Goal: Task Accomplishment & Management: Manage account settings

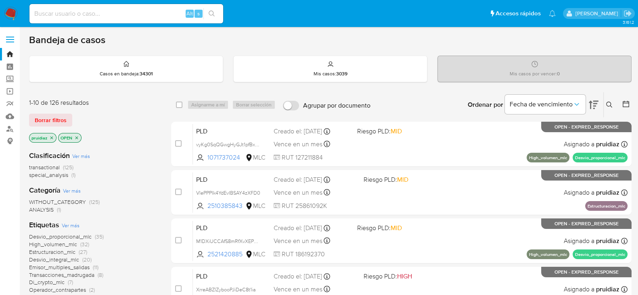
click at [10, 21] on nav "Pausado Ver notificaciones Alt s Accesos rápidos Presiona las siguientes teclas…" at bounding box center [319, 13] width 638 height 27
click at [12, 17] on img at bounding box center [11, 14] width 14 height 14
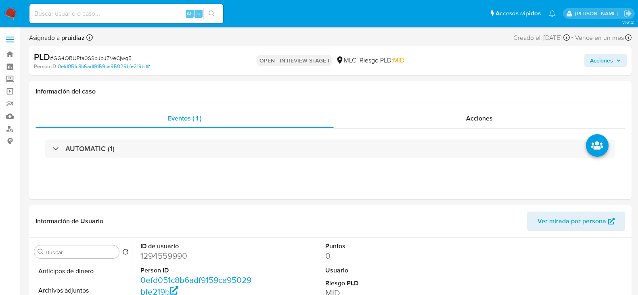
select select "10"
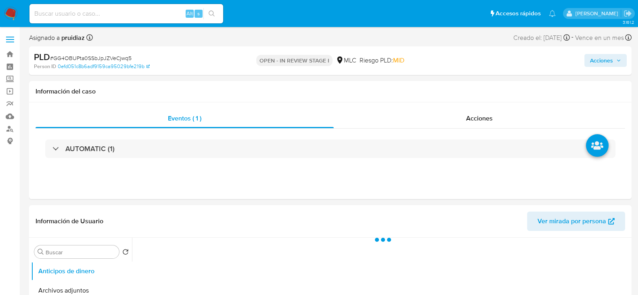
select select "10"
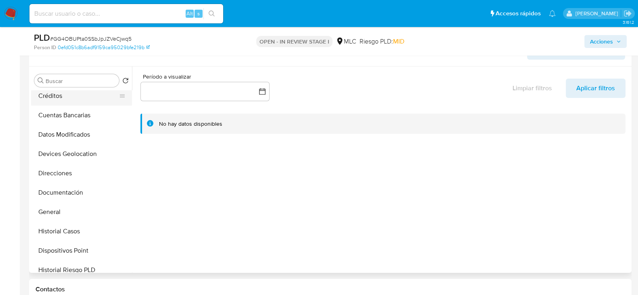
scroll to position [74, 0]
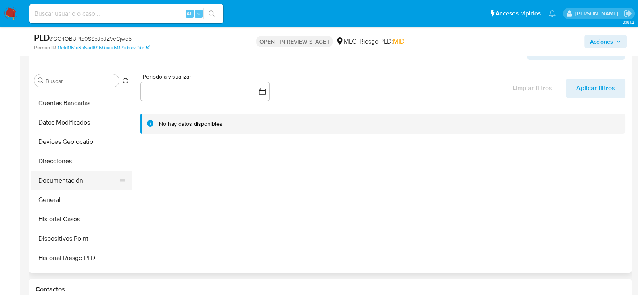
click at [67, 188] on button "Documentación" at bounding box center [78, 180] width 94 height 19
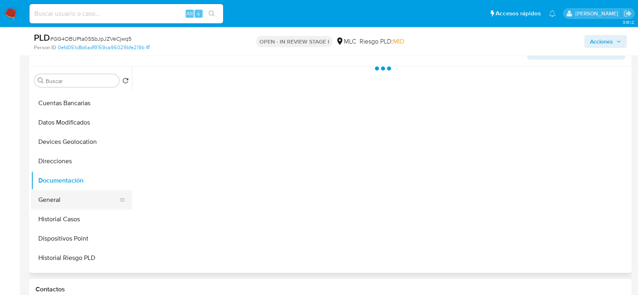
click at [50, 197] on button "General" at bounding box center [78, 200] width 94 height 19
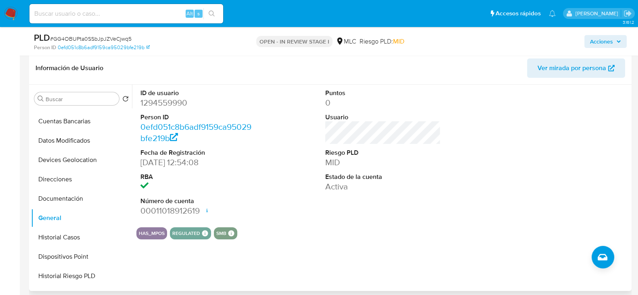
scroll to position [123, 0]
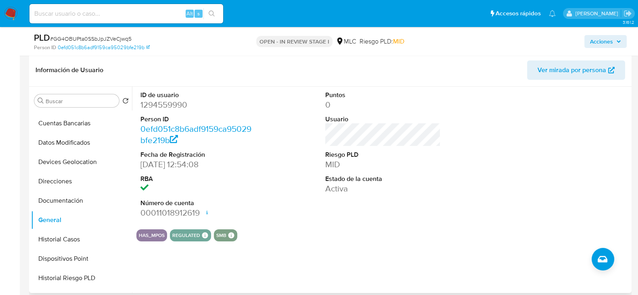
click at [174, 109] on dd "1294559990" at bounding box center [197, 104] width 115 height 11
copy dd "1294559990"
click at [177, 104] on dd "1294559990" at bounding box center [197, 104] width 115 height 11
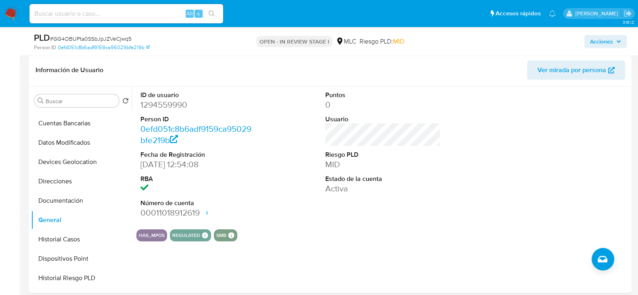
click at [89, 37] on span "# GG4OBUPta0SSbJpJZVeCjwq5" at bounding box center [91, 39] width 82 height 8
copy span "GG4OBUPta0SSbJpJZVeCjwq5"
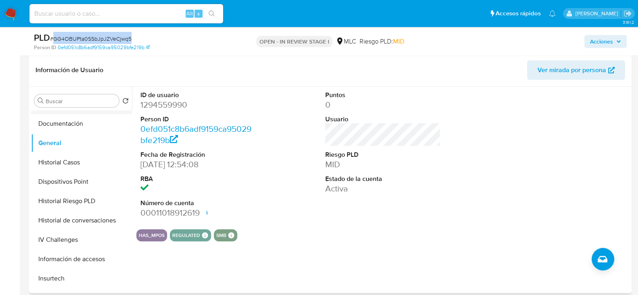
scroll to position [221, 0]
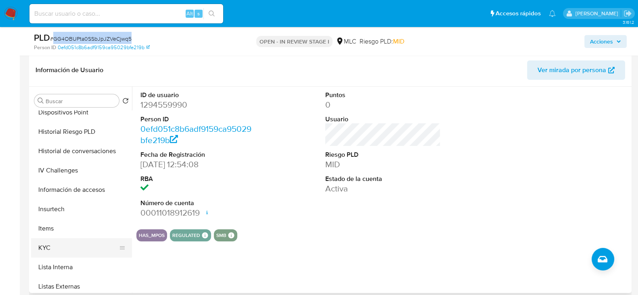
click at [55, 250] on button "KYC" at bounding box center [78, 248] width 94 height 19
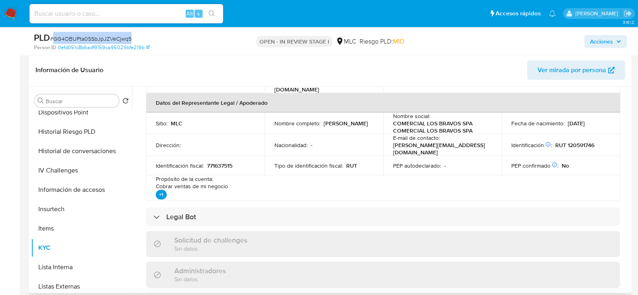
scroll to position [0, 0]
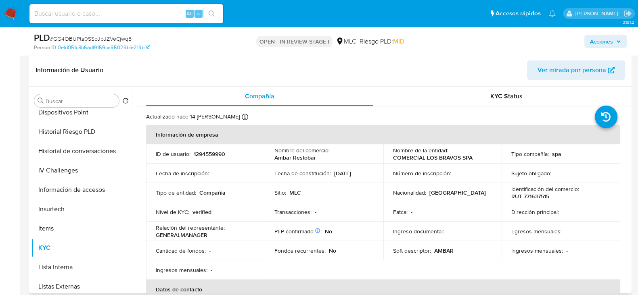
click at [531, 194] on p "RUT 771637515" at bounding box center [530, 196] width 38 height 7
copy p "771637515"
click at [540, 198] on p "RUT 771637515" at bounding box center [530, 196] width 38 height 7
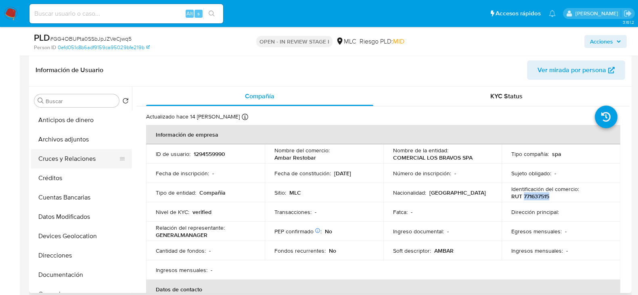
click at [64, 152] on button "Cruces y Relaciones" at bounding box center [78, 158] width 94 height 19
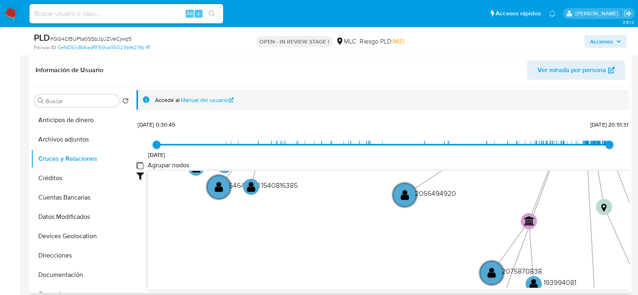
click at [139, 164] on group_nodes "Agrupar nodos" at bounding box center [139, 165] width 6 height 6
checkbox group_nodes "true"
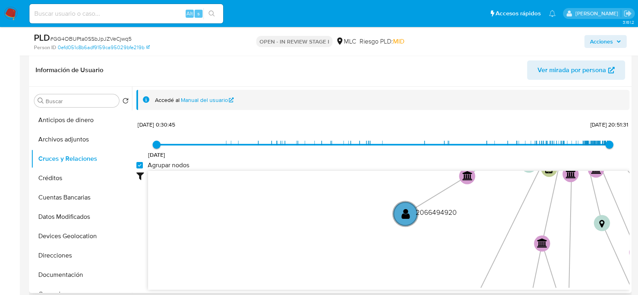
scroll to position [168, 0]
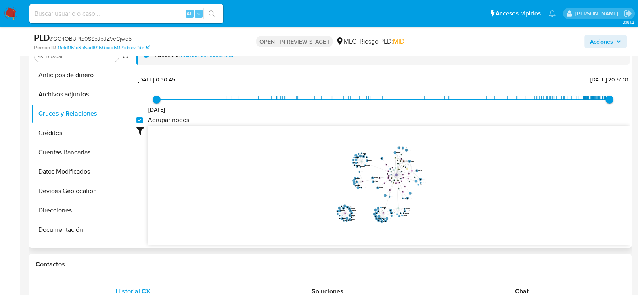
drag, startPoint x: 469, startPoint y: 162, endPoint x: 471, endPoint y: 195, distance: 32.4
click at [471, 195] on icon "device-68d1846e20fed2d9416e8b74  user-1294559990  1294559990 device-688cbc2a9…" at bounding box center [389, 184] width 482 height 117
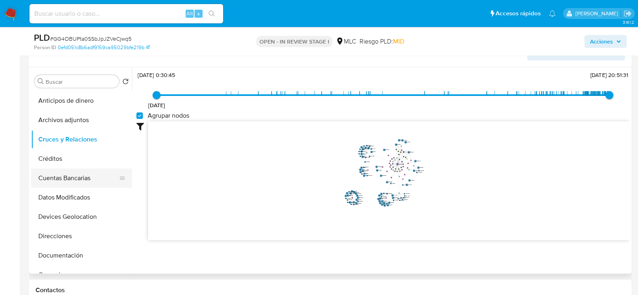
scroll to position [46, 0]
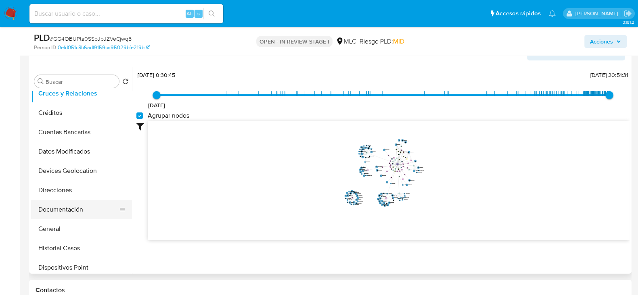
click at [61, 207] on button "Documentación" at bounding box center [78, 209] width 94 height 19
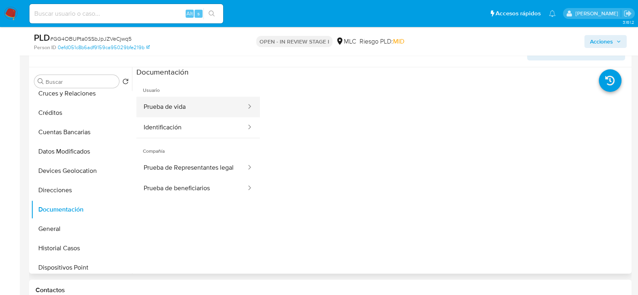
click at [180, 111] on button "Prueba de vida" at bounding box center [191, 107] width 111 height 21
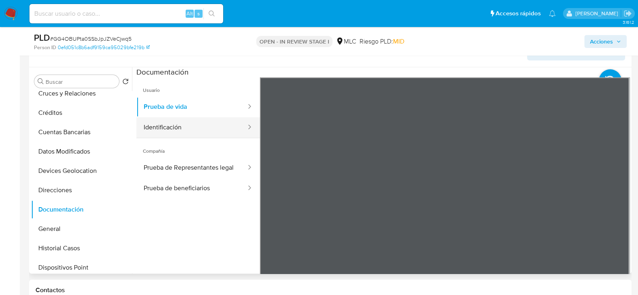
click at [184, 121] on button "Identificación" at bounding box center [191, 127] width 111 height 21
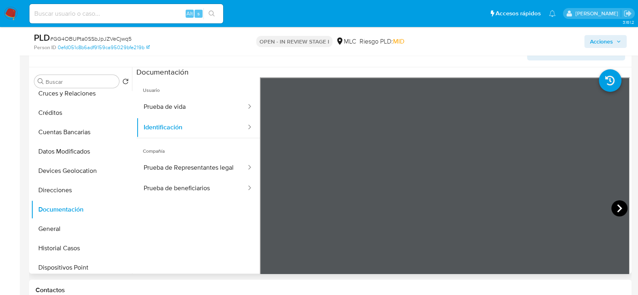
click at [619, 212] on icon at bounding box center [620, 209] width 16 height 16
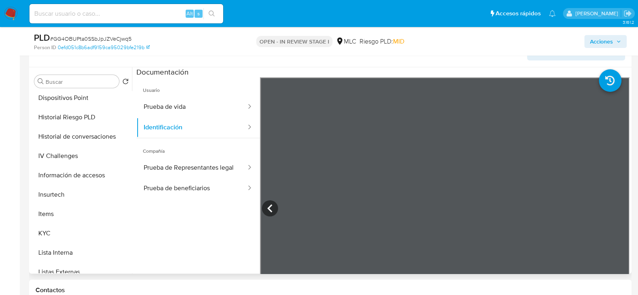
scroll to position [221, 0]
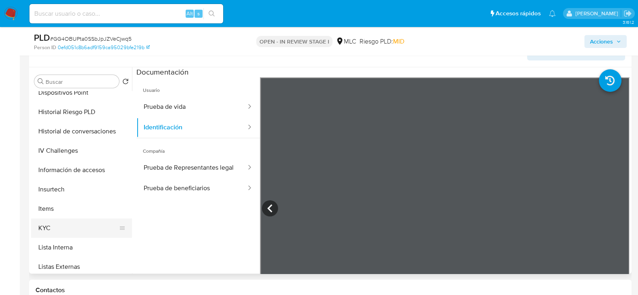
click at [50, 223] on button "KYC" at bounding box center [78, 228] width 94 height 19
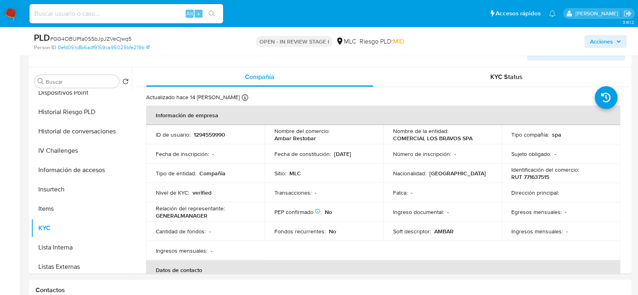
click at [313, 145] on td "Fecha de constitución : 13/05/2020" at bounding box center [324, 154] width 119 height 19
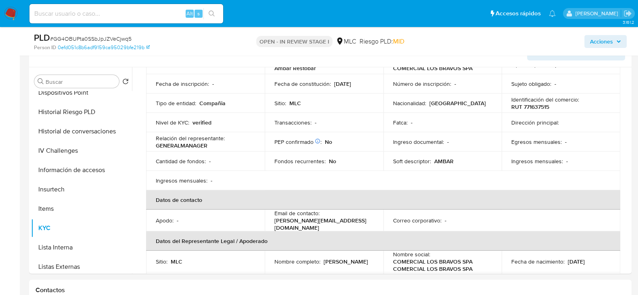
scroll to position [0, 0]
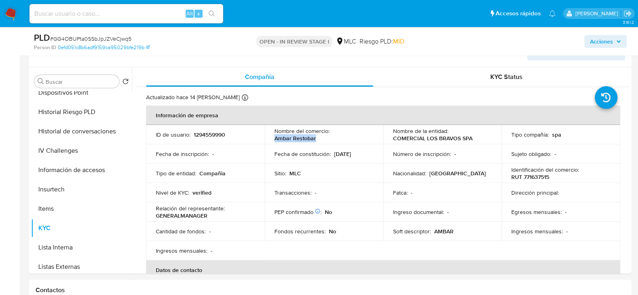
drag, startPoint x: 320, startPoint y: 139, endPoint x: 268, endPoint y: 138, distance: 52.1
click at [268, 138] on td "Nombre del comercio : Ambar Restobar" at bounding box center [324, 134] width 119 height 19
copy p "Ambar Restobar"
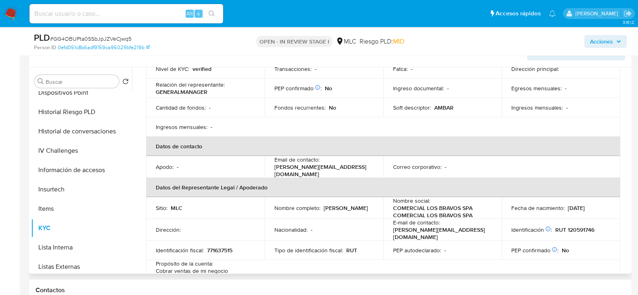
scroll to position [162, 0]
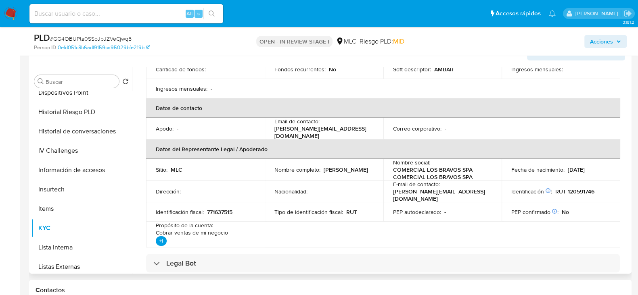
drag, startPoint x: 348, startPoint y: 173, endPoint x: 271, endPoint y: 174, distance: 76.7
click at [271, 174] on td "Nombre completo : Ricardo Kurt Baar Svigilsky" at bounding box center [324, 170] width 119 height 22
copy p "Ricardo Kurt Baar Svigilsky"
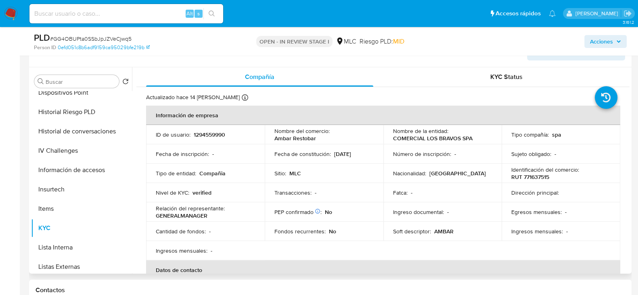
scroll to position [0, 0]
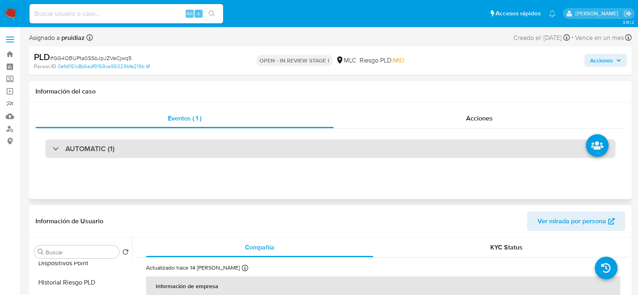
click at [74, 155] on div "AUTOMATIC (1)" at bounding box center [330, 149] width 570 height 19
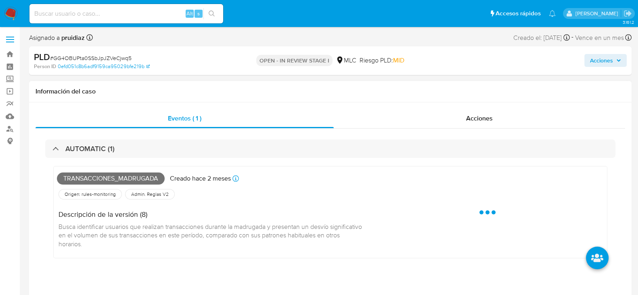
click at [82, 182] on span "Transacciones_madrugada" at bounding box center [111, 179] width 108 height 12
copy span "Transacciones_madrugada"
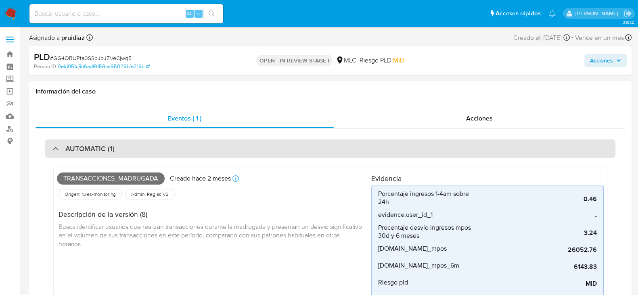
click at [101, 152] on h3 "AUTOMATIC (1)" at bounding box center [89, 149] width 49 height 9
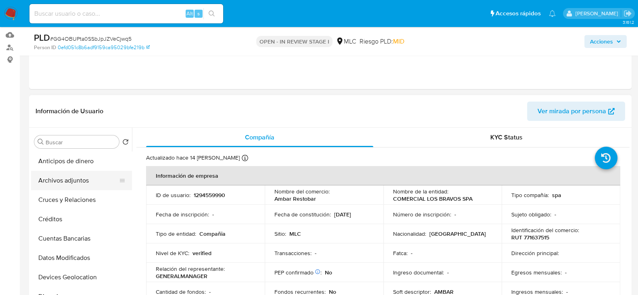
click at [54, 173] on button "Archivos adjuntos" at bounding box center [78, 180] width 94 height 19
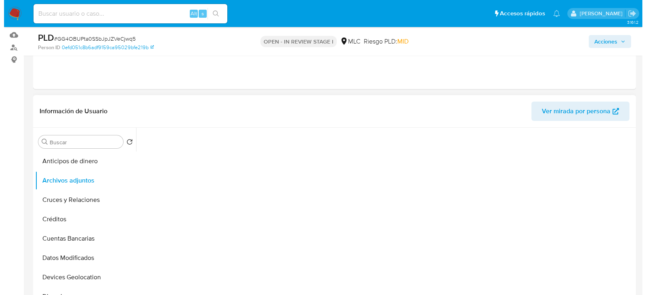
scroll to position [124, 0]
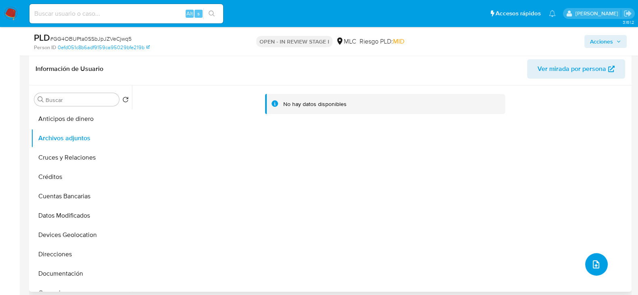
click at [593, 260] on icon "upload-file" at bounding box center [596, 265] width 10 height 10
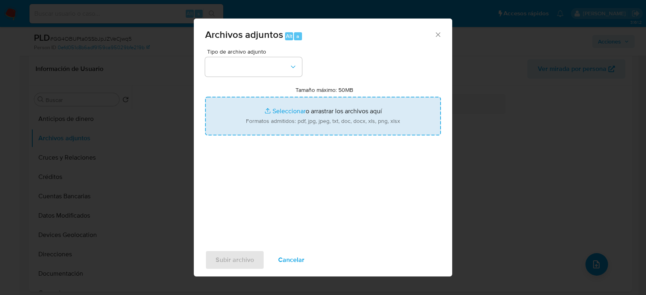
click at [273, 113] on input "Tamaño máximo: 50MB Seleccionar archivos" at bounding box center [323, 116] width 236 height 39
type input "C:\fakepath\1294559990 - 03_10_2025.xlsx"
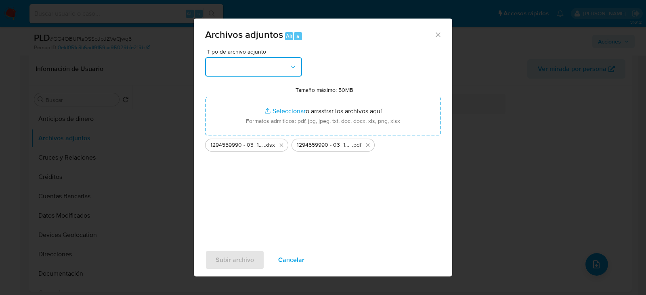
click at [279, 69] on button "button" at bounding box center [253, 66] width 97 height 19
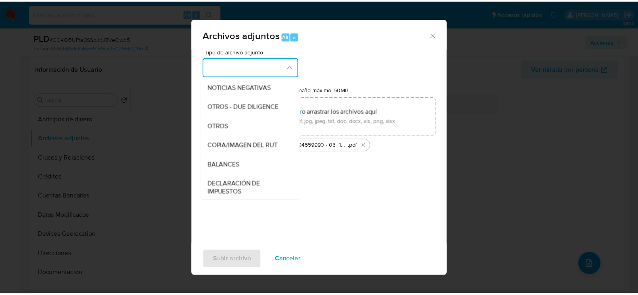
scroll to position [96, 0]
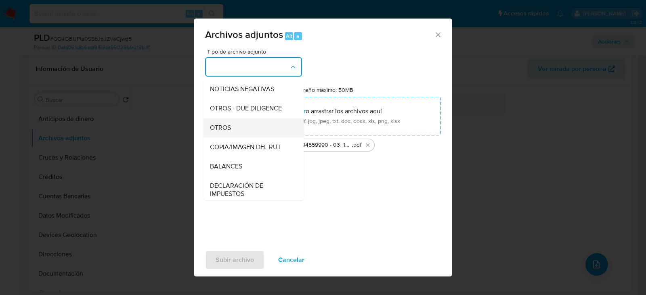
click at [222, 132] on span "OTROS" at bounding box center [220, 128] width 21 height 8
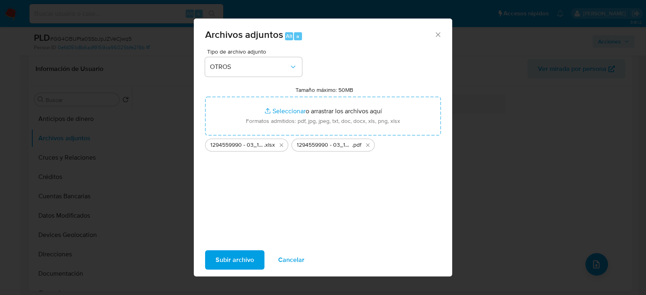
click at [220, 253] on span "Subir archivo" at bounding box center [235, 260] width 38 height 18
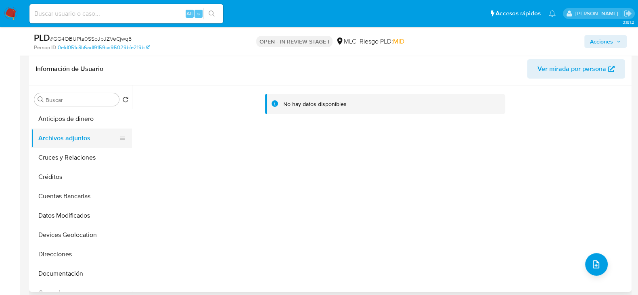
click at [67, 137] on button "Archivos adjuntos" at bounding box center [78, 138] width 94 height 19
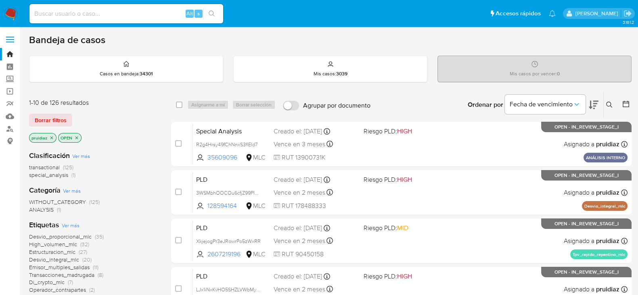
click at [595, 104] on icon at bounding box center [594, 105] width 10 height 10
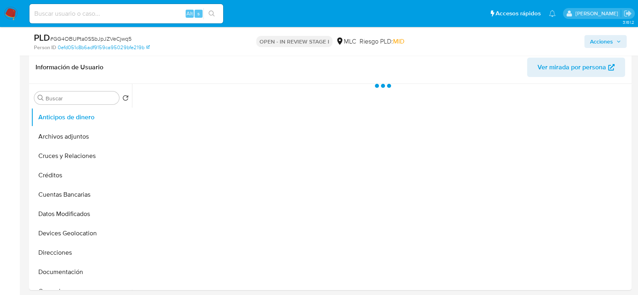
scroll to position [126, 0]
select select "10"
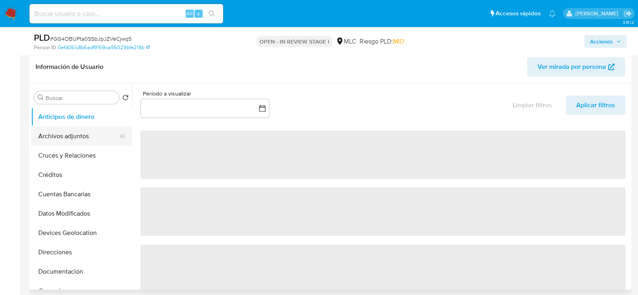
click at [68, 133] on button "Archivos adjuntos" at bounding box center [78, 136] width 94 height 19
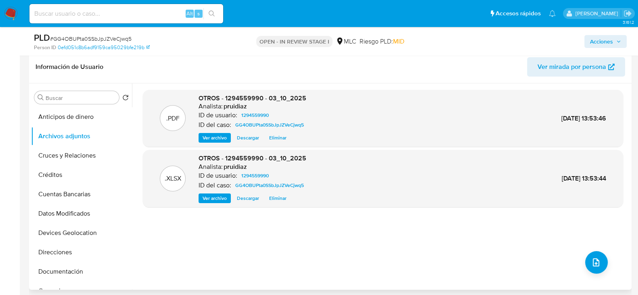
scroll to position [0, 0]
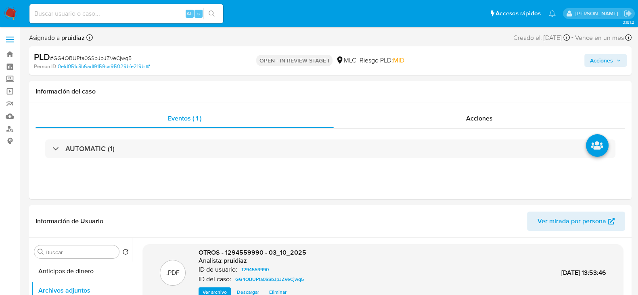
click at [609, 61] on span "Acciones" at bounding box center [601, 60] width 23 height 13
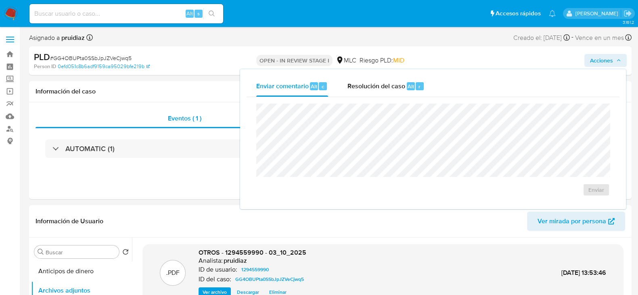
click at [405, 73] on div "Enviar comentario Alt c Resolución del caso Alt r Enviar" at bounding box center [433, 139] width 386 height 140
click at [376, 94] on div "Resolución del caso Alt r" at bounding box center [386, 86] width 77 height 21
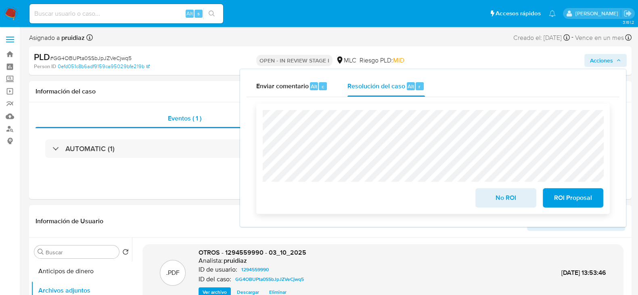
click at [501, 201] on span "No ROI" at bounding box center [506, 198] width 40 height 18
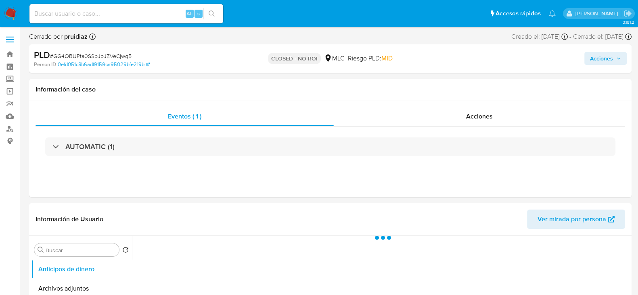
select select "10"
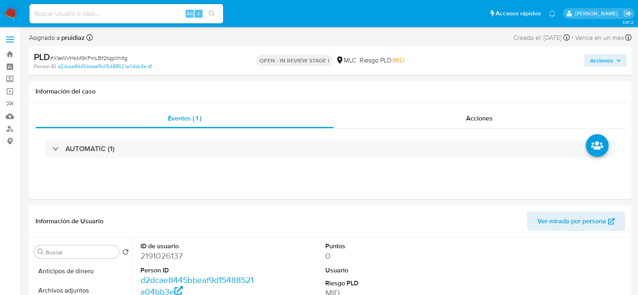
select select "10"
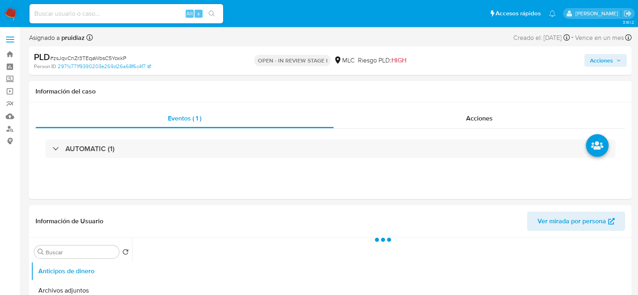
select select "10"
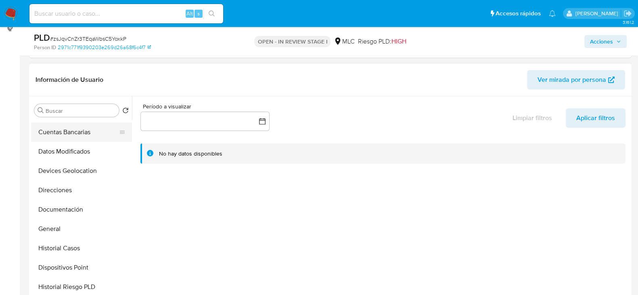
scroll to position [95, 0]
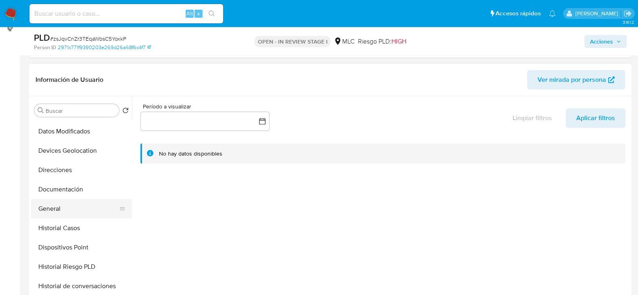
click at [45, 201] on button "General" at bounding box center [78, 208] width 94 height 19
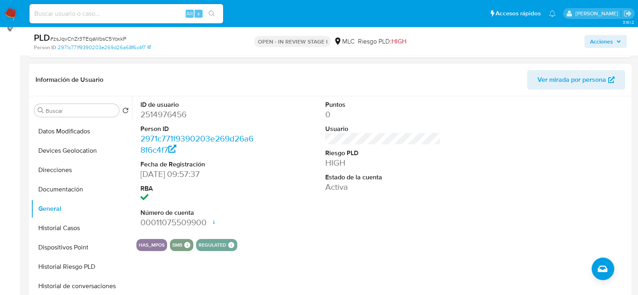
click at [168, 114] on dd "2514976456" at bounding box center [197, 114] width 115 height 11
copy dd "2514976456"
click at [159, 117] on dd "2514976456" at bounding box center [197, 114] width 115 height 11
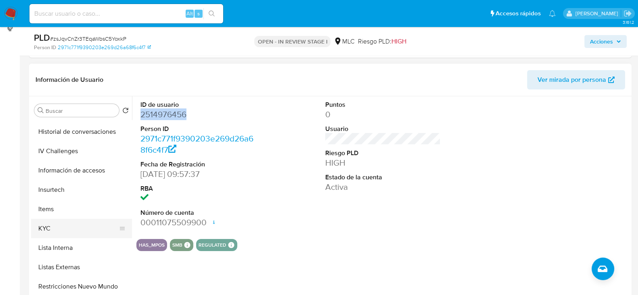
scroll to position [251, 0]
click at [46, 224] on button "KYC" at bounding box center [78, 227] width 94 height 19
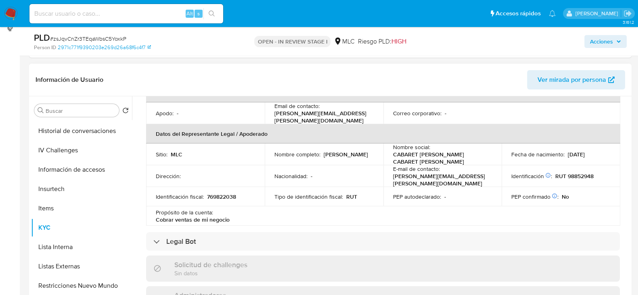
scroll to position [0, 0]
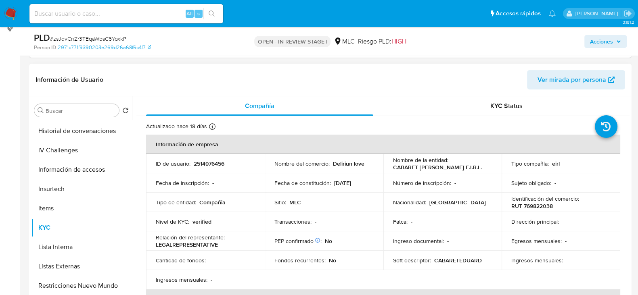
click at [542, 210] on p "RUT 769822038" at bounding box center [532, 206] width 42 height 7
copy p "769822038"
click at [534, 210] on p "RUT 769822038" at bounding box center [532, 206] width 42 height 7
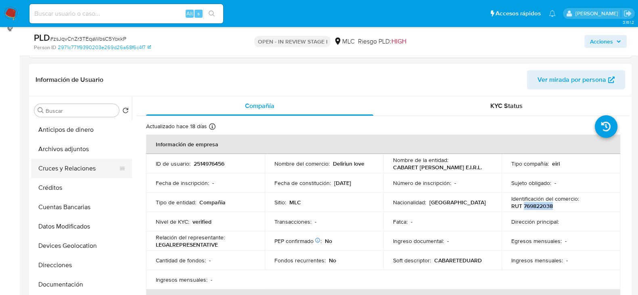
click at [63, 172] on button "Cruces y Relaciones" at bounding box center [78, 168] width 94 height 19
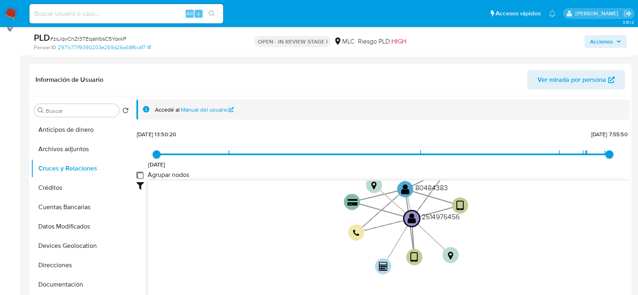
click at [141, 172] on group_nodes "Agrupar nodos" at bounding box center [139, 175] width 6 height 6
checkbox group_nodes "true"
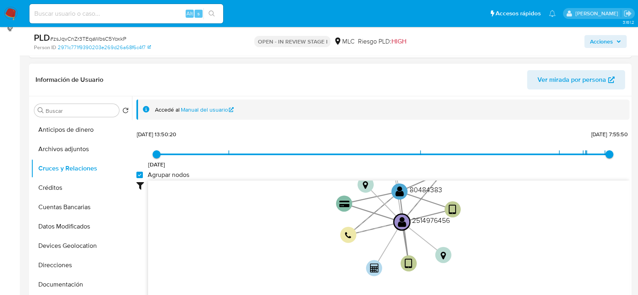
scroll to position [30, 0]
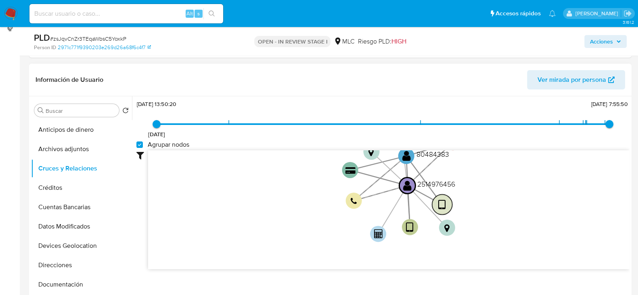
drag, startPoint x: 456, startPoint y: 174, endPoint x: 440, endPoint y: 201, distance: 31.6
click at [440, 201] on text "" at bounding box center [442, 205] width 8 height 12
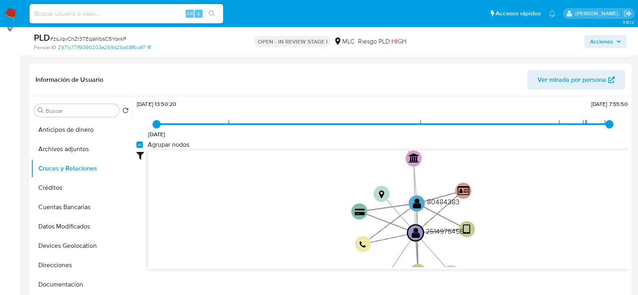
drag, startPoint x: 485, startPoint y: 198, endPoint x: 493, endPoint y: 245, distance: 47.1
click at [493, 245] on icon "device-68d51d5e2f4062a8b1b67c71  user-2514976456  2514976456 user-80484383  …" at bounding box center [389, 209] width 482 height 117
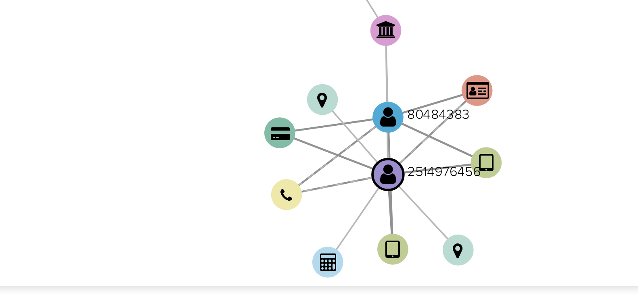
scroll to position [113, 0]
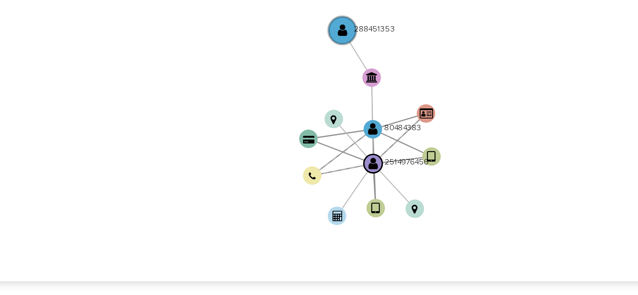
drag, startPoint x: 501, startPoint y: 214, endPoint x: 450, endPoint y: 217, distance: 51.8
click at [450, 217] on icon "device-68d51d5e2f4062a8b1b67c71  user-2514976456  2514976456 user-80484383  …" at bounding box center [389, 209] width 482 height 117
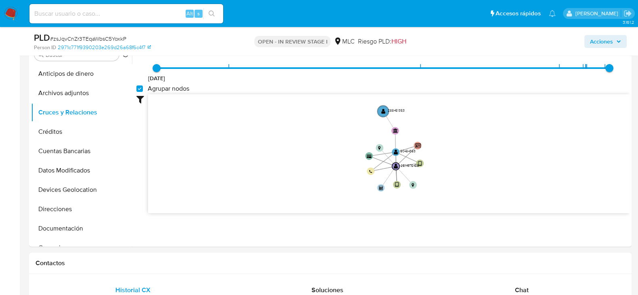
scroll to position [170, 0]
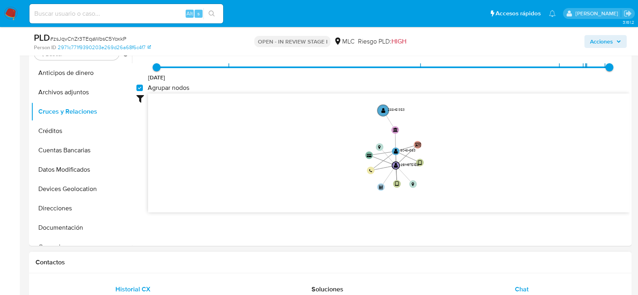
click at [521, 287] on span "Chat" at bounding box center [522, 289] width 14 height 9
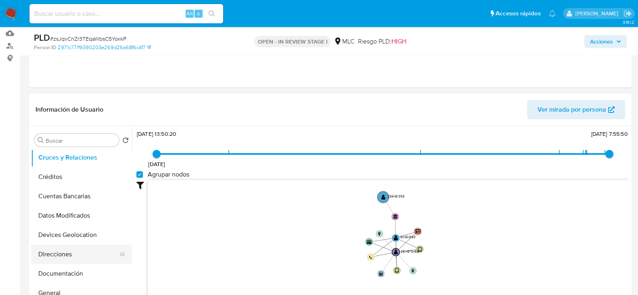
scroll to position [41, 0]
click at [44, 277] on button "Documentación" at bounding box center [78, 273] width 94 height 19
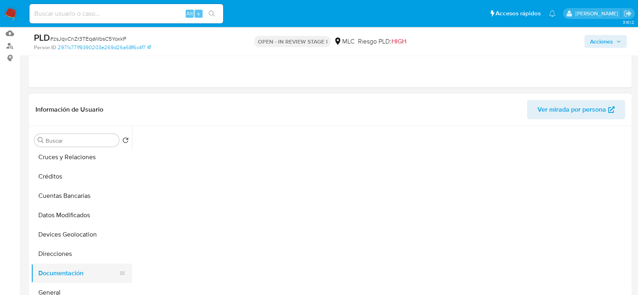
scroll to position [0, 0]
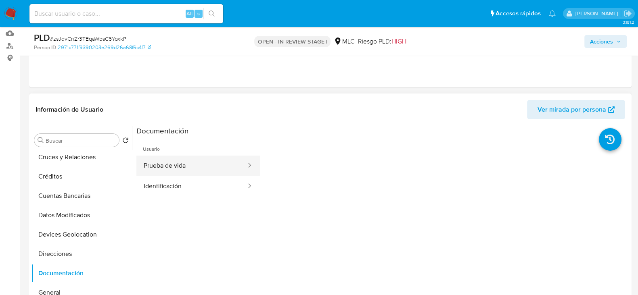
click at [207, 158] on button "Prueba de vida" at bounding box center [191, 166] width 111 height 21
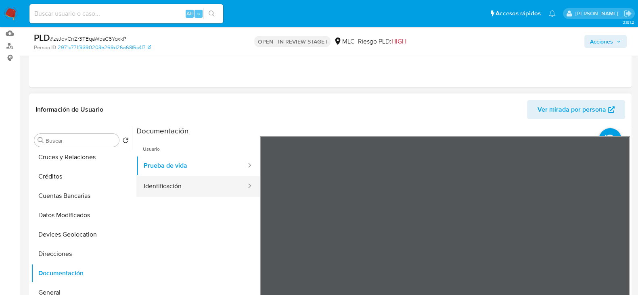
click at [212, 191] on button "Identificación" at bounding box center [191, 186] width 111 height 21
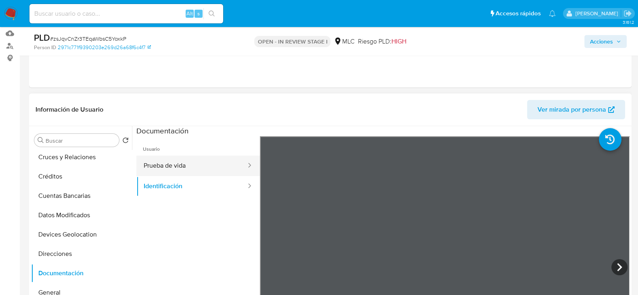
click at [168, 166] on button "Prueba de vida" at bounding box center [191, 166] width 111 height 21
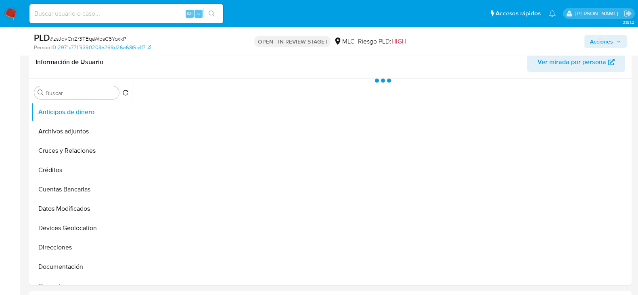
scroll to position [132, 0]
select select "10"
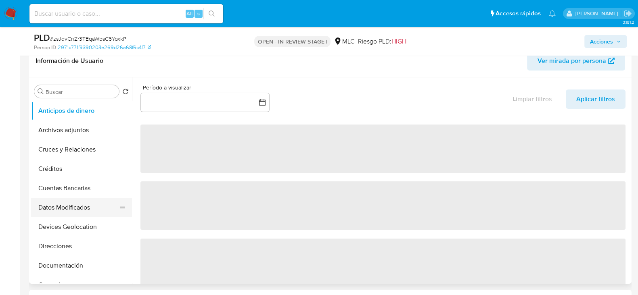
scroll to position [15, 0]
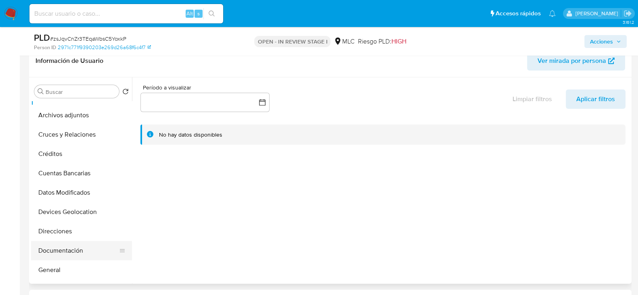
click at [65, 243] on button "Documentación" at bounding box center [78, 250] width 94 height 19
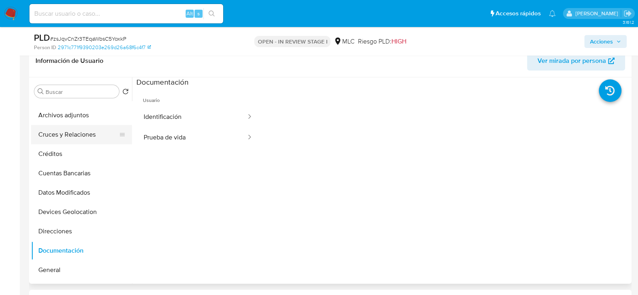
click at [67, 137] on button "Cruces y Relaciones" at bounding box center [78, 134] width 94 height 19
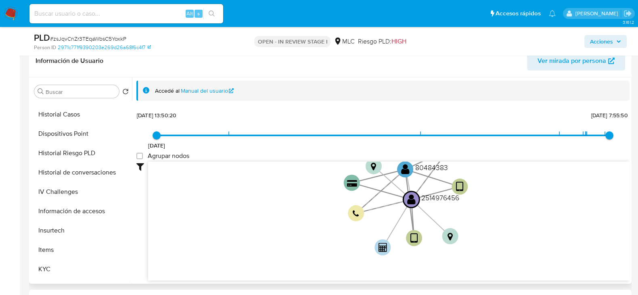
scroll to position [197, 0]
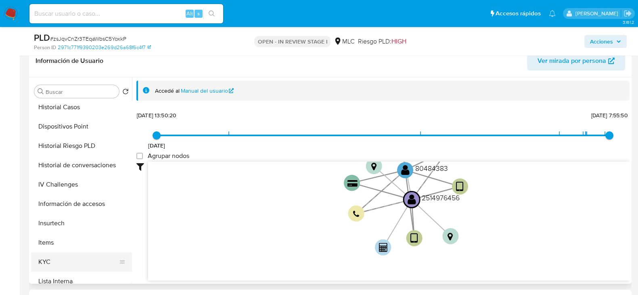
click at [39, 258] on button "KYC" at bounding box center [78, 262] width 94 height 19
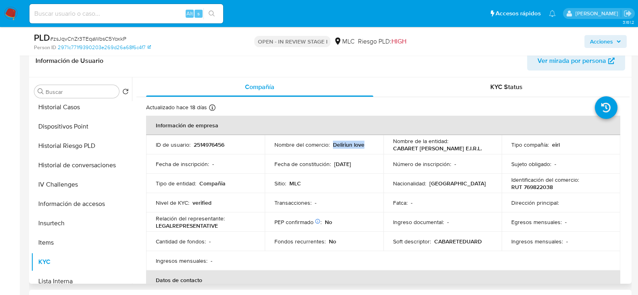
drag, startPoint x: 367, startPoint y: 145, endPoint x: 332, endPoint y: 145, distance: 35.1
click at [332, 145] on div "Nombre del comercio : Deliriun love" at bounding box center [323, 144] width 99 height 7
copy p "Deliriun love"
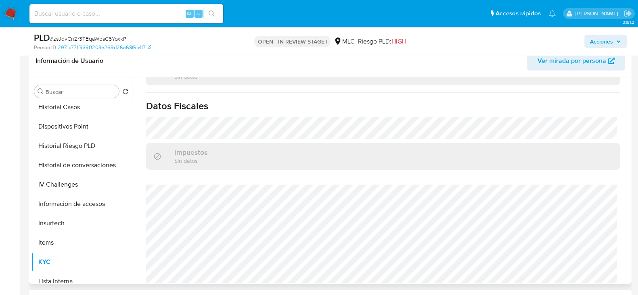
scroll to position [0, 0]
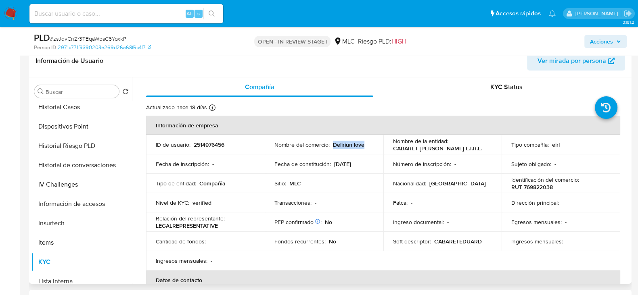
copy p "Deliriun love"
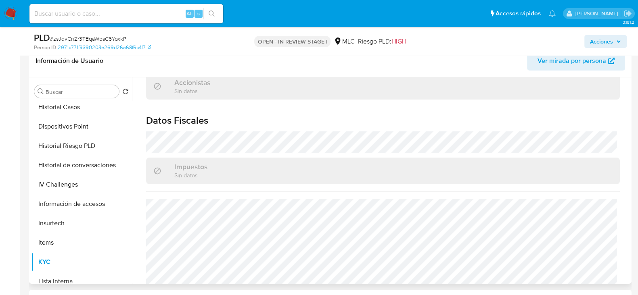
scroll to position [524, 0]
click at [99, 38] on span "# zsJqvCnZr3TEqaWbsC5YoxkP" at bounding box center [88, 39] width 76 height 8
copy span "zsJqvCnZr3TEqaWbsC5YoxkP"
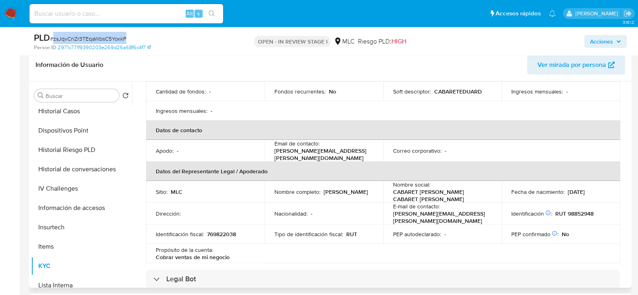
scroll to position [155, 0]
click at [576, 216] on p "RUT 98852948" at bounding box center [574, 213] width 38 height 7
copy p "98852948"
drag, startPoint x: 368, startPoint y: 199, endPoint x: 267, endPoint y: 196, distance: 101.0
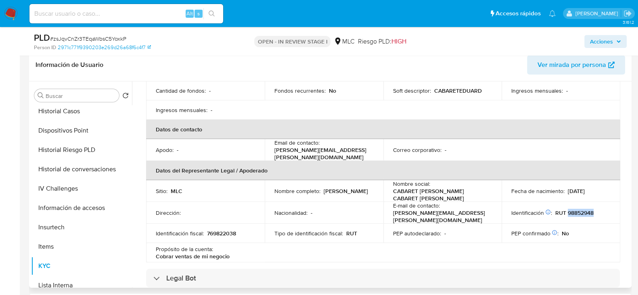
click at [267, 196] on td "Nombre completo : Eduardo Ricardo Mancilla Sepulveda" at bounding box center [324, 191] width 119 height 22
copy p "Eduardo Ricardo Mancilla Sepulveda"
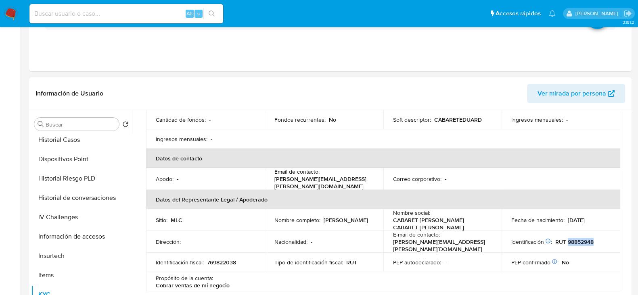
scroll to position [0, 0]
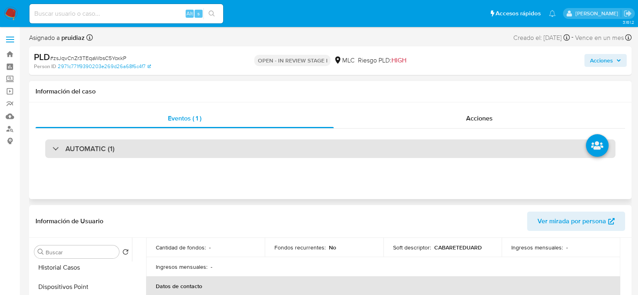
click at [79, 145] on h3 "AUTOMATIC (1)" at bounding box center [89, 149] width 49 height 9
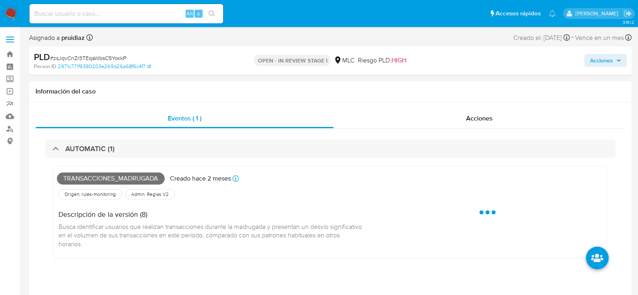
click at [85, 177] on span "Transacciones_madrugada" at bounding box center [111, 179] width 108 height 12
copy span "Transacciones_madrugada"
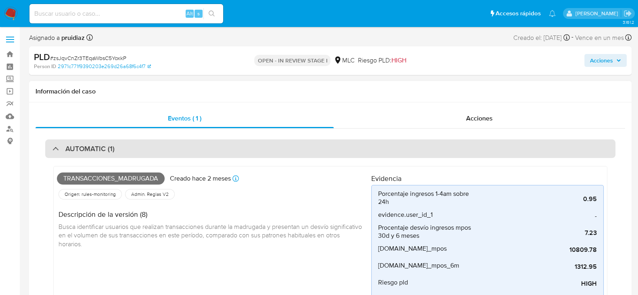
click at [63, 143] on div "AUTOMATIC (1)" at bounding box center [330, 149] width 570 height 19
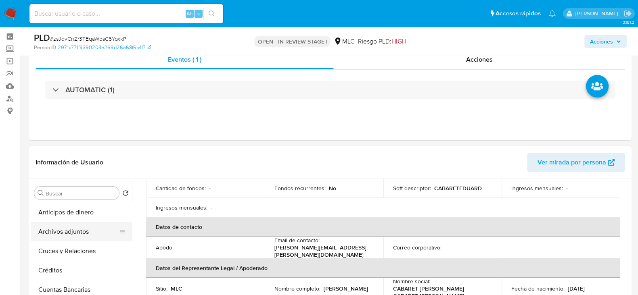
click at [65, 231] on button "Archivos adjuntos" at bounding box center [78, 231] width 94 height 19
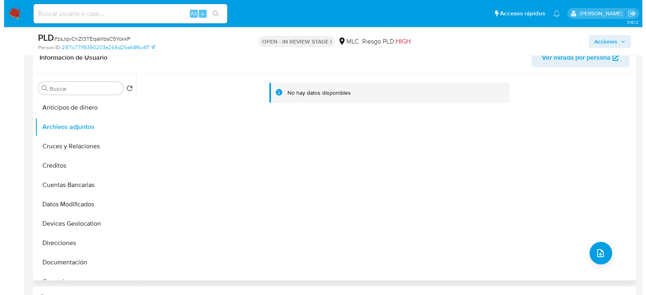
scroll to position [135, 0]
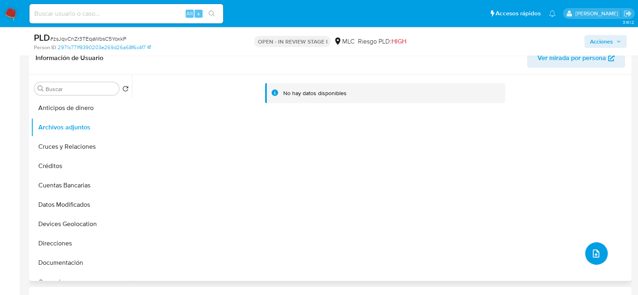
click at [591, 256] on icon "upload-file" at bounding box center [596, 254] width 10 height 10
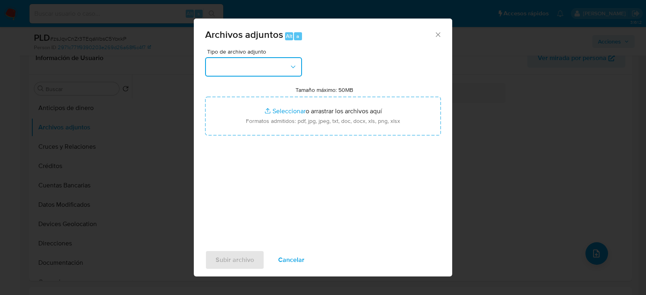
click at [262, 59] on button "button" at bounding box center [253, 66] width 97 height 19
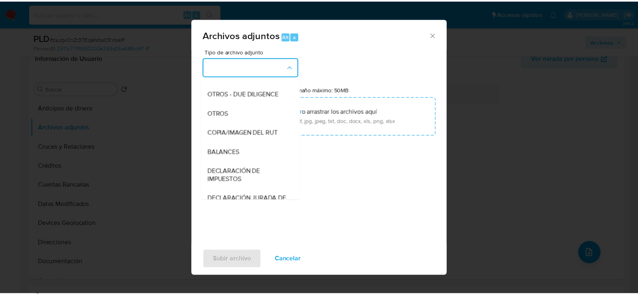
scroll to position [88, 0]
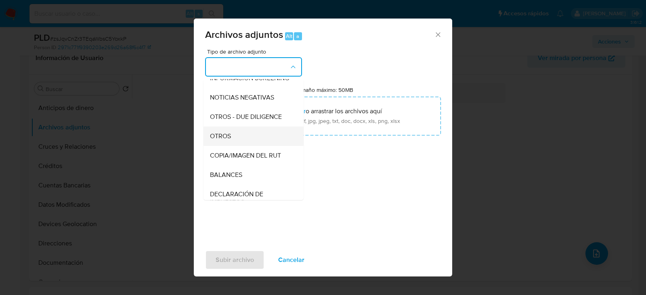
click at [222, 140] on span "OTROS" at bounding box center [220, 136] width 21 height 8
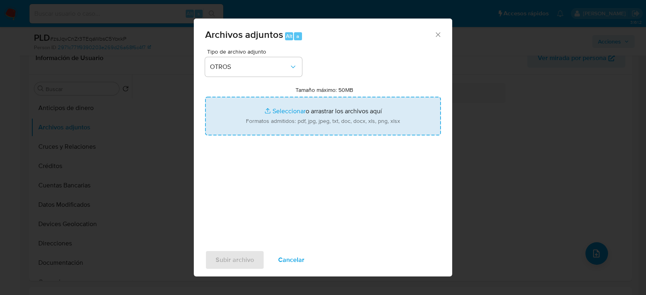
click at [350, 122] on input "Tamaño máximo: 50MB Seleccionar archivos" at bounding box center [323, 116] width 236 height 39
click at [324, 107] on input "Tamaño máximo: 50MB Seleccionar archivos" at bounding box center [323, 116] width 236 height 39
type input "C:\fakepath\2514976456 - 03_10_2025.xlsx"
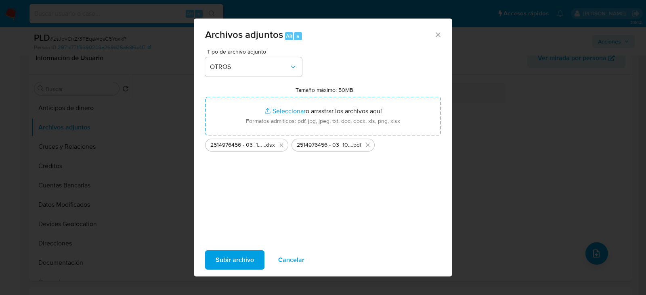
click at [240, 264] on span "Subir archivo" at bounding box center [235, 260] width 38 height 18
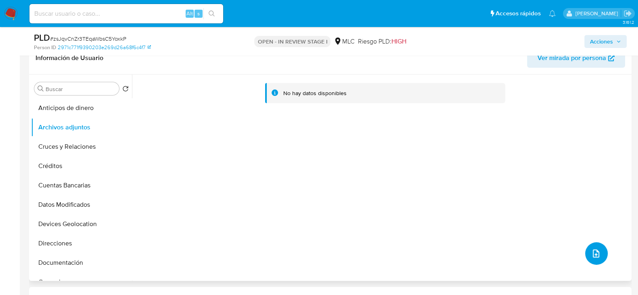
click at [597, 247] on button "upload-file" at bounding box center [596, 254] width 23 height 23
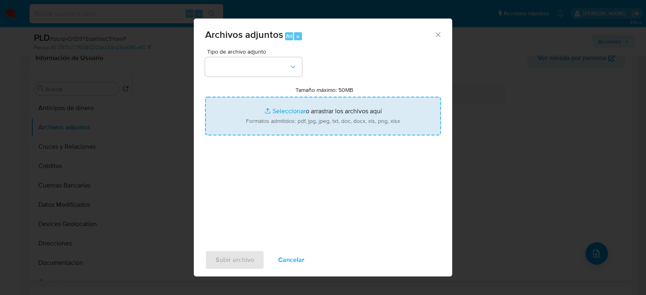
click at [269, 112] on input "Tamaño máximo: 50MB Seleccionar archivos" at bounding box center [323, 116] width 236 height 39
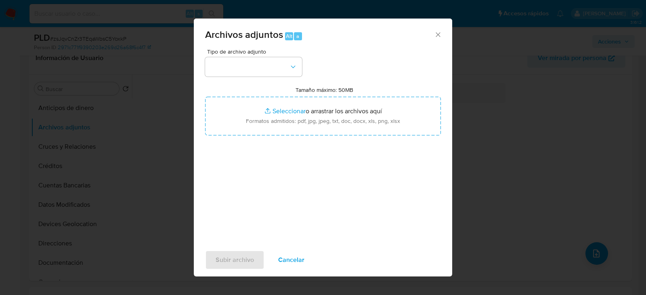
click at [436, 33] on icon "Cerrar" at bounding box center [438, 34] width 4 height 4
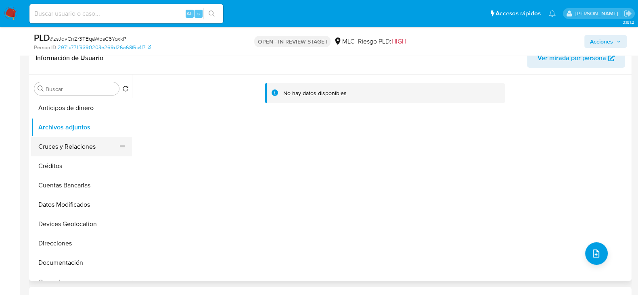
click at [48, 149] on button "Cruces y Relaciones" at bounding box center [78, 146] width 94 height 19
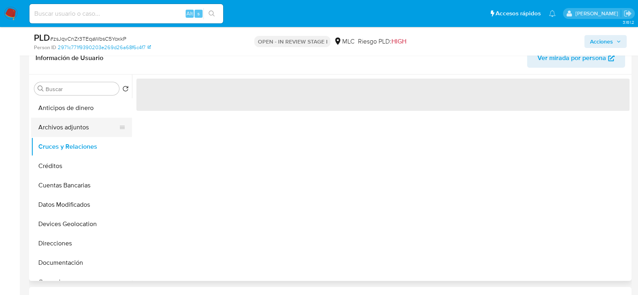
click at [67, 124] on button "Archivos adjuntos" at bounding box center [78, 127] width 94 height 19
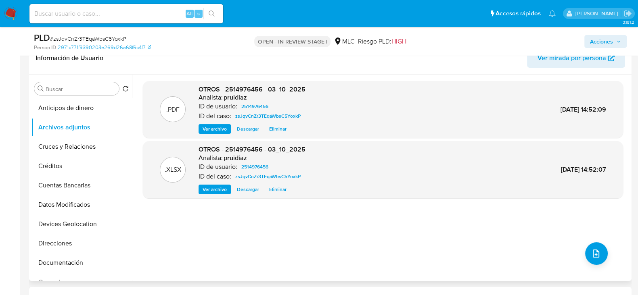
scroll to position [0, 0]
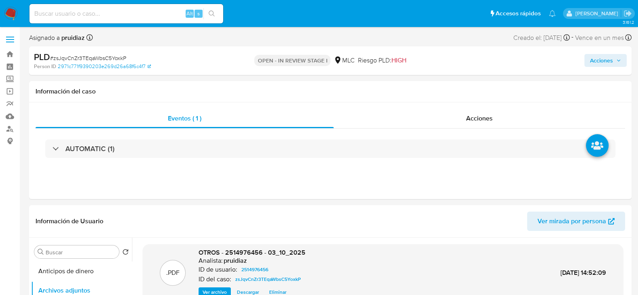
click at [618, 59] on icon "button" at bounding box center [618, 60] width 5 height 5
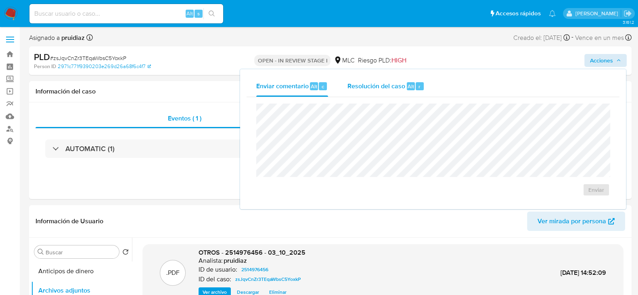
click at [362, 85] on span "Resolución del caso" at bounding box center [377, 86] width 58 height 9
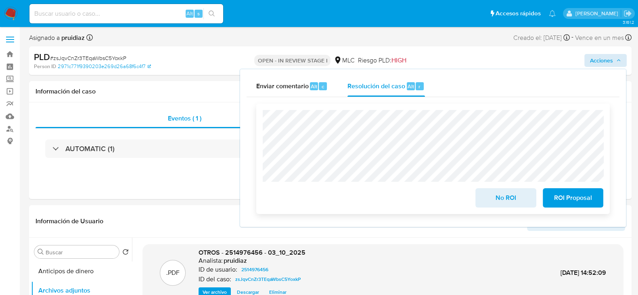
click at [488, 199] on span "No ROI" at bounding box center [506, 198] width 40 height 18
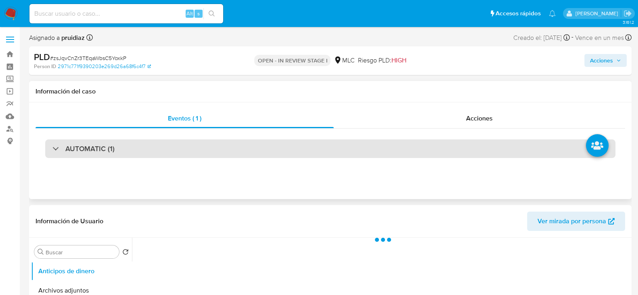
select select "10"
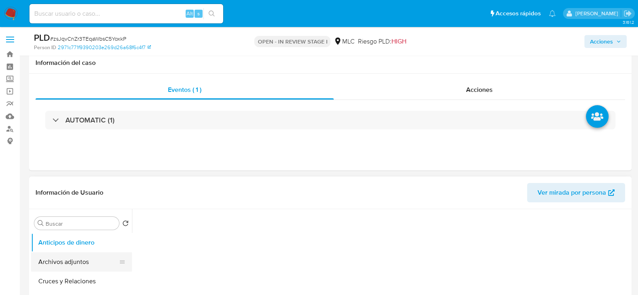
scroll to position [45, 0]
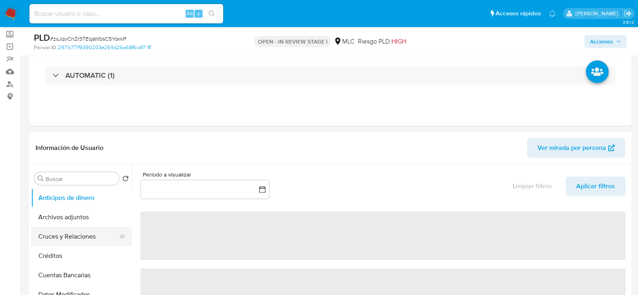
click at [56, 234] on button "Cruces y Relaciones" at bounding box center [78, 236] width 94 height 19
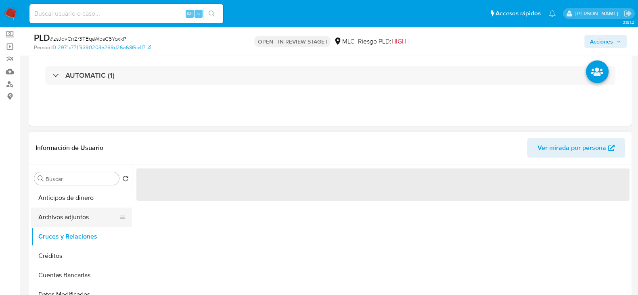
click at [65, 218] on button "Archivos adjuntos" at bounding box center [78, 217] width 94 height 19
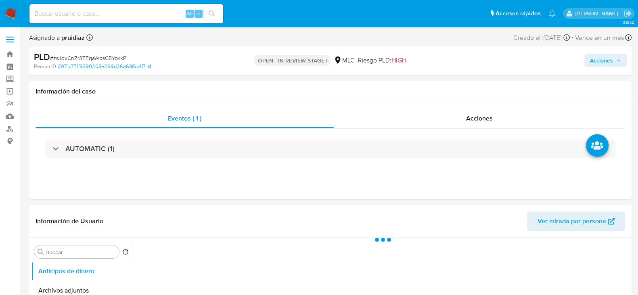
select select "10"
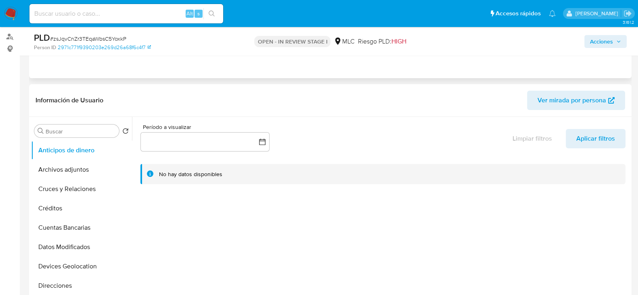
scroll to position [94, 0]
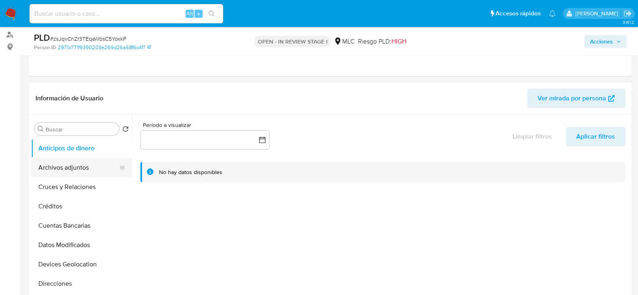
click at [69, 162] on button "Archivos adjuntos" at bounding box center [78, 167] width 94 height 19
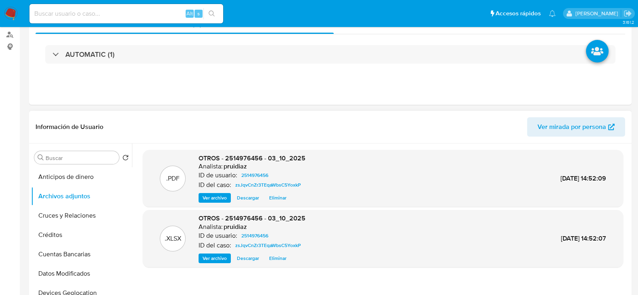
scroll to position [0, 0]
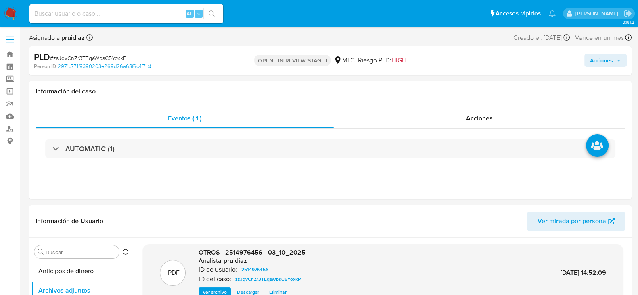
click at [607, 69] on div "Acciones" at bounding box center [529, 60] width 195 height 19
click at [606, 65] on span "Acciones" at bounding box center [601, 60] width 23 height 13
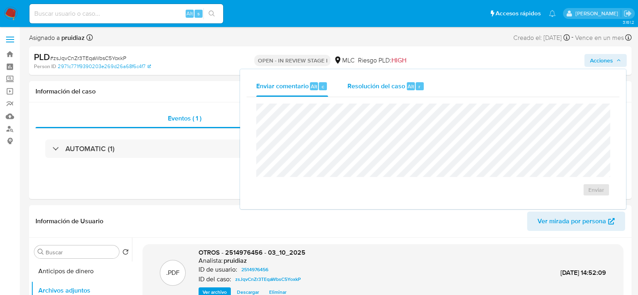
click at [358, 85] on span "Resolución del caso" at bounding box center [377, 86] width 58 height 9
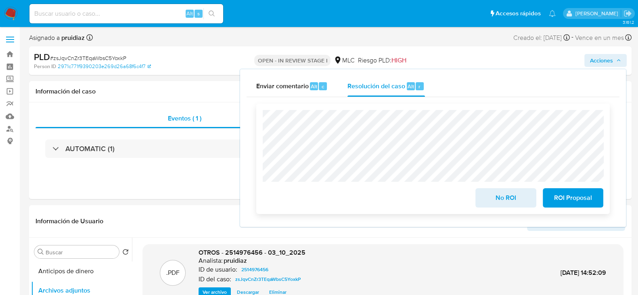
click at [501, 197] on span "No ROI" at bounding box center [506, 198] width 40 height 18
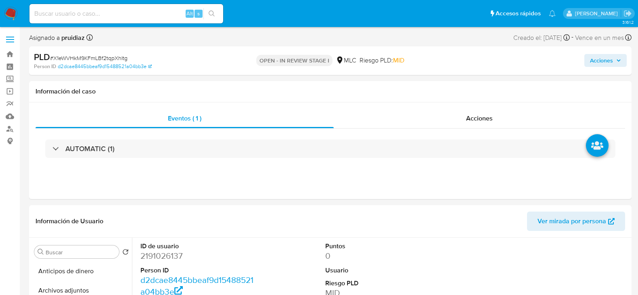
select select "10"
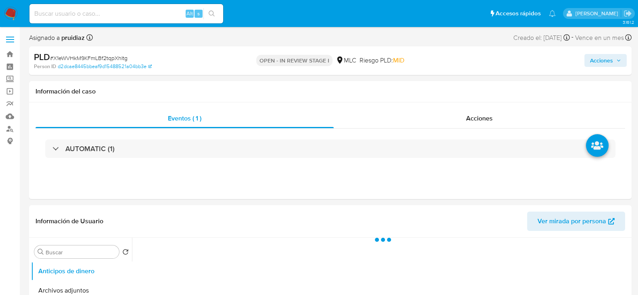
select select "10"
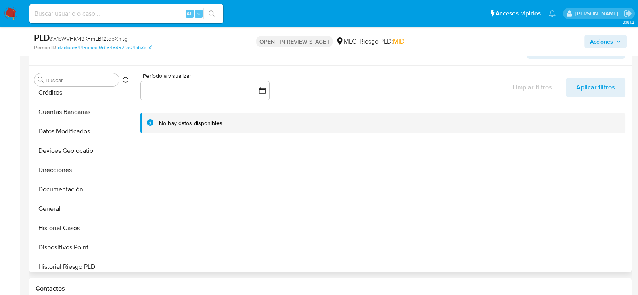
scroll to position [84, 0]
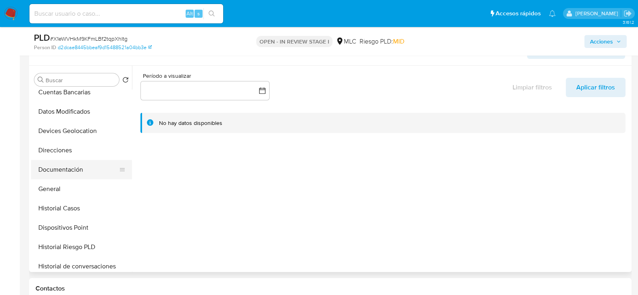
click at [50, 176] on button "Documentación" at bounding box center [78, 169] width 94 height 19
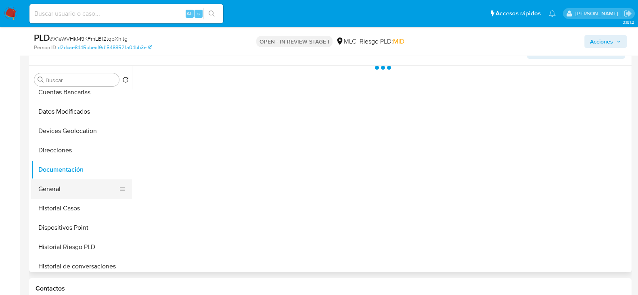
click at [51, 188] on button "General" at bounding box center [78, 189] width 94 height 19
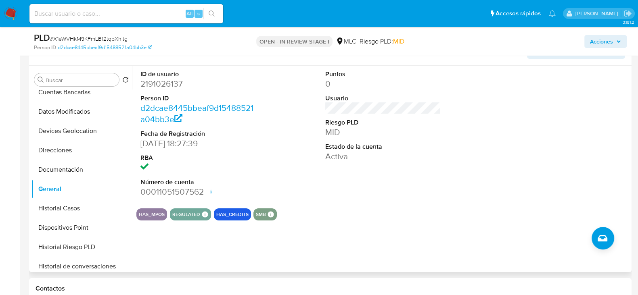
click at [174, 90] on dl "ID de usuario 2191026137 Person ID d2dcae8445bbeaf9d15488521a04bb3e Fecha de Re…" at bounding box center [197, 134] width 115 height 128
click at [170, 86] on dd "2191026137" at bounding box center [197, 83] width 115 height 11
copy dd "2191026137"
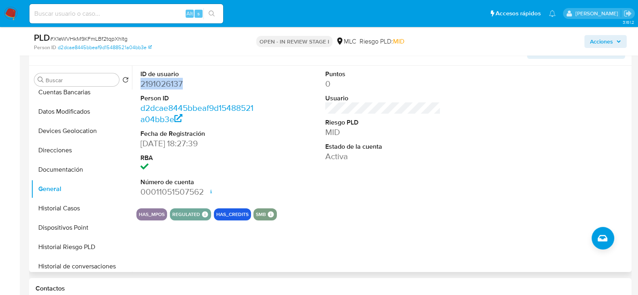
click at [151, 84] on dd "2191026137" at bounding box center [197, 83] width 115 height 11
click at [102, 38] on span "# X1eWVHkM9KFmLBf2tqpXhItg" at bounding box center [89, 39] width 78 height 8
copy span "X1eWVHkM9KFmLBf2tqpXhItg"
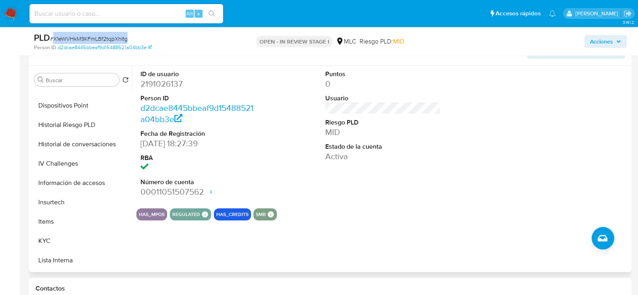
scroll to position [254, 0]
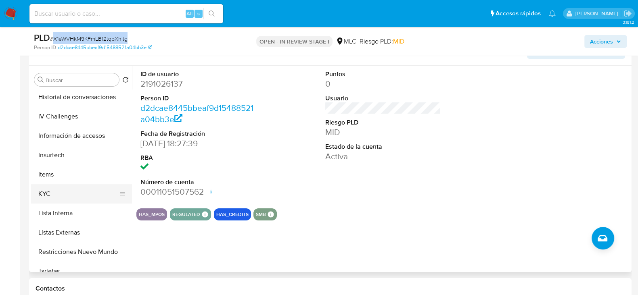
click at [42, 192] on button "KYC" at bounding box center [78, 193] width 94 height 19
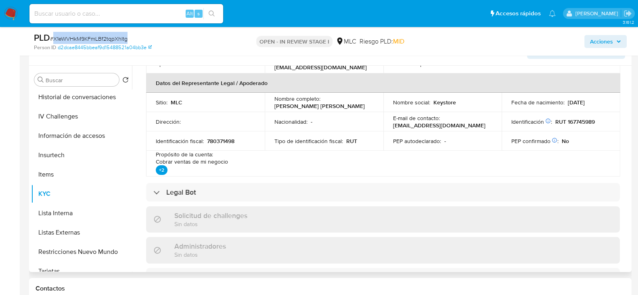
scroll to position [0, 0]
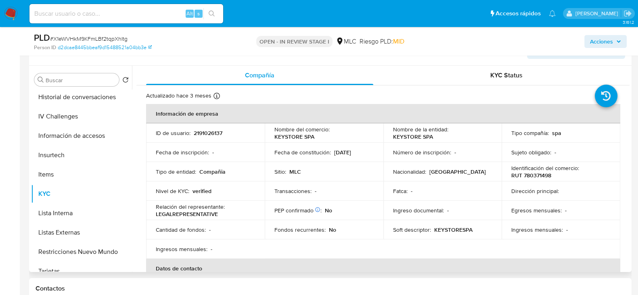
click at [355, 171] on div "Sitio : MLC" at bounding box center [323, 171] width 99 height 7
click at [537, 176] on p "RUT 780371498" at bounding box center [531, 175] width 40 height 7
copy p "780371498"
click at [535, 176] on p "RUT 780371498" at bounding box center [531, 175] width 40 height 7
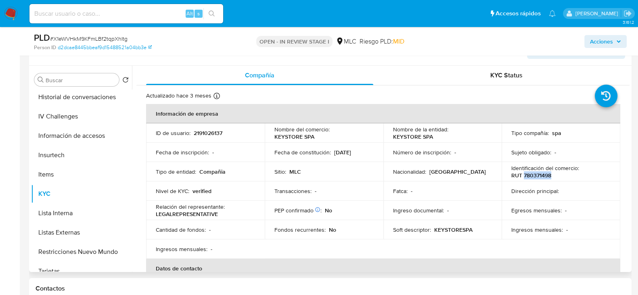
click at [535, 176] on p "RUT 780371498" at bounding box center [531, 175] width 40 height 7
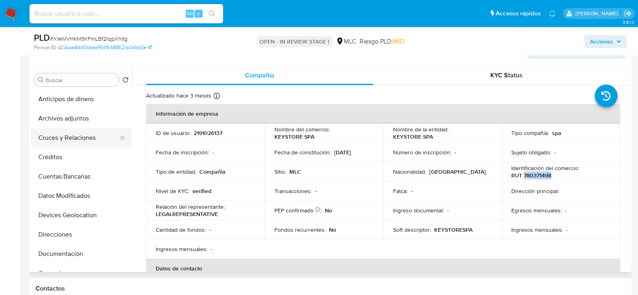
click at [59, 135] on button "Cruces y Relaciones" at bounding box center [78, 137] width 94 height 19
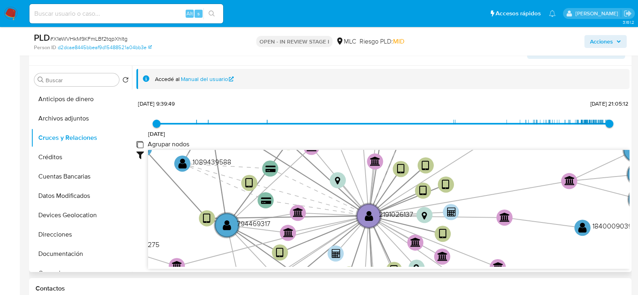
click at [139, 145] on group_nodes "Agrupar nodos" at bounding box center [139, 144] width 6 height 6
checkbox group_nodes "true"
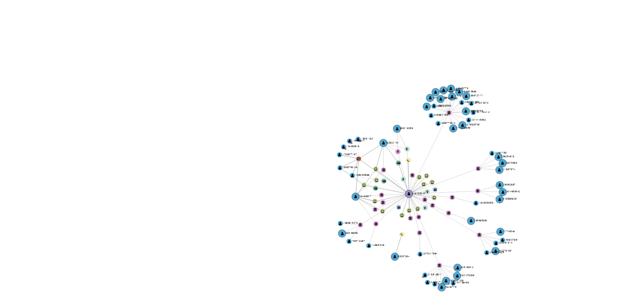
scroll to position [144, 0]
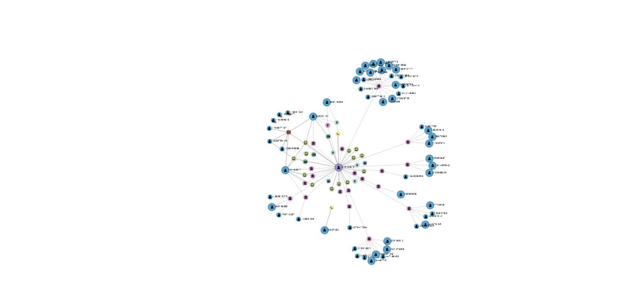
drag, startPoint x: 358, startPoint y: 164, endPoint x: 331, endPoint y: 153, distance: 29.2
click at [331, 153] on icon "device-6858535374f4fc7bff4eddb4  user-794469317  794469317 user-2191026137  …" at bounding box center [389, 178] width 482 height 117
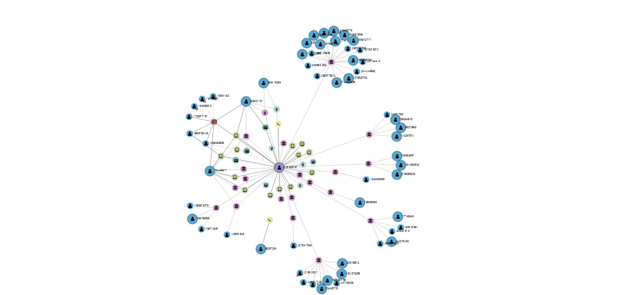
scroll to position [0, 0]
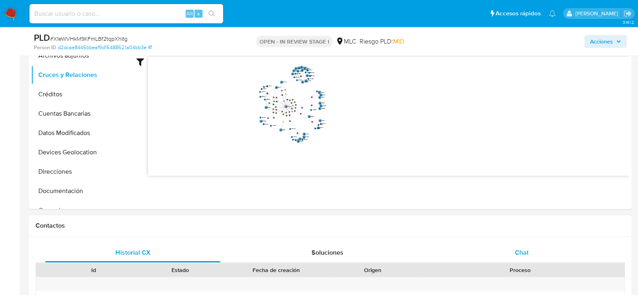
click at [526, 248] on span "Chat" at bounding box center [522, 252] width 14 height 9
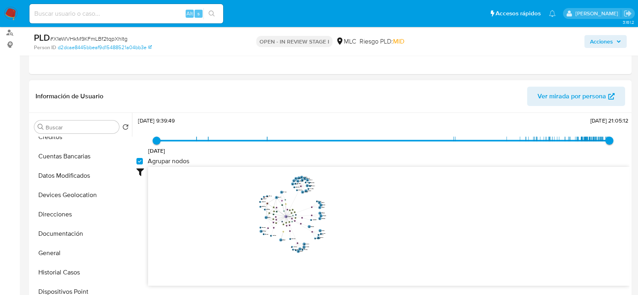
scroll to position [72, 0]
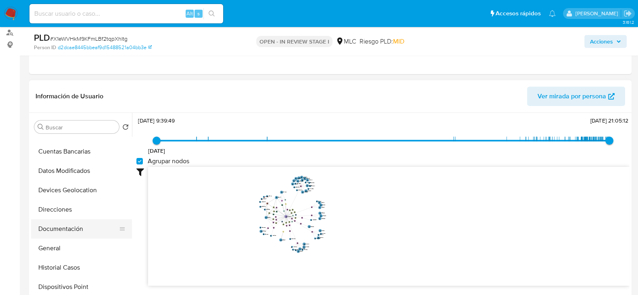
click at [63, 230] on button "Documentación" at bounding box center [78, 229] width 94 height 19
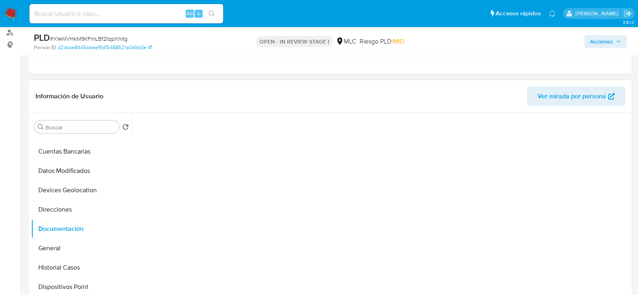
scroll to position [0, 0]
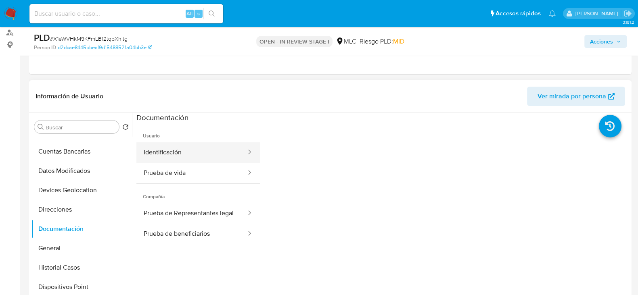
click at [186, 158] on button "Identificación" at bounding box center [191, 152] width 111 height 21
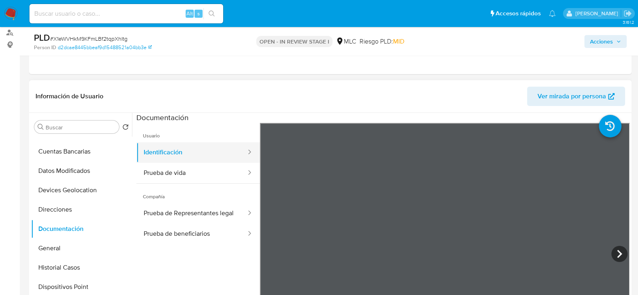
click at [199, 161] on button "Identificación" at bounding box center [191, 152] width 111 height 21
click at [187, 166] on button "Prueba de vida" at bounding box center [191, 173] width 111 height 21
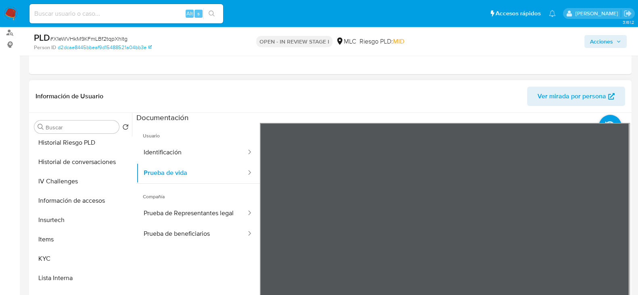
scroll to position [240, 0]
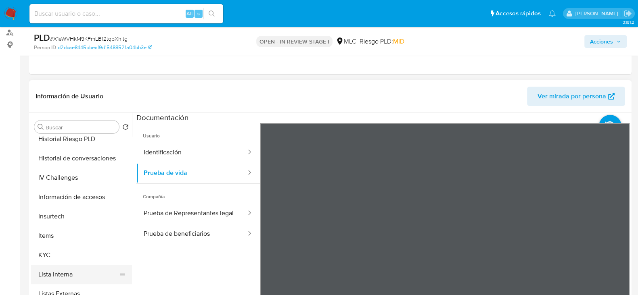
click at [32, 268] on button "Lista Interna" at bounding box center [78, 274] width 94 height 19
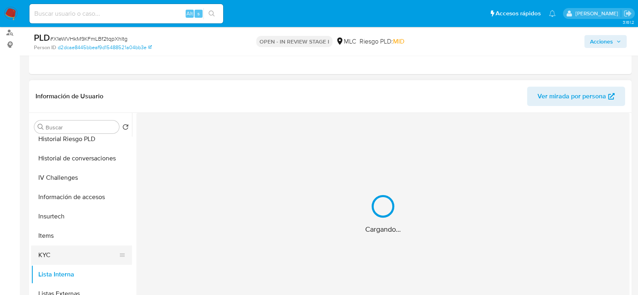
click at [46, 256] on button "KYC" at bounding box center [78, 255] width 94 height 19
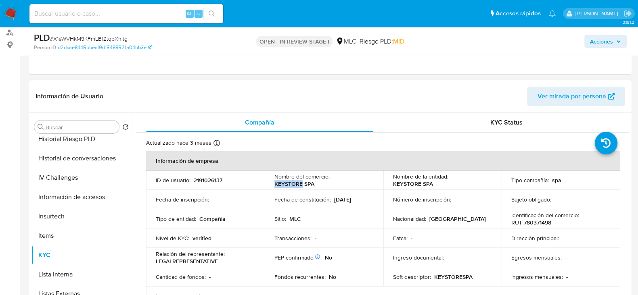
drag, startPoint x: 270, startPoint y: 184, endPoint x: 300, endPoint y: 186, distance: 30.3
click at [300, 186] on td "Nombre del comercio : KEYSTORE SPA" at bounding box center [324, 180] width 119 height 19
copy p "KEYSTORE"
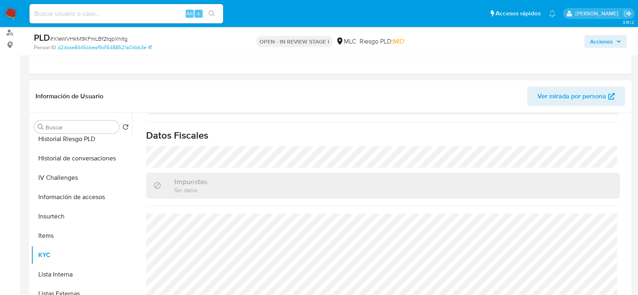
scroll to position [0, 0]
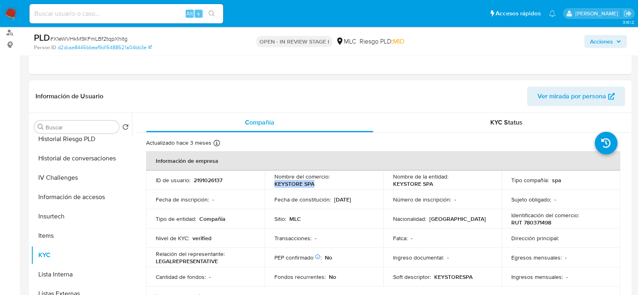
drag, startPoint x: 317, startPoint y: 185, endPoint x: 272, endPoint y: 185, distance: 44.4
click at [272, 185] on td "Nombre del comercio : KEYSTORE SPA" at bounding box center [324, 180] width 119 height 19
copy p "KEYSTORE SPA"
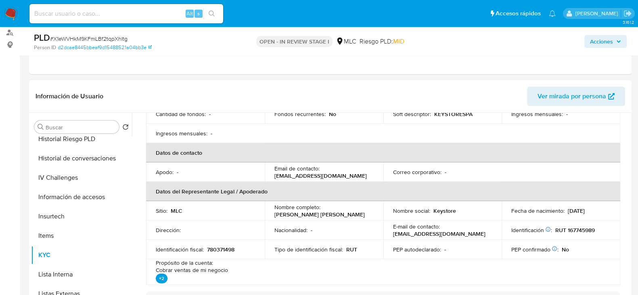
scroll to position [163, 0]
drag, startPoint x: 300, startPoint y: 221, endPoint x: 270, endPoint y: 216, distance: 29.9
click at [270, 216] on td "Nombre completo : Freddy Alexanders Beardesley Escobar" at bounding box center [324, 210] width 119 height 19
copy p "Freddy Alexanders Beardesley Escobar"
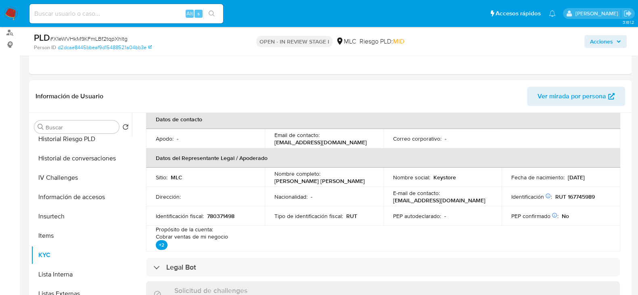
copy p "Freddy Alexanders Beardesley Escobar"
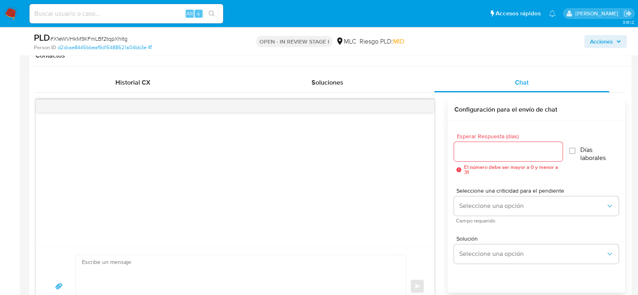
scroll to position [404, 0]
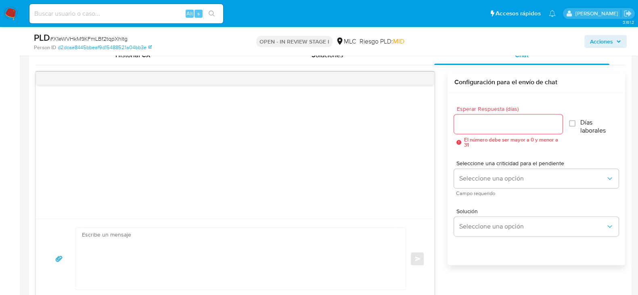
click at [497, 129] on div at bounding box center [508, 124] width 108 height 19
click at [494, 121] on input "Esperar Respuesta (días)" at bounding box center [508, 124] width 108 height 10
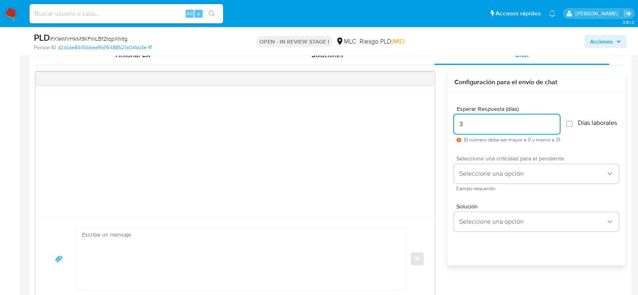
type input "3"
click at [471, 161] on span "Seleccione una criticidad para el pendiente" at bounding box center [539, 159] width 165 height 6
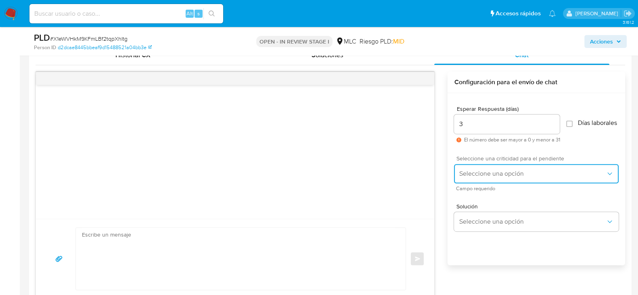
click at [468, 171] on button "Seleccione una opción" at bounding box center [536, 173] width 165 height 19
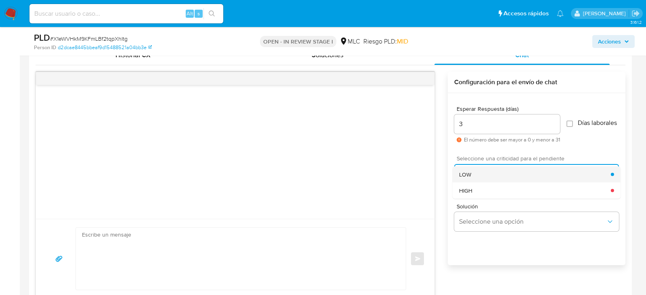
click at [474, 180] on div "LOW" at bounding box center [535, 174] width 152 height 16
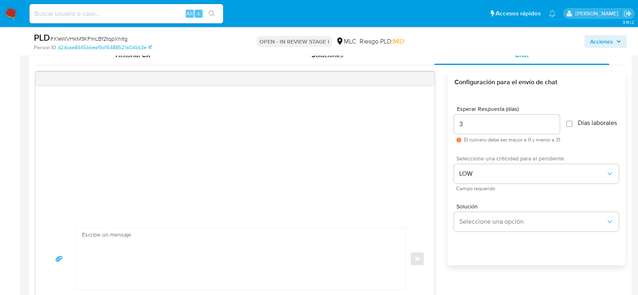
click at [159, 261] on textarea at bounding box center [239, 259] width 314 height 62
paste textarea "Hola XXX, Te contactamos ya que necesitamos verificar algunos datos para poder …"
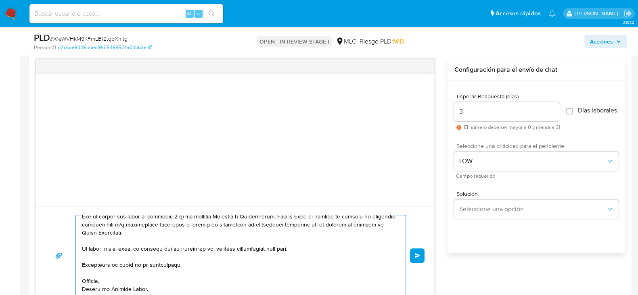
scroll to position [0, 0]
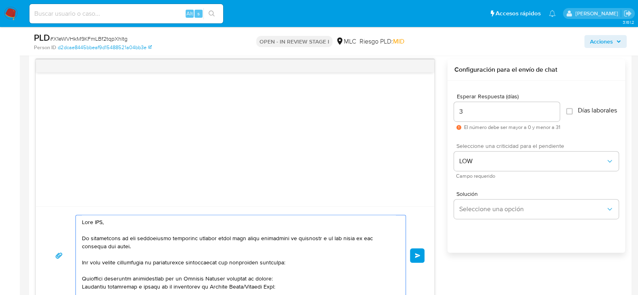
drag, startPoint x: 135, startPoint y: 223, endPoint x: 30, endPoint y: 203, distance: 106.9
click at [30, 203] on div "Historial CX Soluciones Chat Id Estado Fecha de creación Origen Proceso Anterio…" at bounding box center [330, 169] width 603 height 285
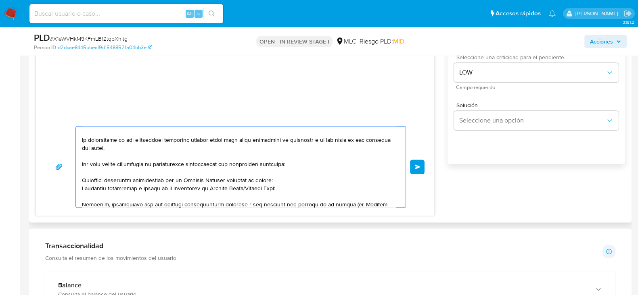
scroll to position [10, 0]
click at [287, 182] on textarea at bounding box center [239, 167] width 314 height 81
click at [277, 183] on textarea at bounding box center [239, 167] width 314 height 81
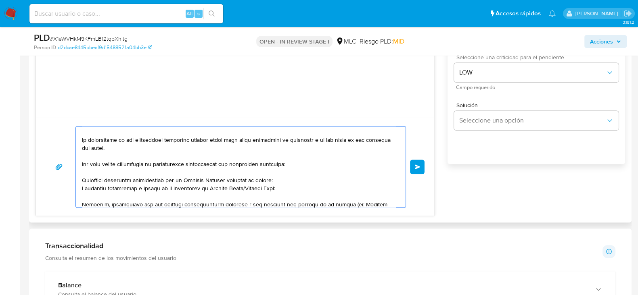
click at [263, 180] on textarea at bounding box center [239, 167] width 314 height 81
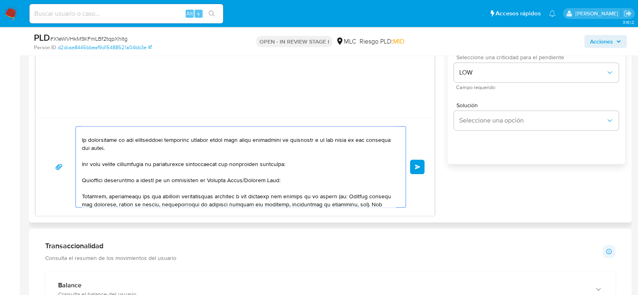
click at [234, 178] on textarea at bounding box center [239, 167] width 314 height 81
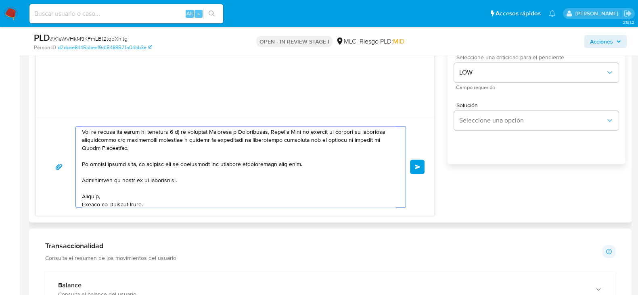
scroll to position [119, 0]
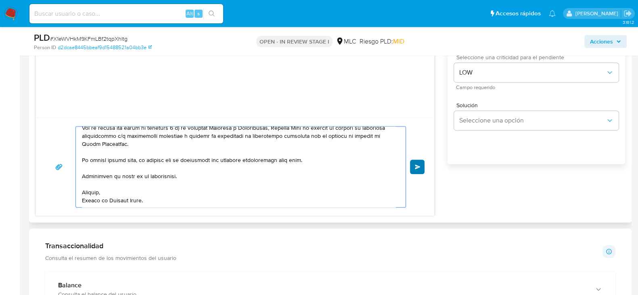
type textarea "Hola. Te contactamos ya que necesitamos verificar algunos datos para poder gara…"
click at [423, 162] on button "Enviar" at bounding box center [417, 167] width 15 height 15
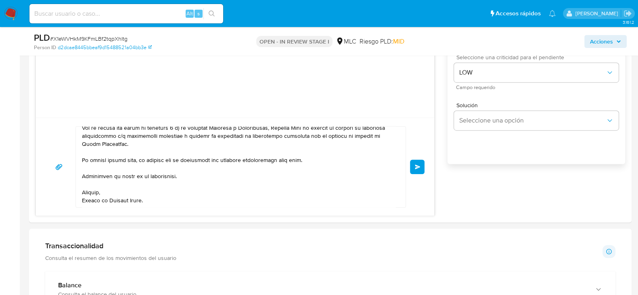
click at [86, 37] on span "# X1eWVHkM9KFmLBf2tqpXhItg" at bounding box center [89, 39] width 78 height 8
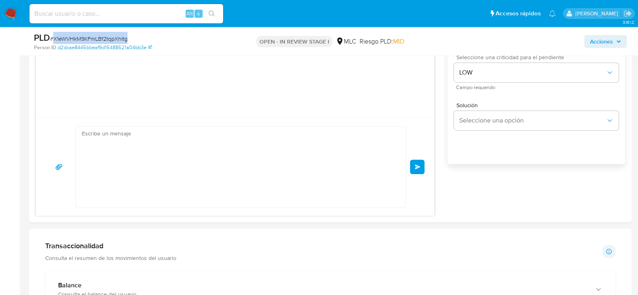
click at [86, 37] on span "# X1eWVHkM9KFmLBf2tqpXhItg" at bounding box center [89, 39] width 78 height 8
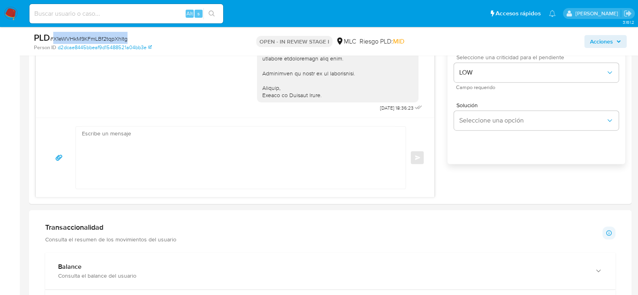
copy span "X1eWVHkM9KFmLBf2tqpXhItg"
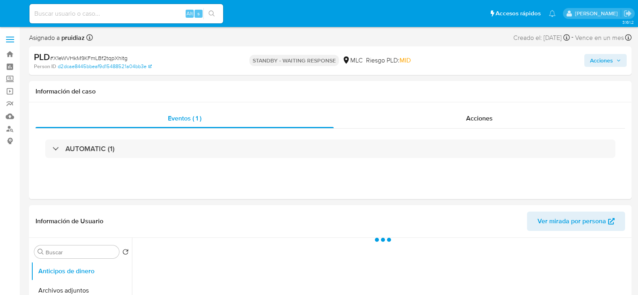
select select "10"
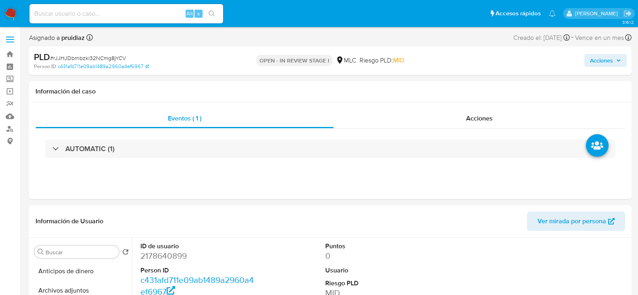
select select "10"
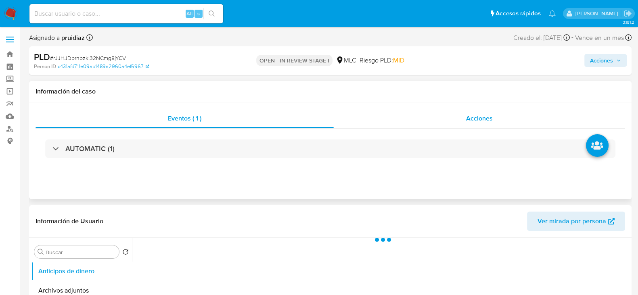
select select "10"
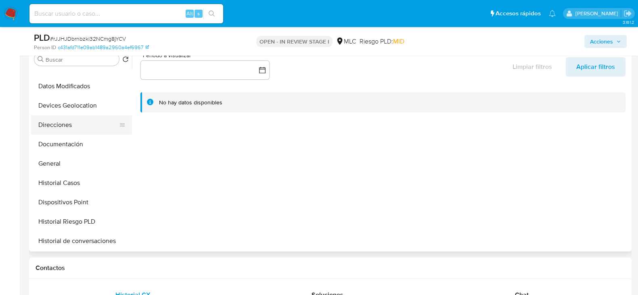
scroll to position [92, 0]
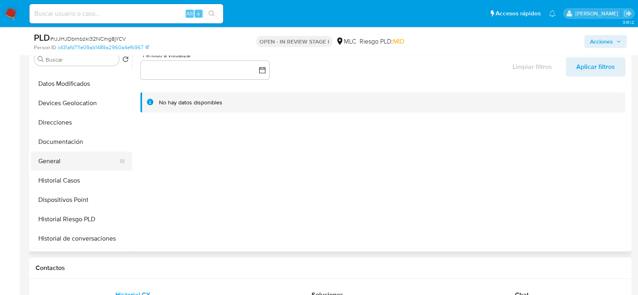
click at [65, 161] on button "General" at bounding box center [78, 161] width 94 height 19
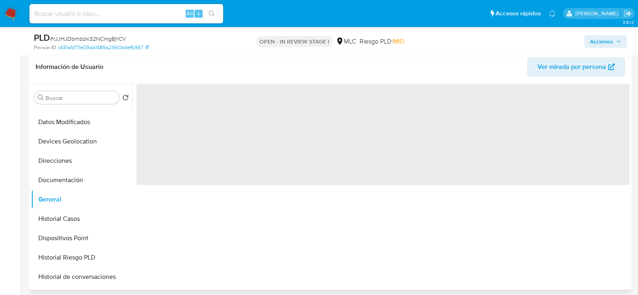
scroll to position [124, 0]
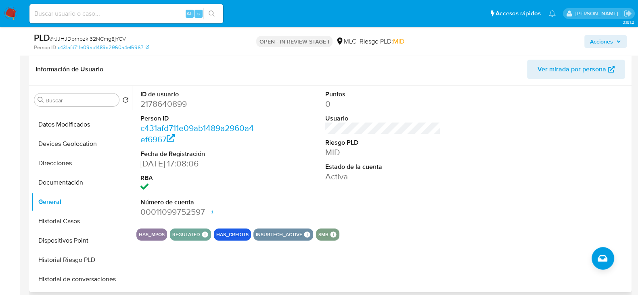
click at [168, 105] on dd "2178640899" at bounding box center [197, 103] width 115 height 11
copy dd "2178640899"
click at [158, 107] on dd "2178640899" at bounding box center [197, 103] width 115 height 11
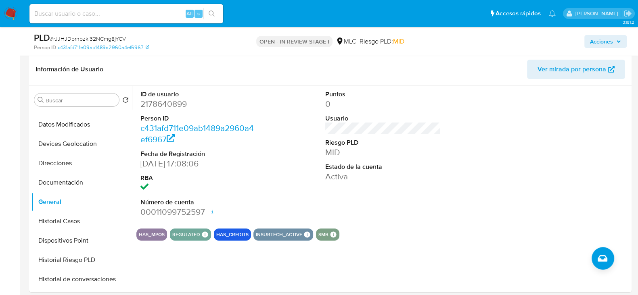
click at [103, 38] on span "# rJJHJDbrnbzki32NCmg8jYCV" at bounding box center [88, 39] width 76 height 8
copy span "rJJHJDbrnbzki32NCmg8jYCV"
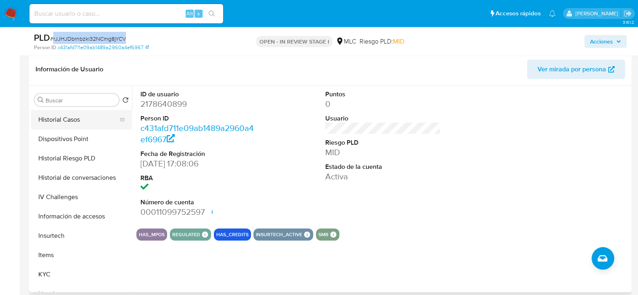
scroll to position [223, 0]
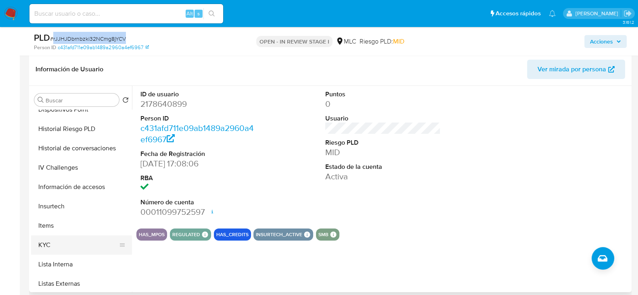
click at [37, 243] on button "KYC" at bounding box center [78, 245] width 94 height 19
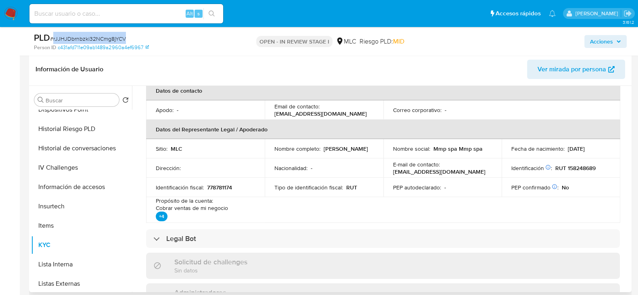
scroll to position [0, 0]
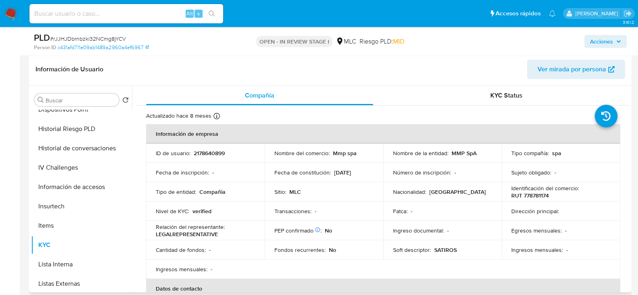
click at [538, 192] on p "RUT 778781174" at bounding box center [530, 195] width 38 height 7
copy p "778781174"
click at [438, 215] on td "Fatca : -" at bounding box center [442, 211] width 119 height 19
click at [534, 199] on p "RUT 778781174" at bounding box center [530, 195] width 38 height 7
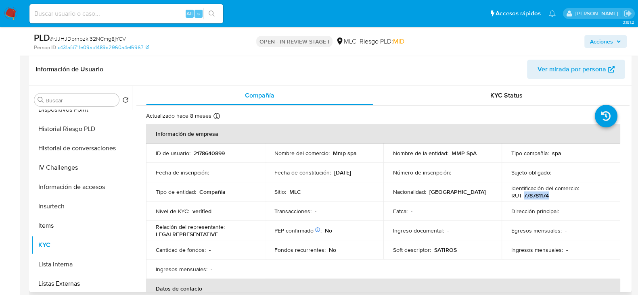
click at [534, 199] on p "RUT 778781174" at bounding box center [530, 195] width 38 height 7
copy p "778781174"
click at [537, 195] on p "RUT 778781174" at bounding box center [530, 195] width 38 height 7
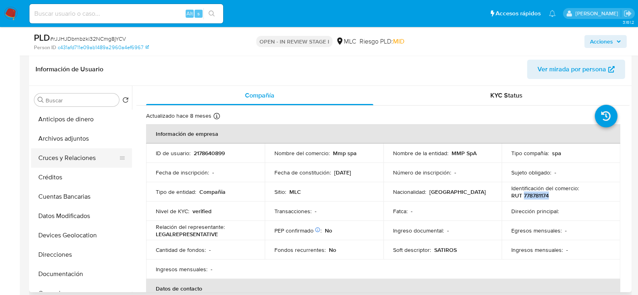
click at [72, 161] on button "Cruces y Relaciones" at bounding box center [78, 158] width 94 height 19
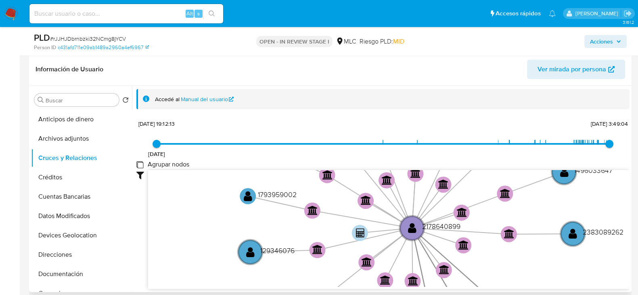
click at [137, 165] on group_nodes "Agrupar nodos" at bounding box center [139, 164] width 6 height 6
checkbox group_nodes "true"
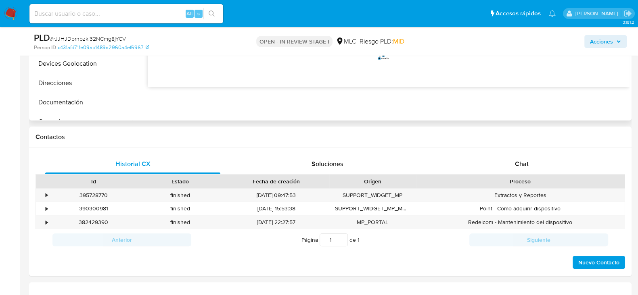
scroll to position [302, 0]
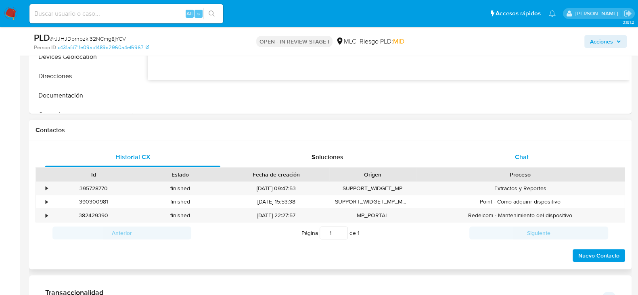
click at [532, 162] on div "Chat" at bounding box center [521, 157] width 175 height 19
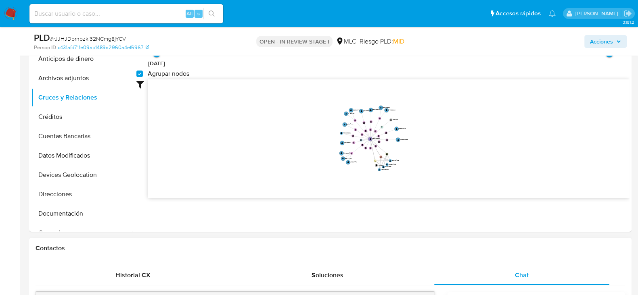
scroll to position [180, 0]
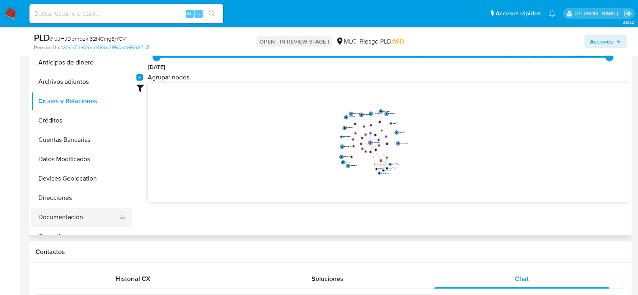
click at [54, 217] on button "Documentación" at bounding box center [78, 217] width 94 height 19
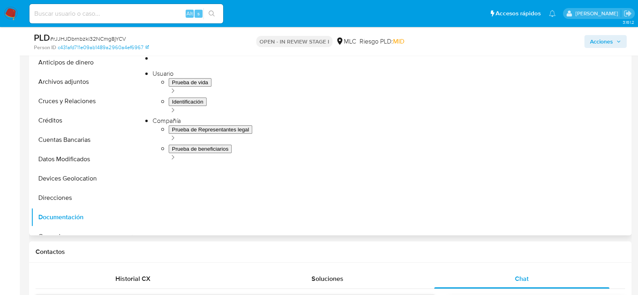
scroll to position [143, 0]
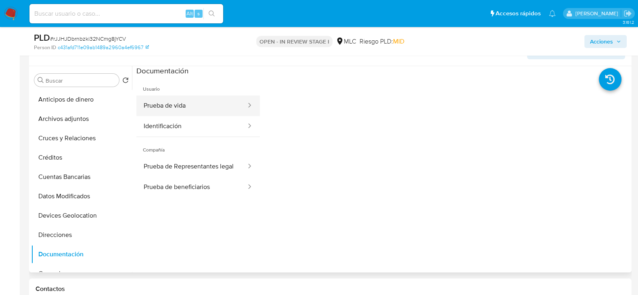
click at [184, 110] on button "Prueba de vida" at bounding box center [191, 106] width 111 height 21
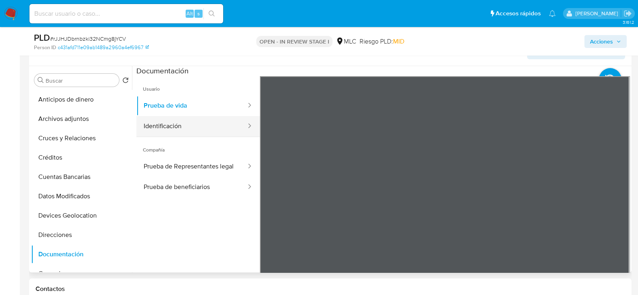
click at [218, 126] on button "Identificación" at bounding box center [191, 126] width 111 height 21
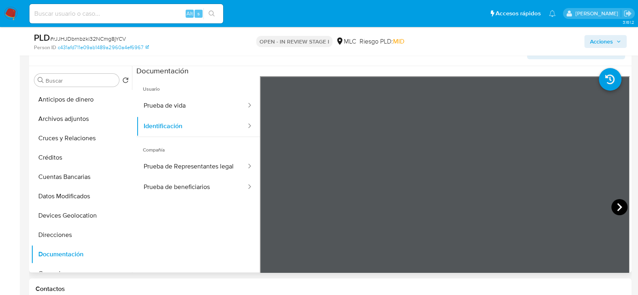
click at [618, 210] on icon at bounding box center [620, 207] width 16 height 16
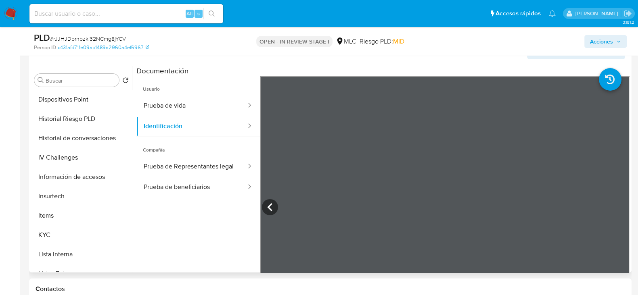
scroll to position [218, 0]
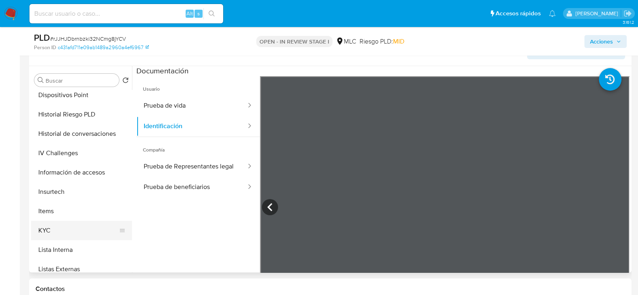
click at [43, 230] on button "KYC" at bounding box center [78, 230] width 94 height 19
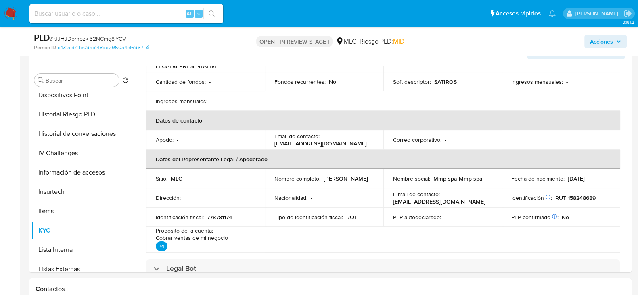
scroll to position [135, 0]
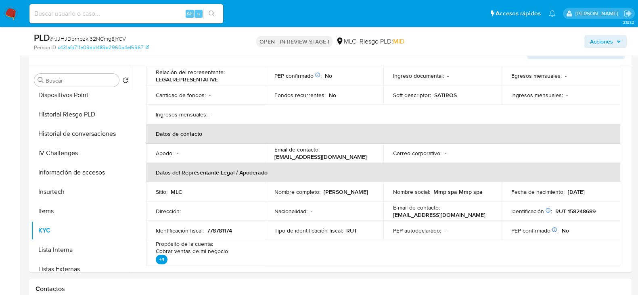
click at [338, 196] on p "Paulina Jeanette Caro Castro" at bounding box center [346, 192] width 44 height 7
click at [351, 193] on div "Nombre completo : Paulina Jeanette Caro Castro" at bounding box center [323, 192] width 99 height 7
drag, startPoint x: 354, startPoint y: 195, endPoint x: 266, endPoint y: 197, distance: 87.2
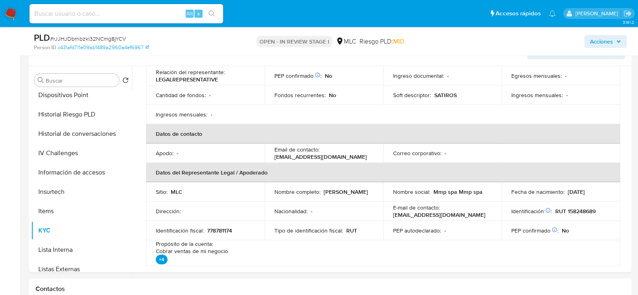
click at [266, 197] on td "Nombre completo : Paulina Jeanette Caro Castro" at bounding box center [324, 191] width 119 height 19
copy p "Paulina Jeanette Caro Castro"
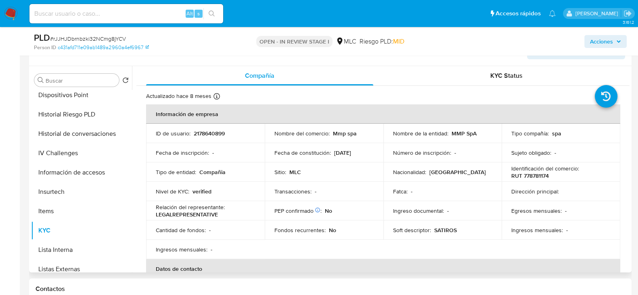
scroll to position [0, 0]
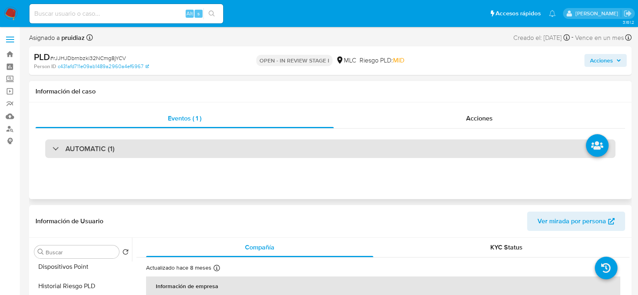
click at [115, 141] on div "AUTOMATIC (1)" at bounding box center [330, 149] width 570 height 19
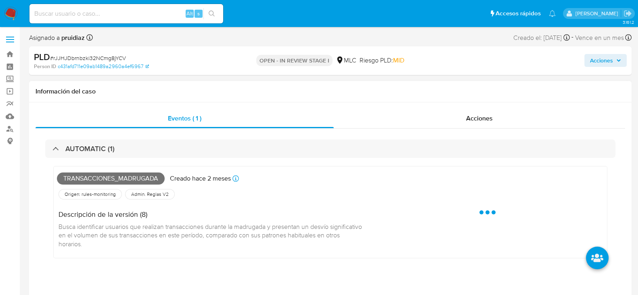
click at [67, 178] on span "Transacciones_madrugada" at bounding box center [111, 179] width 108 height 12
copy span "Transacciones_madrugada"
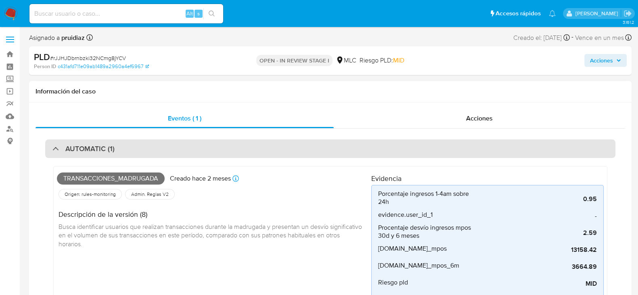
click at [96, 152] on h3 "AUTOMATIC (1)" at bounding box center [89, 149] width 49 height 9
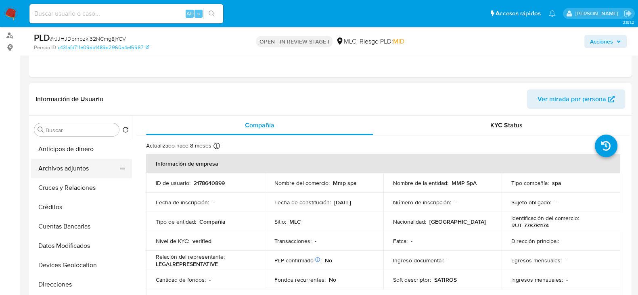
click at [69, 165] on button "Archivos adjuntos" at bounding box center [78, 168] width 94 height 19
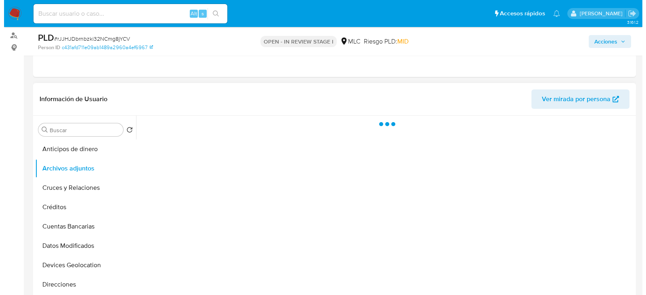
scroll to position [139, 0]
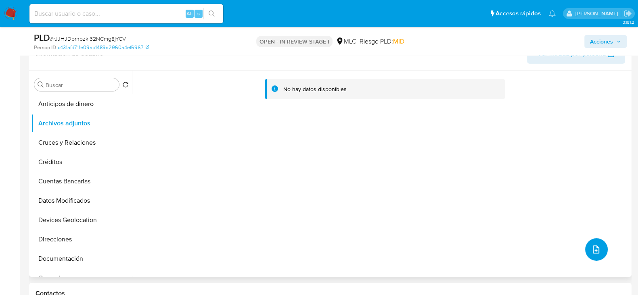
click at [596, 254] on span "upload-file" at bounding box center [596, 250] width 9 height 10
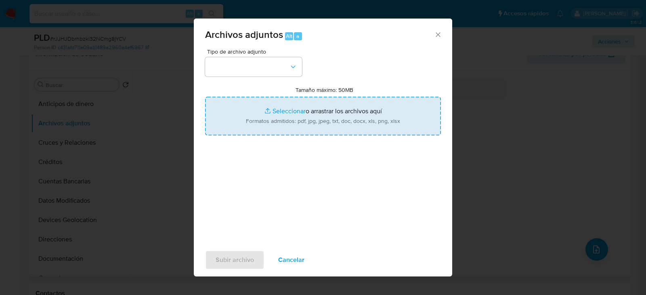
click at [279, 120] on input "Tamaño máximo: 50MB Seleccionar archivos" at bounding box center [323, 116] width 236 height 39
type input "C:\fakepath\2178640899 - 03_10_2025.xlsx"
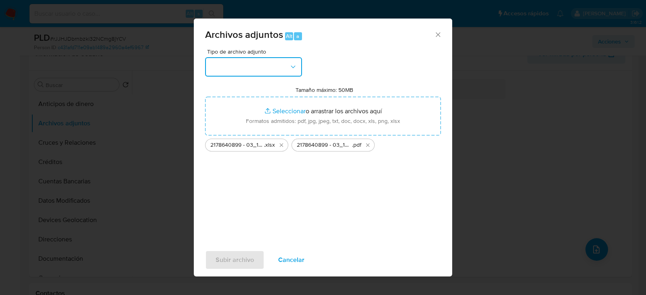
click at [278, 65] on button "button" at bounding box center [253, 66] width 97 height 19
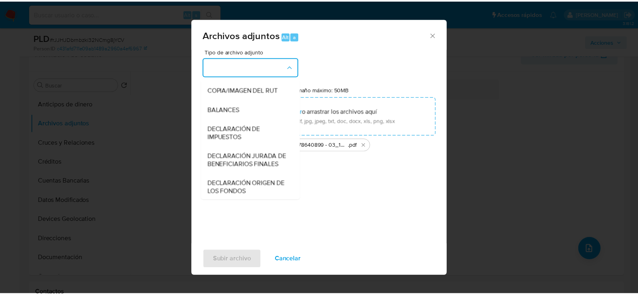
scroll to position [114, 0]
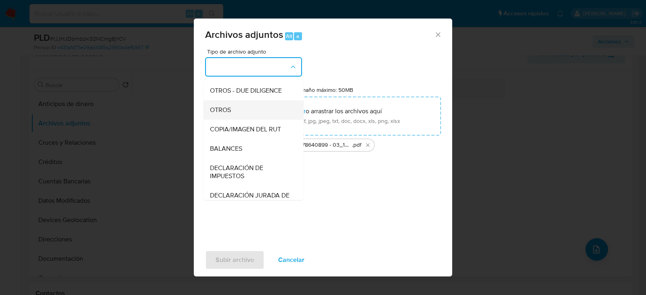
click at [229, 114] on span "OTROS" at bounding box center [220, 110] width 21 height 8
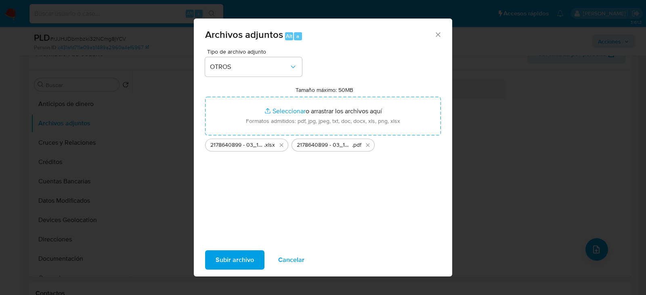
click at [226, 257] on span "Subir archivo" at bounding box center [235, 260] width 38 height 18
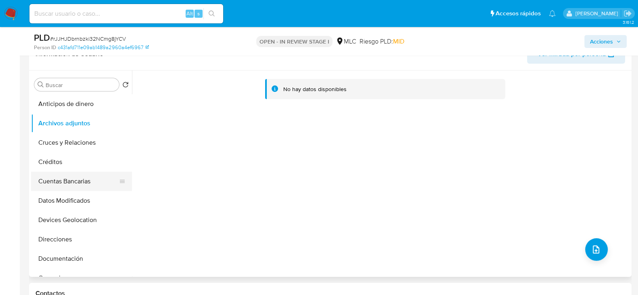
click at [63, 186] on button "Cuentas Bancarias" at bounding box center [78, 181] width 94 height 19
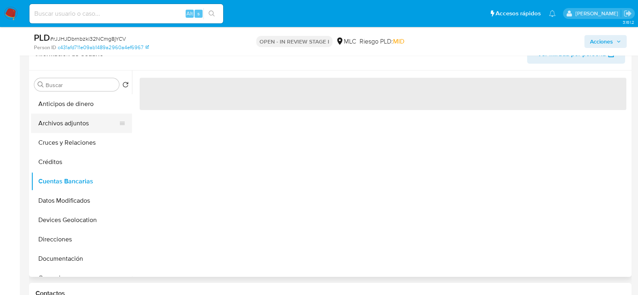
click at [65, 119] on button "Archivos adjuntos" at bounding box center [78, 123] width 94 height 19
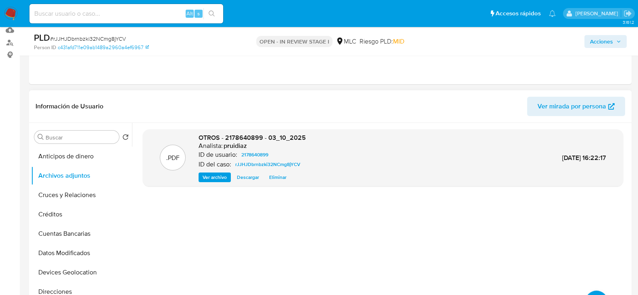
scroll to position [77, 0]
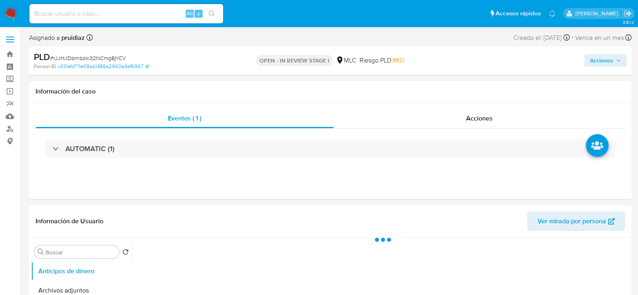
select select "10"
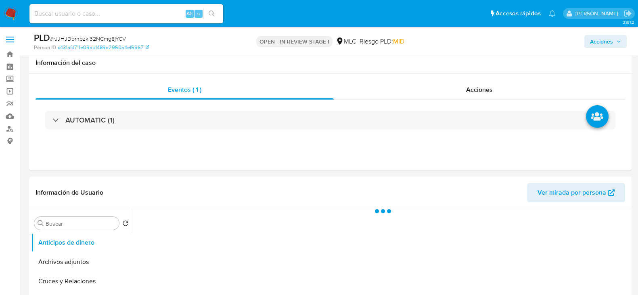
scroll to position [168, 0]
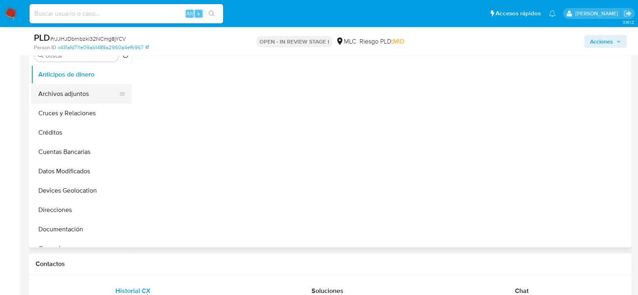
select select "10"
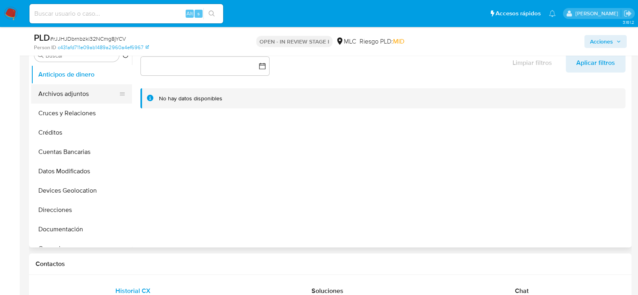
click at [57, 96] on button "Archivos adjuntos" at bounding box center [78, 93] width 94 height 19
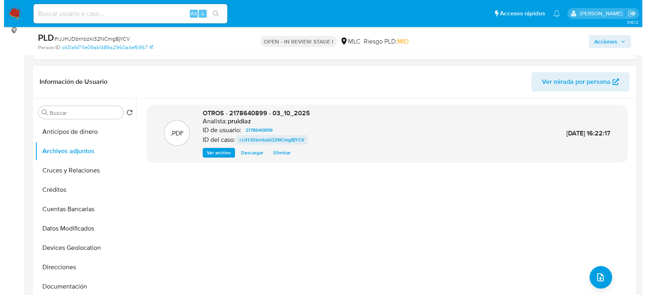
scroll to position [110, 0]
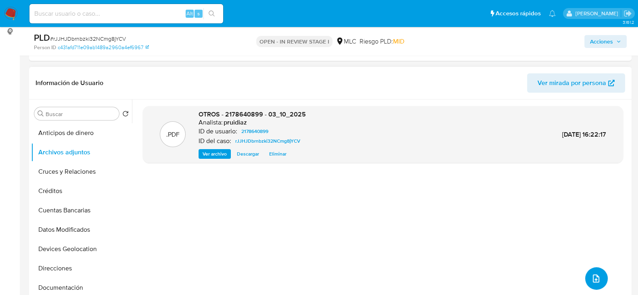
click at [598, 277] on button "upload-file" at bounding box center [596, 279] width 23 height 23
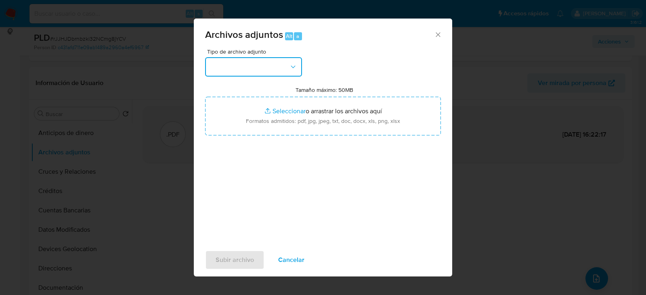
click at [258, 67] on button "button" at bounding box center [253, 66] width 97 height 19
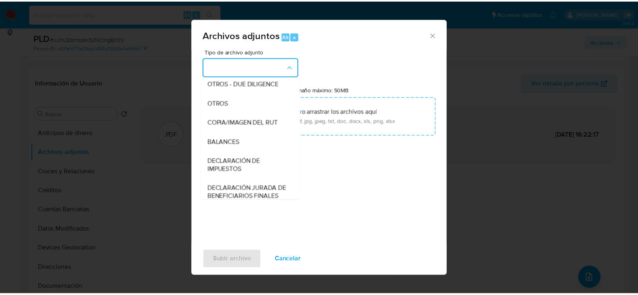
scroll to position [120, 0]
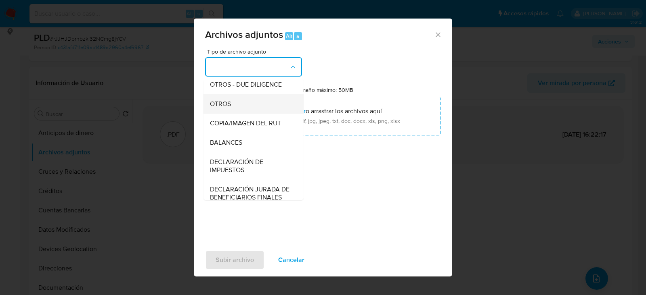
click at [229, 108] on span "OTROS" at bounding box center [220, 104] width 21 height 8
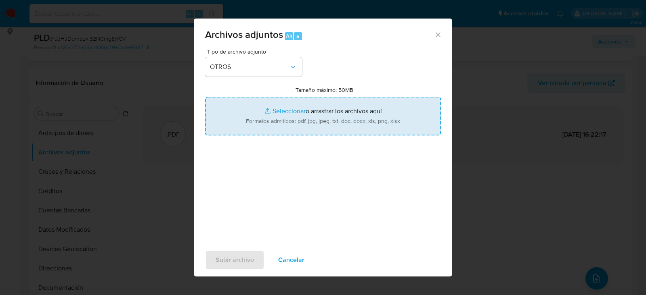
click at [298, 123] on input "Tamaño máximo: 50MB Seleccionar archivos" at bounding box center [323, 116] width 236 height 39
type input "C:\fakepath\2178640899 - 03_10_2025.xlsx"
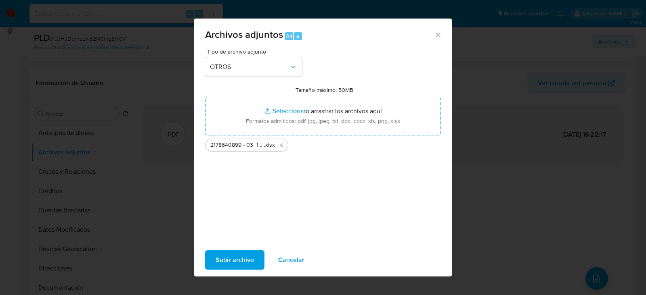
click at [225, 259] on span "Subir archivo" at bounding box center [235, 260] width 38 height 18
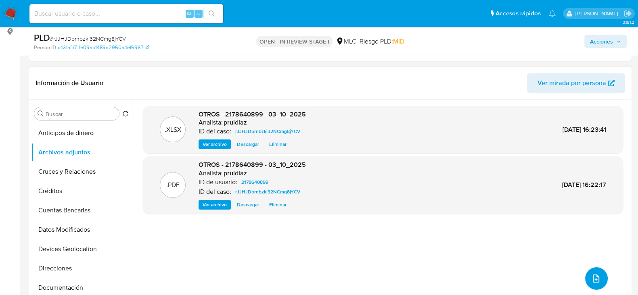
scroll to position [0, 0]
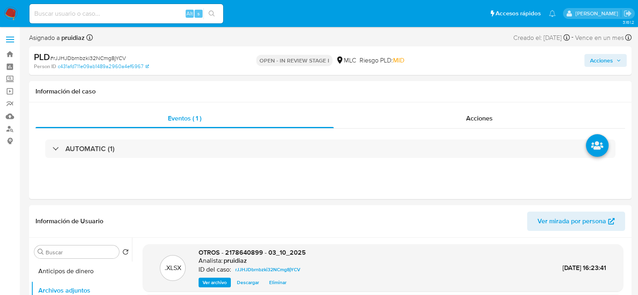
click at [595, 59] on span "Acciones" at bounding box center [601, 60] width 23 height 13
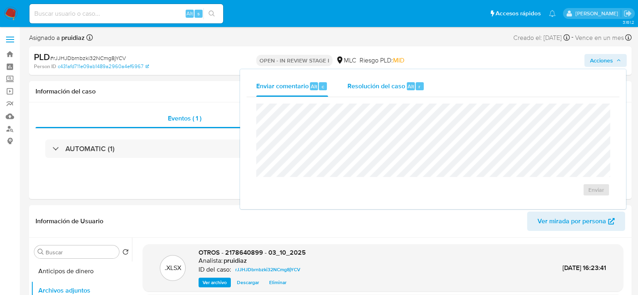
click at [383, 94] on div "Resolución del caso Alt r" at bounding box center [386, 86] width 77 height 21
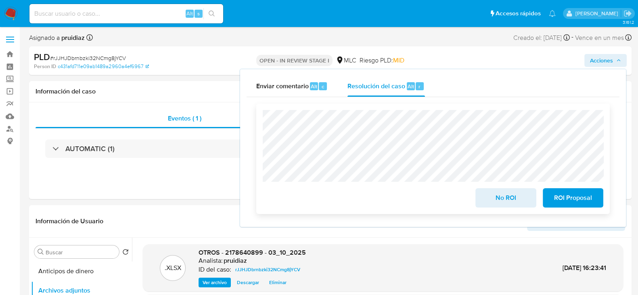
click at [507, 196] on span "No ROI" at bounding box center [506, 198] width 40 height 18
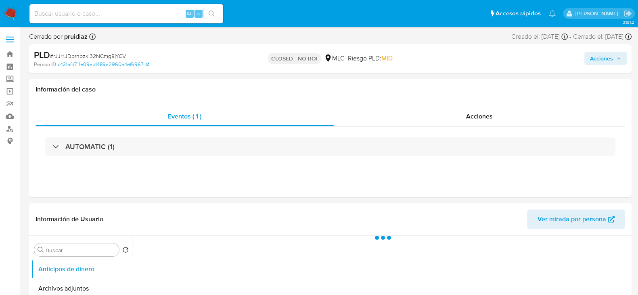
click at [12, 11] on img at bounding box center [11, 14] width 14 height 14
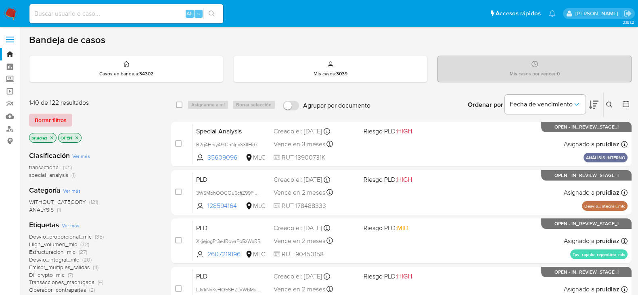
click at [48, 119] on span "Borrar filtros" at bounding box center [51, 120] width 32 height 11
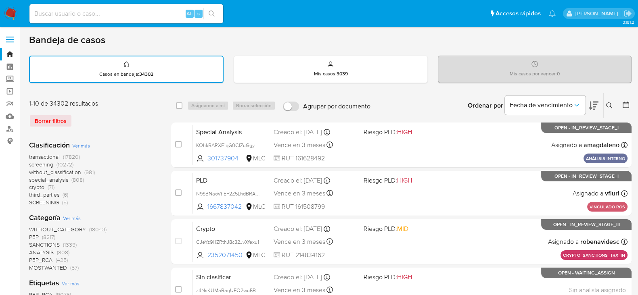
click at [630, 103] on icon at bounding box center [626, 105] width 8 height 8
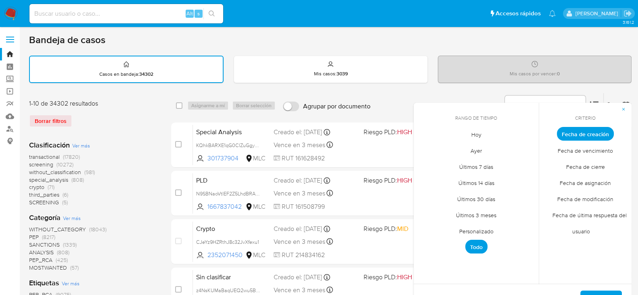
click at [471, 236] on span "Personalizado" at bounding box center [476, 231] width 51 height 17
click at [427, 149] on icon "Mes anterior" at bounding box center [426, 149] width 10 height 10
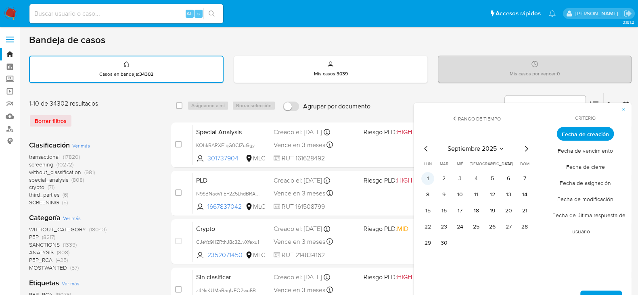
click at [431, 174] on button "1" at bounding box center [427, 178] width 13 height 13
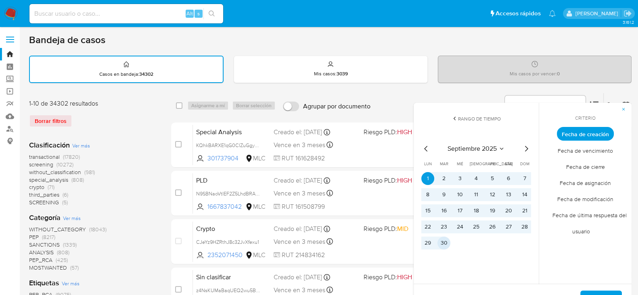
click at [442, 241] on button "30" at bounding box center [444, 243] width 13 height 13
click at [425, 150] on icon "Mes anterior" at bounding box center [426, 149] width 10 height 10
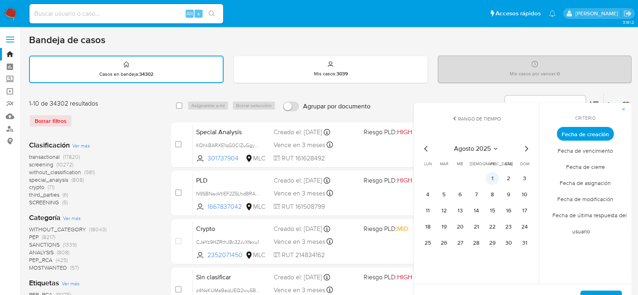
click at [493, 179] on button "1" at bounding box center [492, 178] width 13 height 13
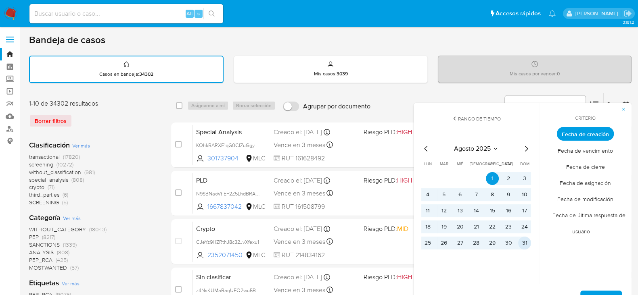
click at [528, 239] on button "31" at bounding box center [524, 243] width 13 height 13
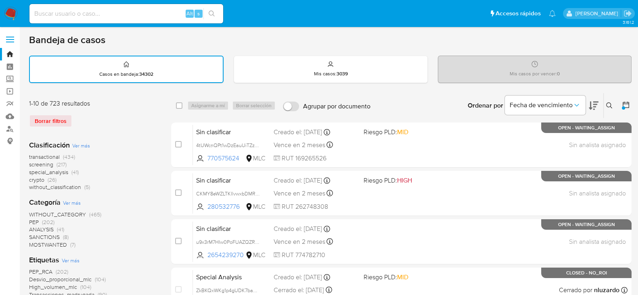
scroll to position [16, 0]
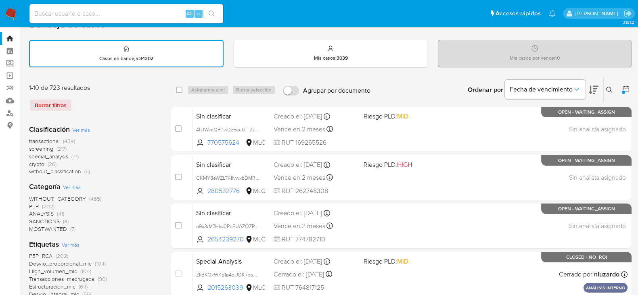
click at [46, 172] on span "without_classification" at bounding box center [55, 172] width 52 height 8
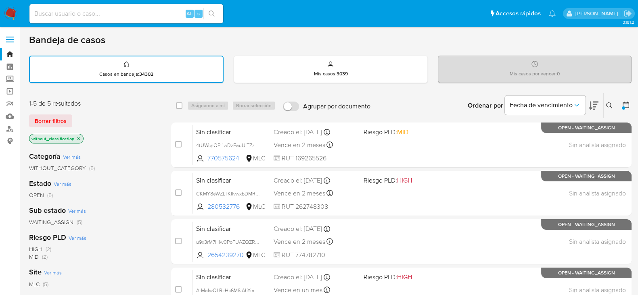
click at [629, 113] on div at bounding box center [624, 105] width 15 height 25
click at [628, 111] on div at bounding box center [624, 105] width 15 height 25
click at [625, 106] on icon at bounding box center [626, 105] width 8 height 8
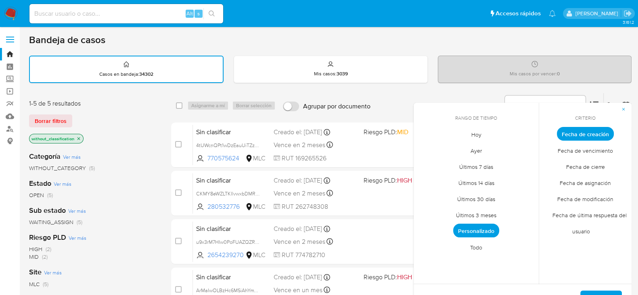
click at [476, 226] on span "Personalizado" at bounding box center [476, 231] width 46 height 14
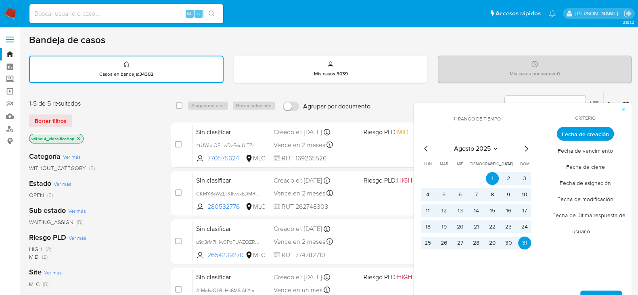
click at [426, 150] on icon "Mes anterior" at bounding box center [426, 149] width 10 height 10
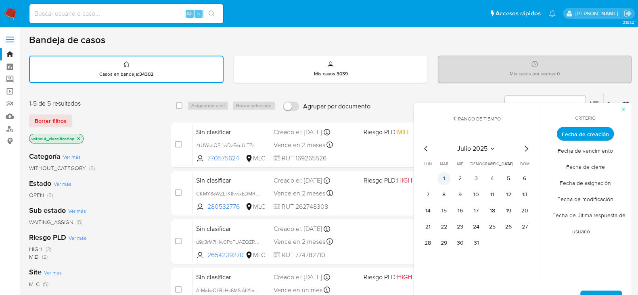
click at [446, 176] on button "1" at bounding box center [444, 178] width 13 height 13
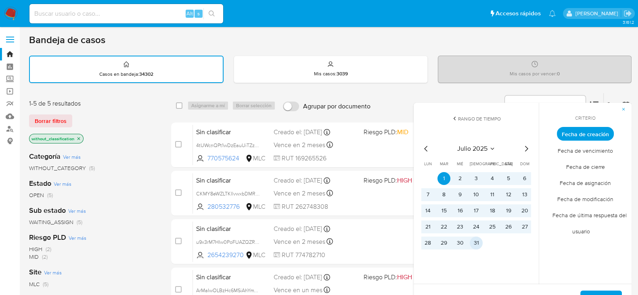
click at [474, 243] on button "31" at bounding box center [476, 243] width 13 height 13
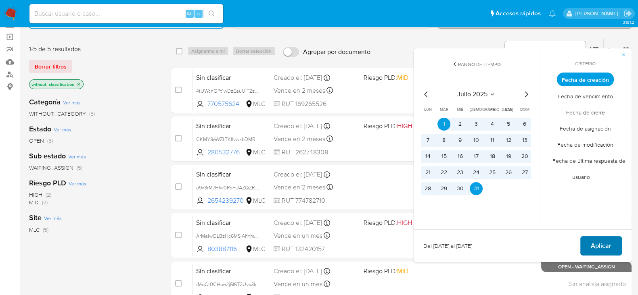
click at [595, 249] on span "Aplicar" at bounding box center [601, 246] width 21 height 18
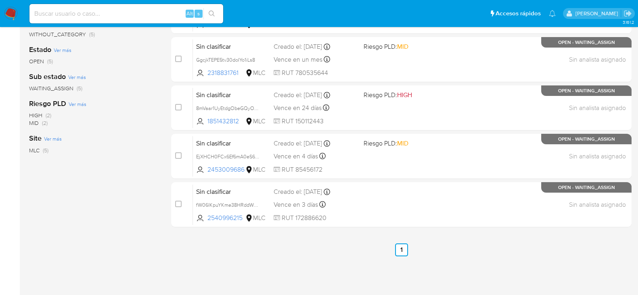
scroll to position [135, 0]
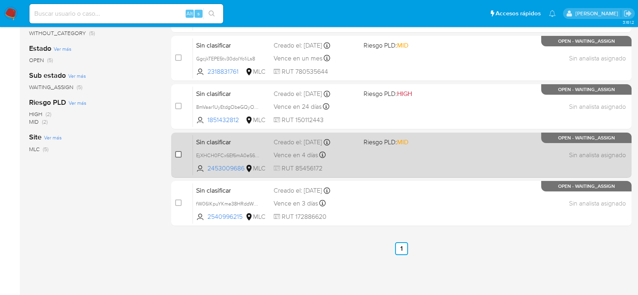
click at [179, 153] on input "checkbox" at bounding box center [178, 154] width 6 height 6
checkbox input "true"
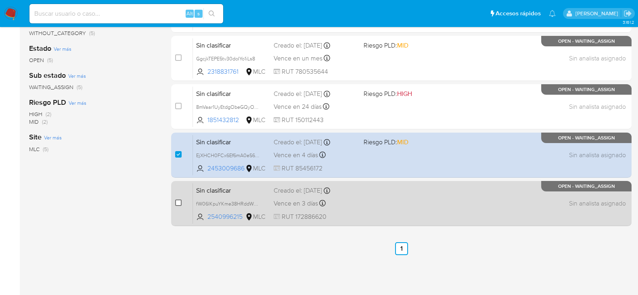
click at [180, 200] on input "checkbox" at bounding box center [178, 203] width 6 height 6
checkbox input "true"
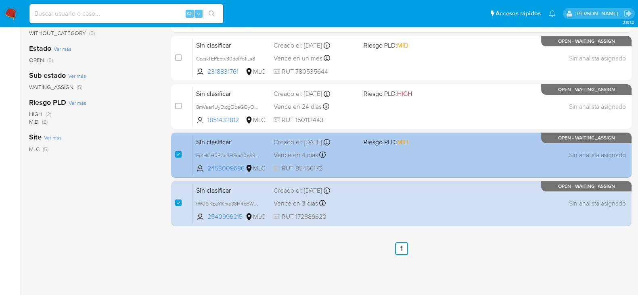
click at [394, 163] on div "Sin clasificar EjXHCH0FCx6Ef6mA0eS6kcp2 2453009686 MLC Riesgo PLD: MID Creado e…" at bounding box center [410, 155] width 435 height 41
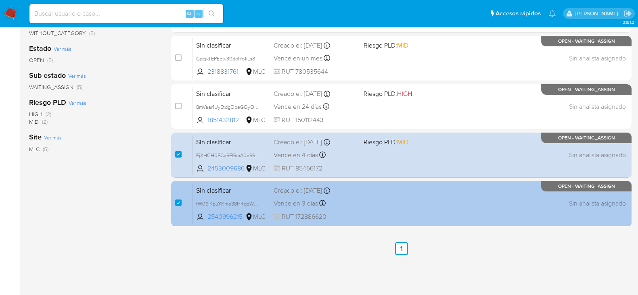
click at [396, 184] on div "Sin clasificar fW06lKpuYKme38HRddWYlJGO 2540996215 MLC Creado el: [DATE] Creado…" at bounding box center [410, 203] width 435 height 41
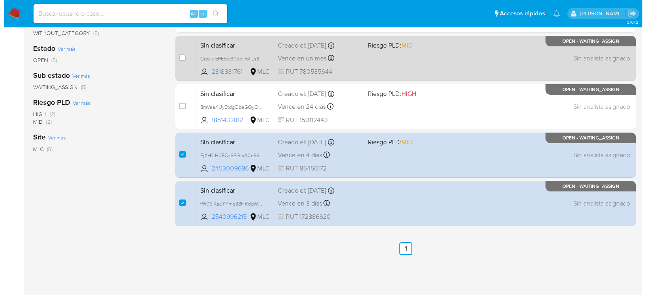
scroll to position [0, 0]
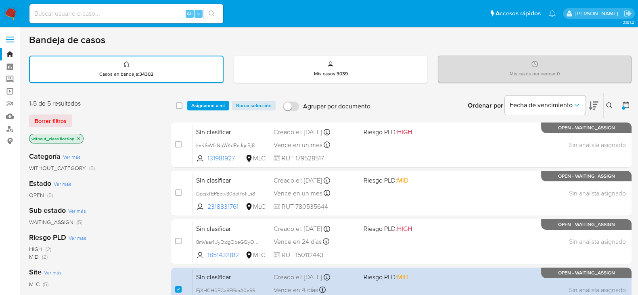
click at [203, 107] on span "Asignarme a mí" at bounding box center [208, 106] width 34 height 8
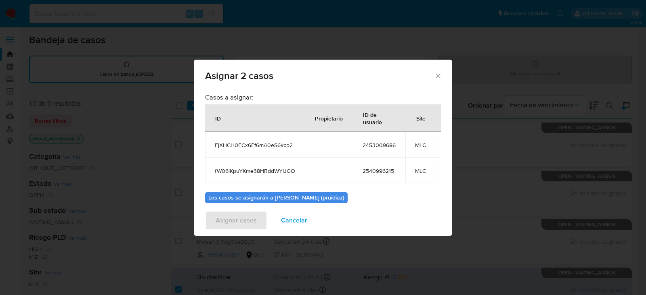
scroll to position [54, 0]
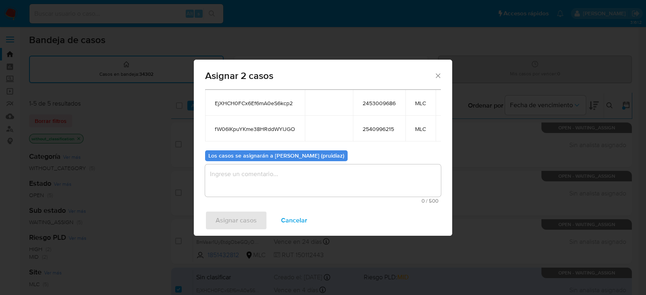
click at [258, 174] on textarea "assign-modal" at bounding box center [323, 181] width 236 height 32
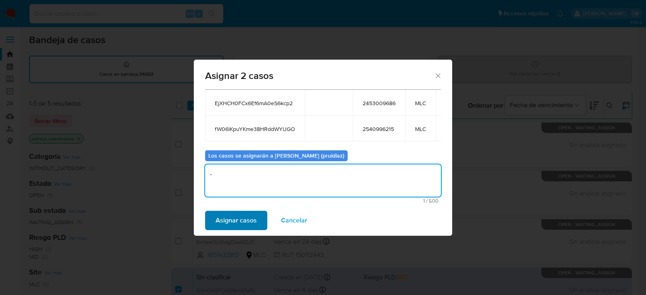
type textarea "-"
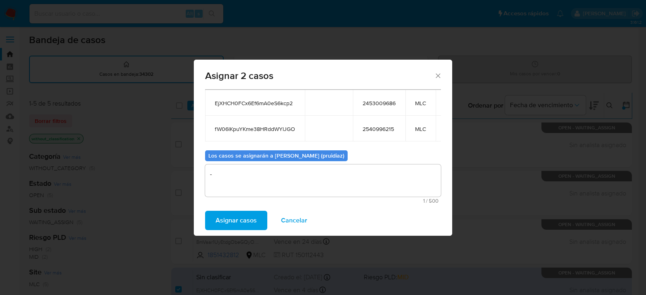
click at [241, 216] on span "Asignar casos" at bounding box center [236, 221] width 41 height 18
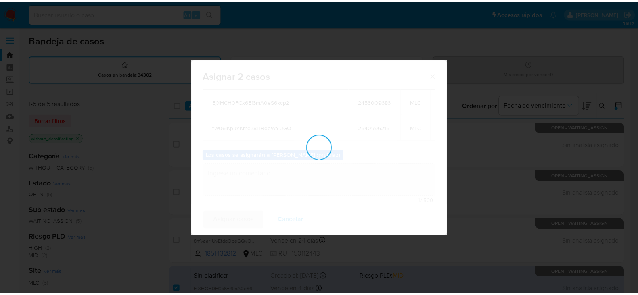
scroll to position [48, 0]
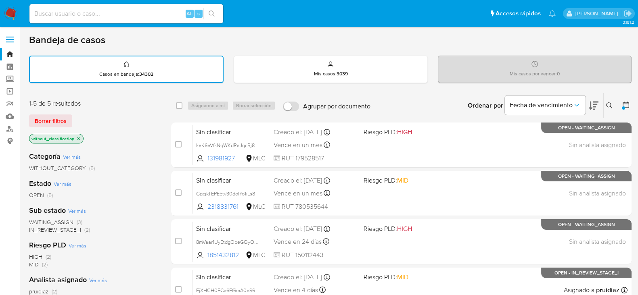
click at [15, 10] on img at bounding box center [11, 14] width 14 height 14
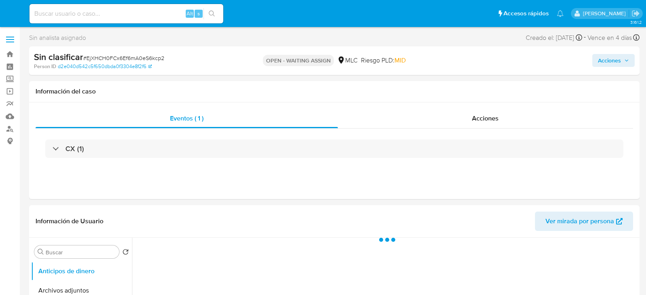
select select "10"
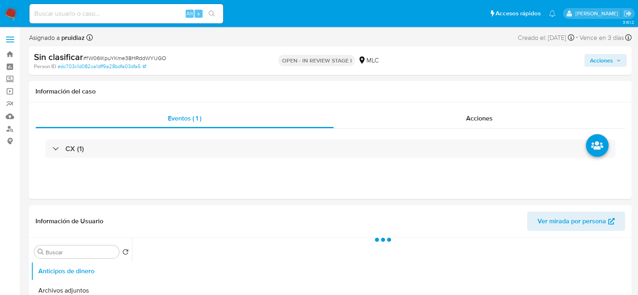
select select "10"
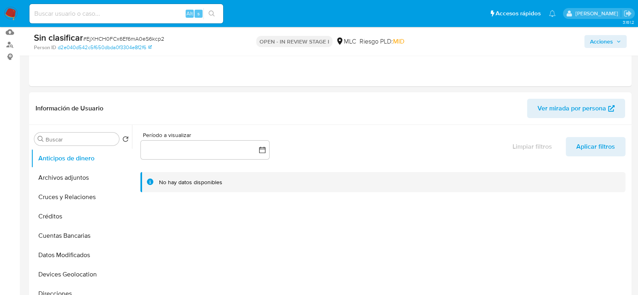
scroll to position [88, 0]
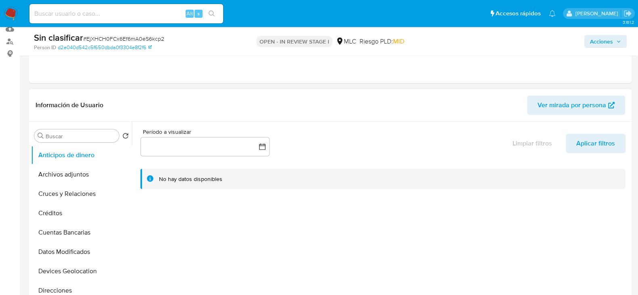
drag, startPoint x: 318, startPoint y: 62, endPoint x: 155, endPoint y: 97, distance: 166.8
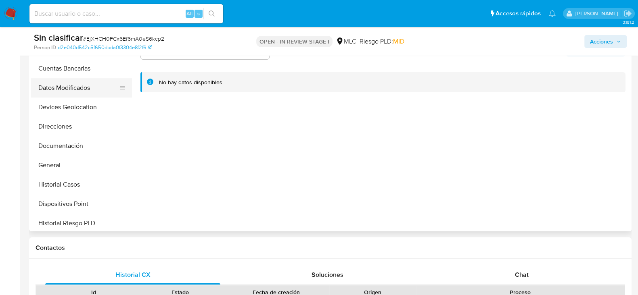
scroll to position [69, 0]
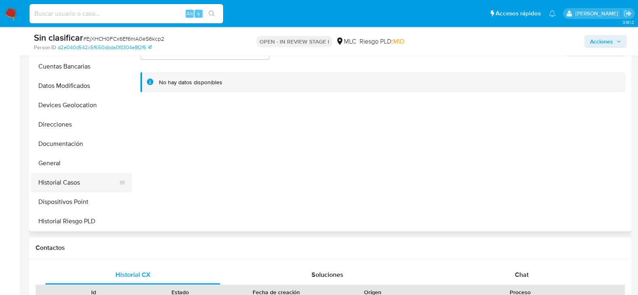
click at [55, 176] on button "Historial Casos" at bounding box center [78, 182] width 94 height 19
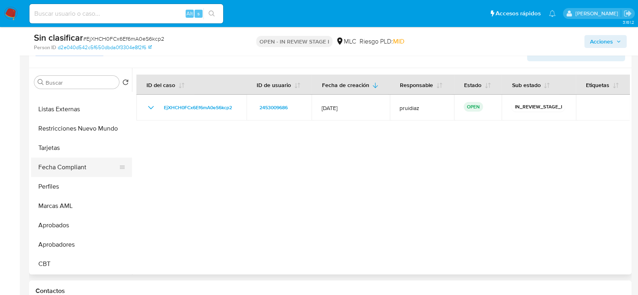
scroll to position [379, 0]
click at [68, 124] on button "Restricciones Nuevo Mundo" at bounding box center [78, 128] width 94 height 19
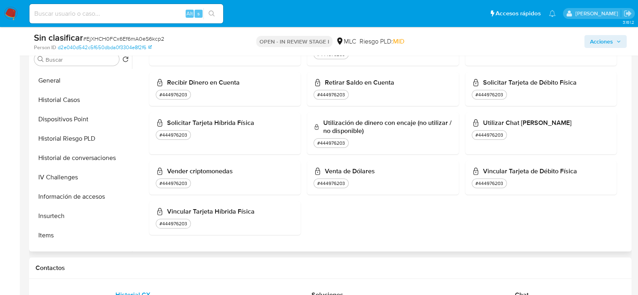
scroll to position [135, 0]
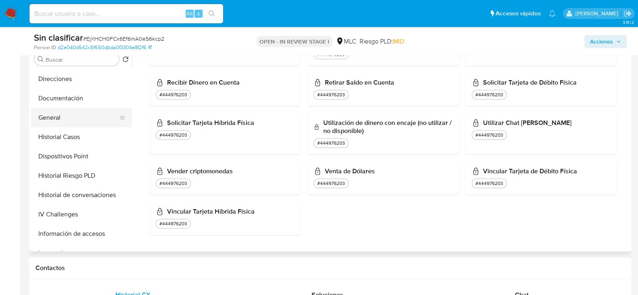
click at [52, 115] on button "General" at bounding box center [78, 117] width 94 height 19
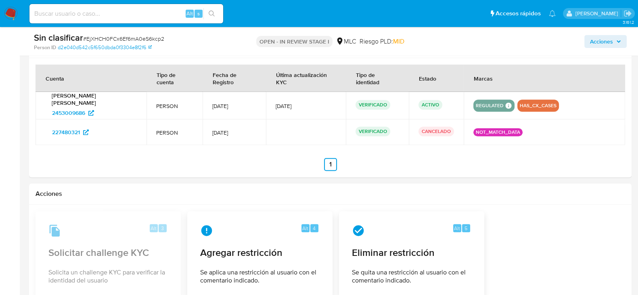
scroll to position [899, 0]
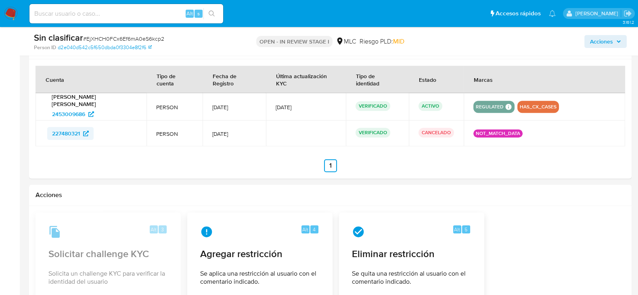
click at [68, 127] on span "227480321" at bounding box center [66, 133] width 28 height 13
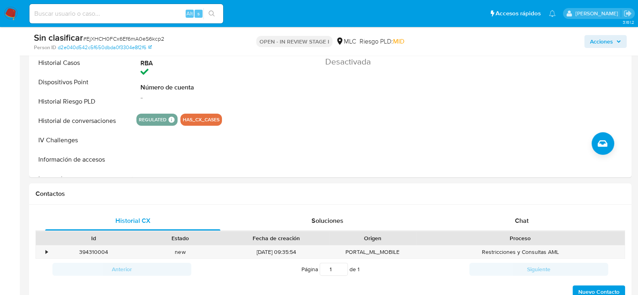
scroll to position [0, 0]
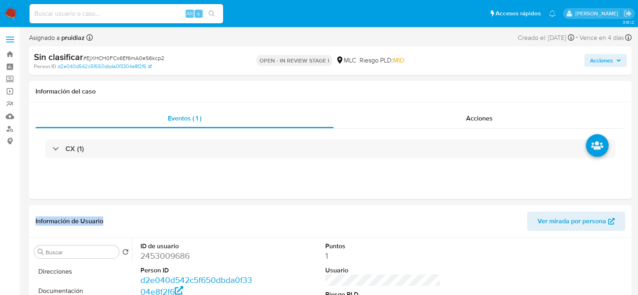
click at [599, 60] on span "Acciones" at bounding box center [601, 60] width 23 height 13
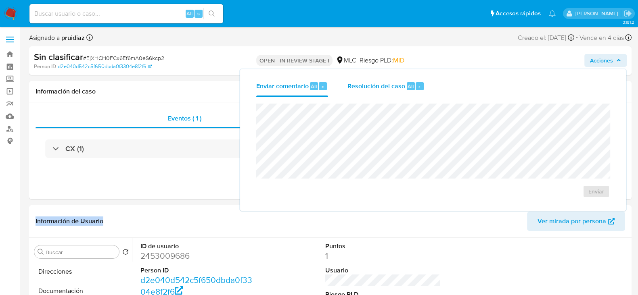
click at [371, 96] on div "Resolución del caso Alt r" at bounding box center [386, 86] width 77 height 21
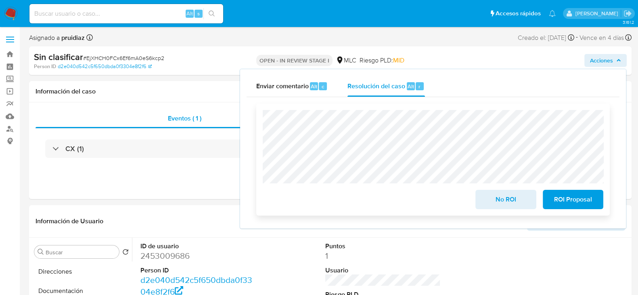
click at [513, 204] on span "No ROI" at bounding box center [506, 200] width 40 height 18
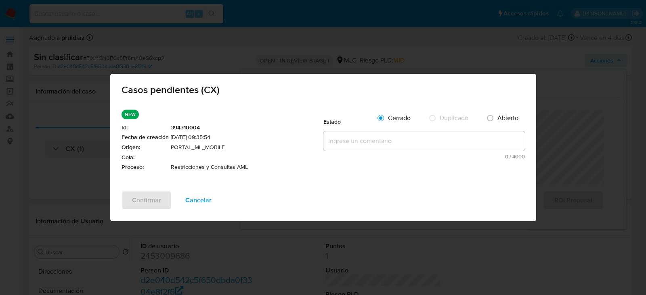
click at [386, 136] on textarea at bounding box center [423, 141] width 201 height 19
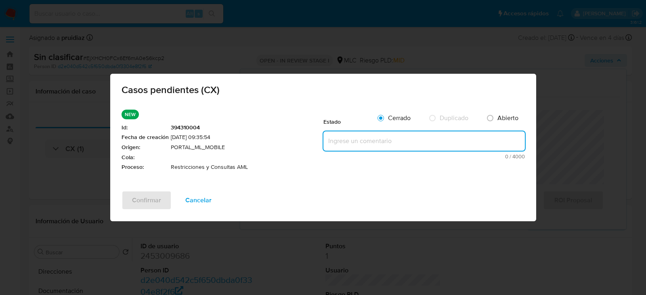
paste textarea "Cliente ya fue analizado desde cuenta con ID: 227480321, no se rehabilita."
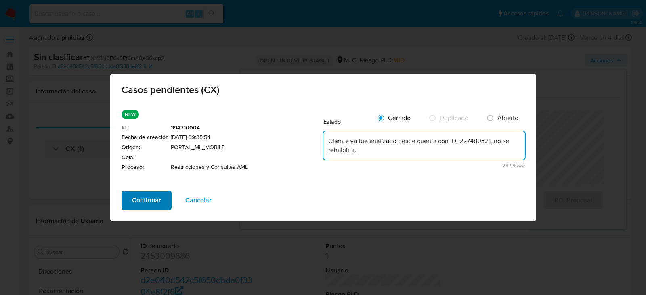
type textarea "Cliente ya fue analizado desde cuenta con ID: 227480321, no se rehabilita."
click at [149, 196] on span "Confirmar" at bounding box center [146, 201] width 29 height 18
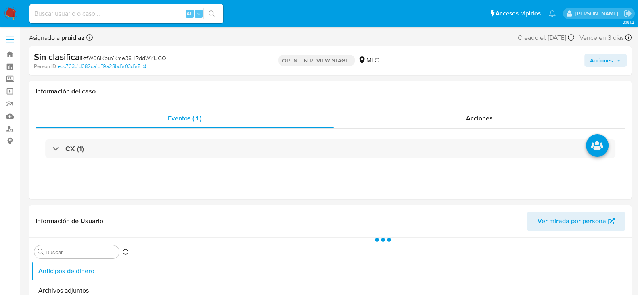
select select "10"
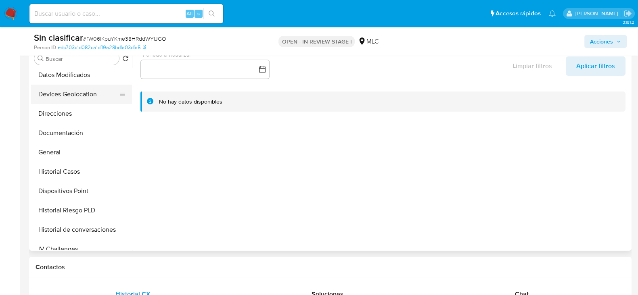
scroll to position [100, 0]
click at [83, 176] on button "Historial Casos" at bounding box center [78, 171] width 94 height 19
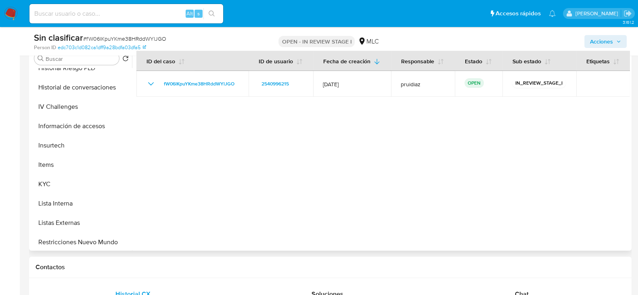
scroll to position [252, 0]
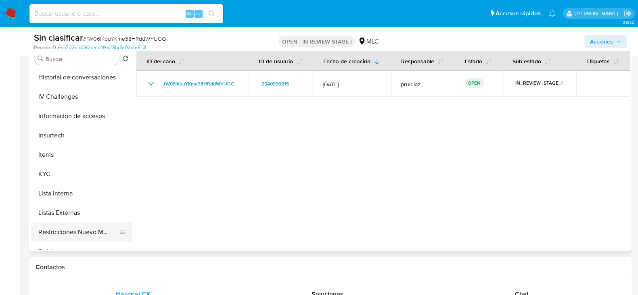
click at [51, 231] on button "Restricciones Nuevo Mundo" at bounding box center [78, 232] width 94 height 19
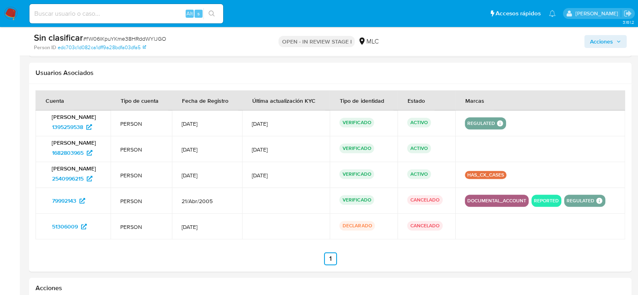
scroll to position [824, 0]
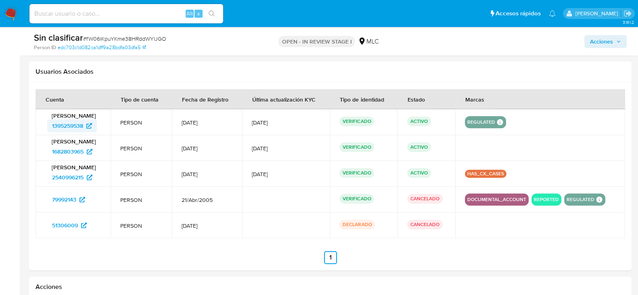
click at [73, 132] on span "1395259538" at bounding box center [67, 125] width 31 height 13
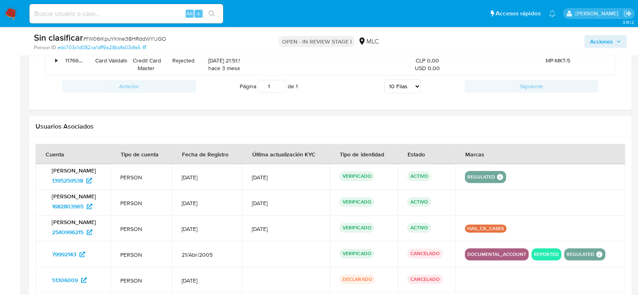
scroll to position [771, 0]
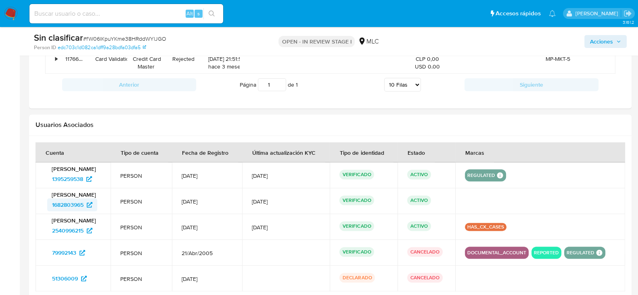
click at [62, 212] on span "1682803965" at bounding box center [67, 205] width 31 height 13
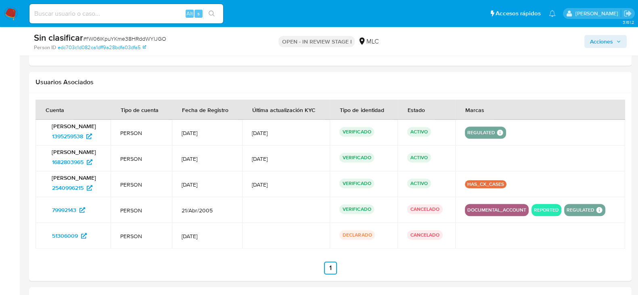
scroll to position [815, 0]
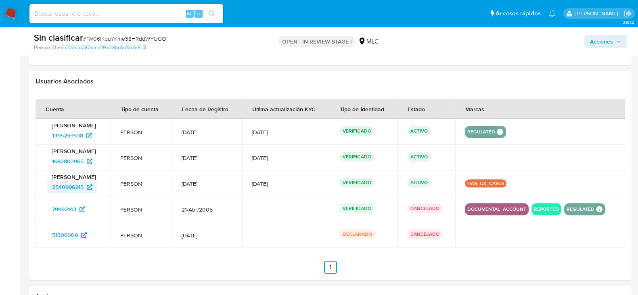
click at [62, 194] on span "2540996215" at bounding box center [67, 187] width 31 height 13
click at [67, 215] on span "79992143" at bounding box center [64, 209] width 24 height 13
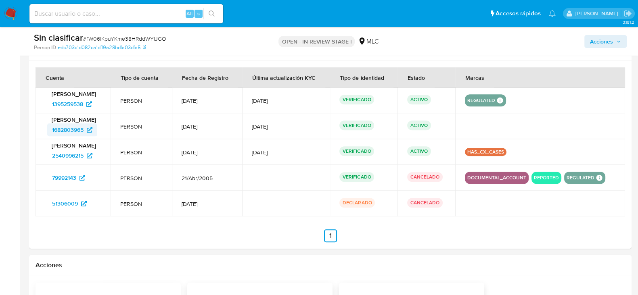
scroll to position [846, 0]
click at [65, 211] on span "51306009" at bounding box center [65, 204] width 26 height 13
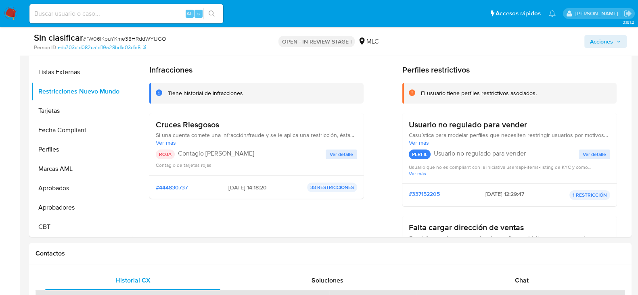
scroll to position [0, 0]
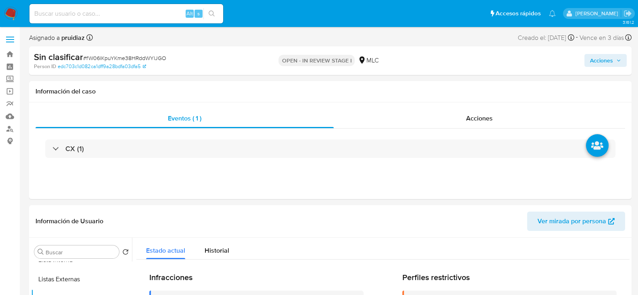
click at [617, 61] on icon "button" at bounding box center [618, 60] width 5 height 5
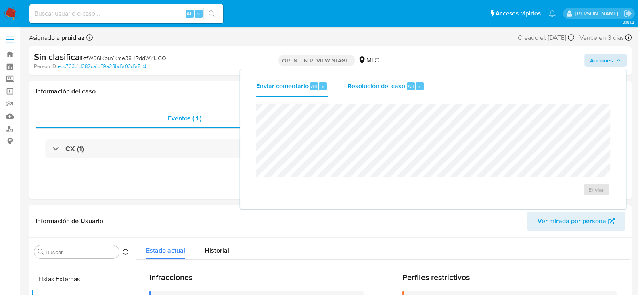
click at [375, 84] on span "Resolución del caso" at bounding box center [377, 86] width 58 height 9
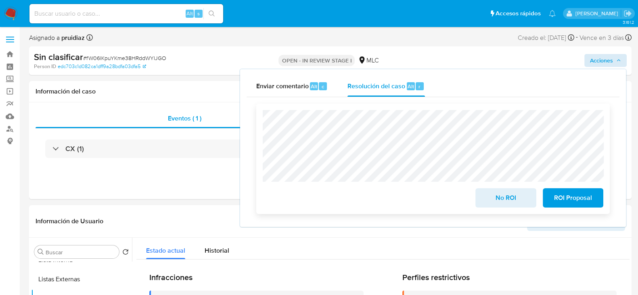
click at [504, 203] on span "No ROI" at bounding box center [506, 198] width 40 height 18
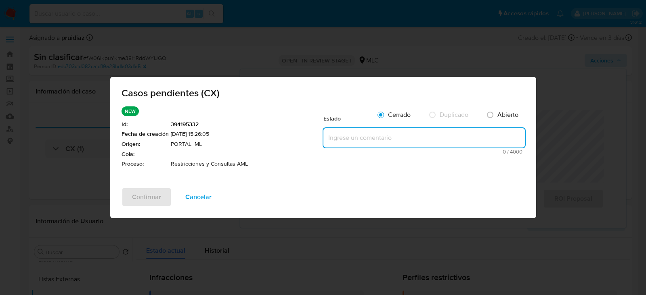
click at [374, 139] on textarea at bounding box center [423, 137] width 201 height 19
paste textarea "Cliente ya fue analizado desde AML en caso: Cliente ya fue analizado desde AML …"
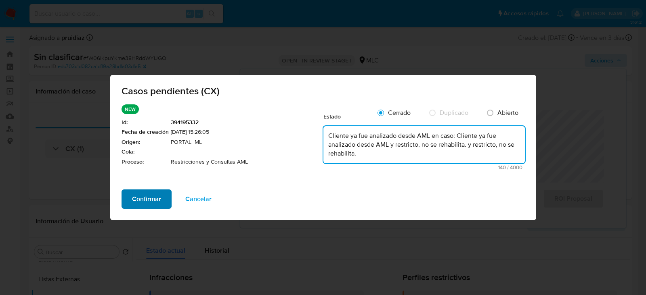
type textarea "Cliente ya fue analizado desde AML en caso: Cliente ya fue analizado desde AML …"
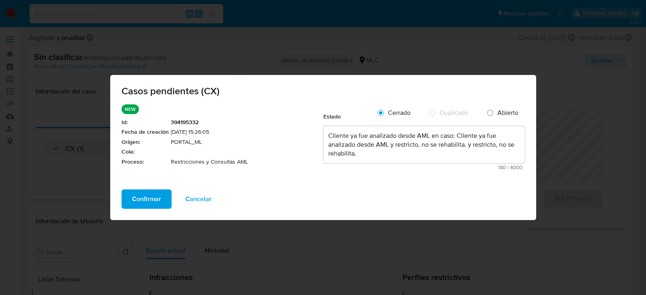
click at [149, 197] on span "Confirmar" at bounding box center [146, 200] width 29 height 18
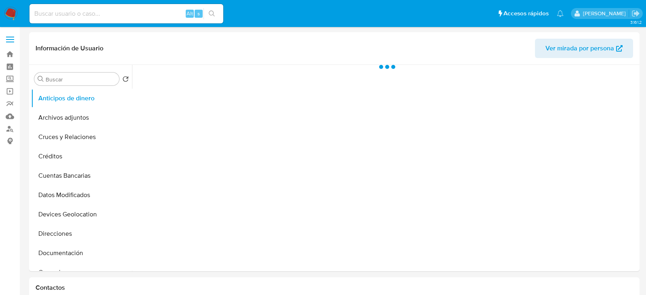
select select "10"
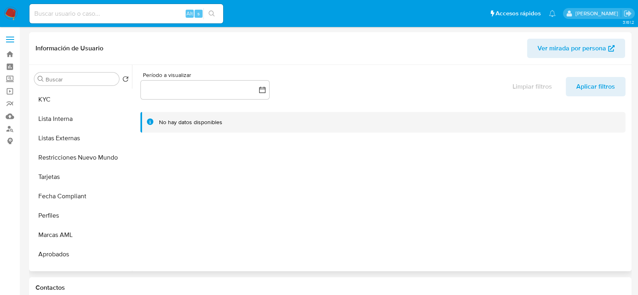
scroll to position [349, 0]
click at [80, 154] on button "Restricciones Nuevo Mundo" at bounding box center [78, 156] width 94 height 19
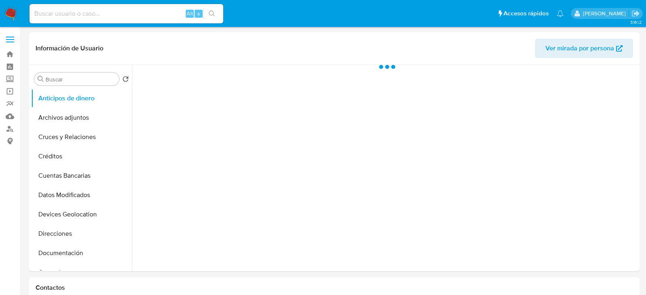
select select "10"
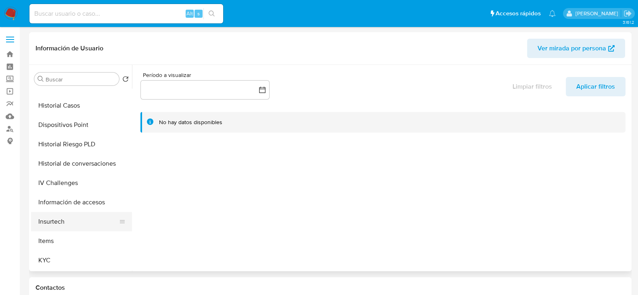
scroll to position [244, 0]
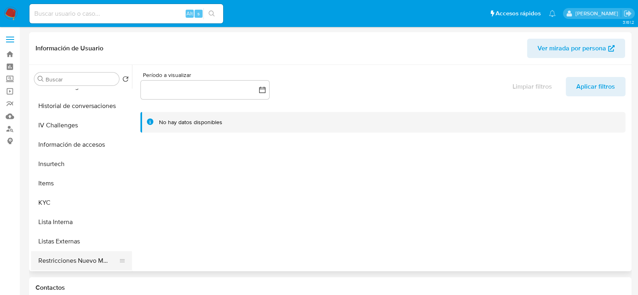
click at [69, 261] on button "Restricciones Nuevo Mundo" at bounding box center [78, 260] width 94 height 19
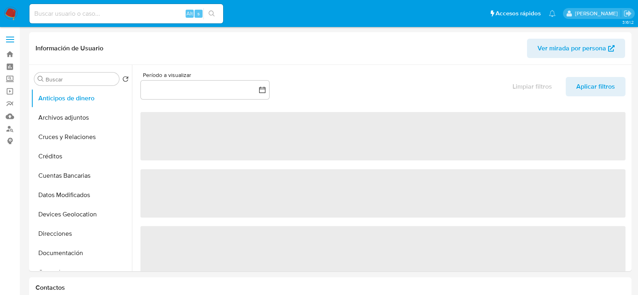
select select "10"
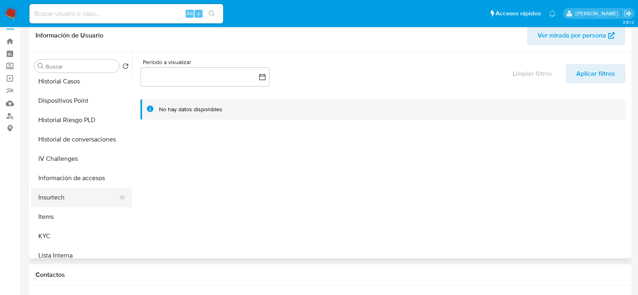
scroll to position [274, 0]
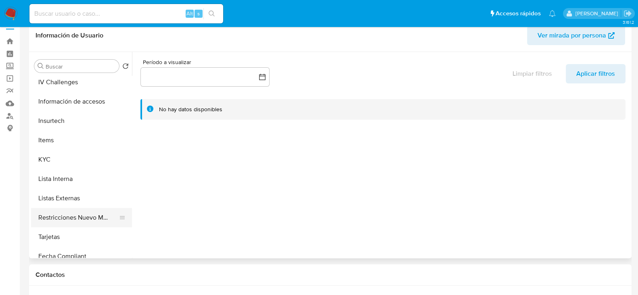
click at [79, 214] on button "Restricciones Nuevo Mundo" at bounding box center [78, 217] width 94 height 19
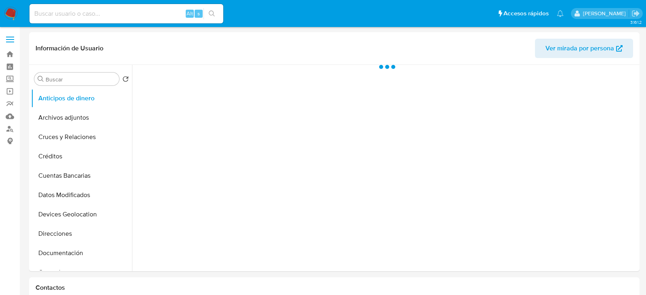
select select "10"
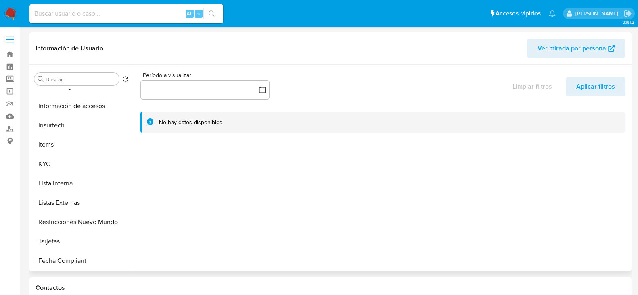
scroll to position [284, 0]
click at [67, 222] on button "Restricciones Nuevo Mundo" at bounding box center [78, 221] width 94 height 19
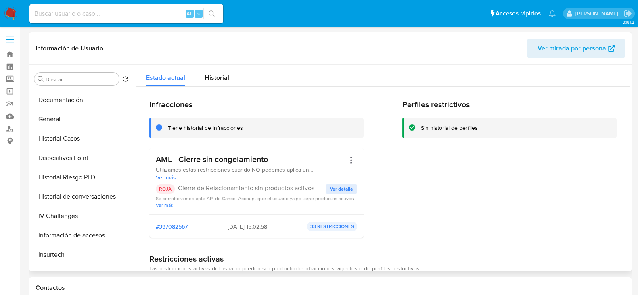
scroll to position [127, 0]
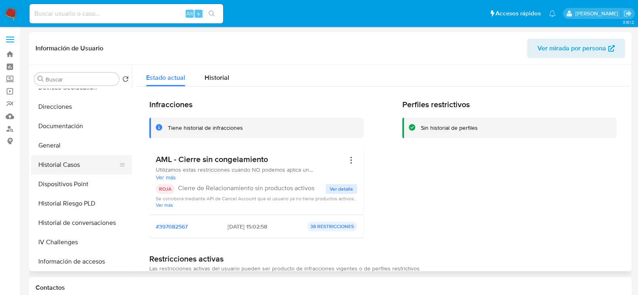
click at [57, 163] on button "Historial Casos" at bounding box center [78, 164] width 94 height 19
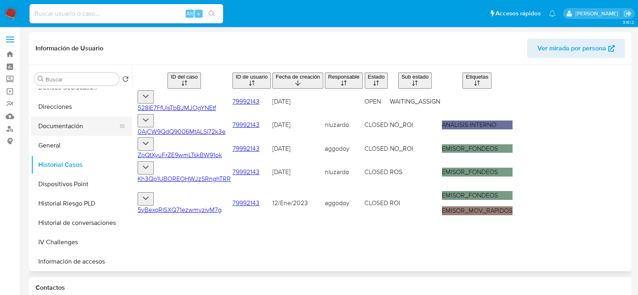
scroll to position [0, 0]
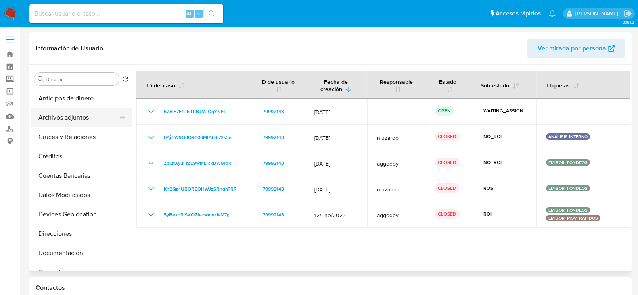
click at [52, 116] on button "Archivos adjuntos" at bounding box center [78, 117] width 94 height 19
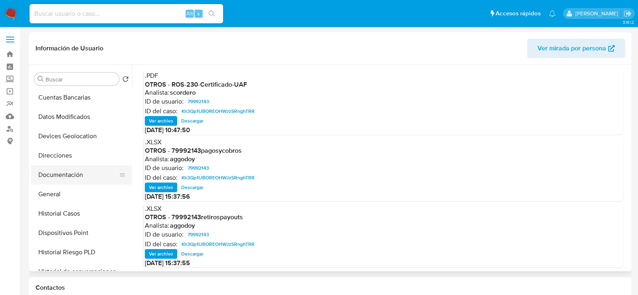
scroll to position [78, 0]
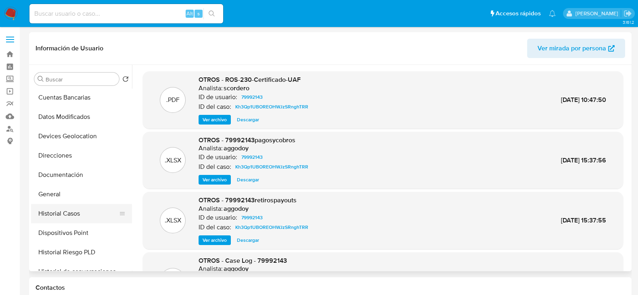
click at [60, 213] on button "Historial Casos" at bounding box center [78, 213] width 94 height 19
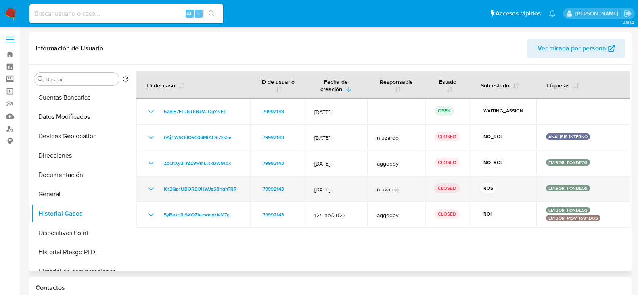
drag, startPoint x: 247, startPoint y: 189, endPoint x: 155, endPoint y: 191, distance: 92.1
click at [155, 191] on td "Kh3Qp1UBOREOHWJzSRnghTRR" at bounding box center [192, 189] width 113 height 26
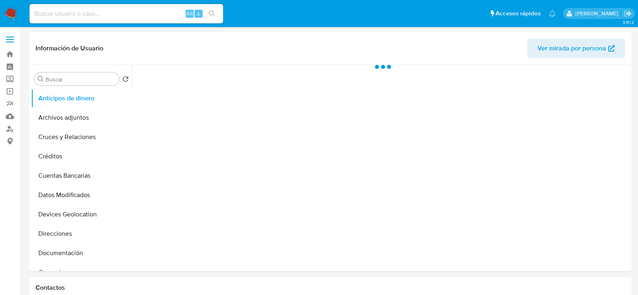
select select "10"
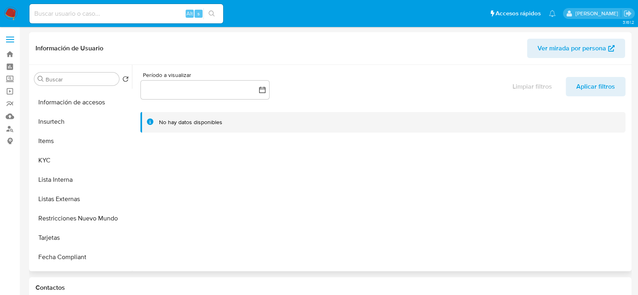
scroll to position [380, 0]
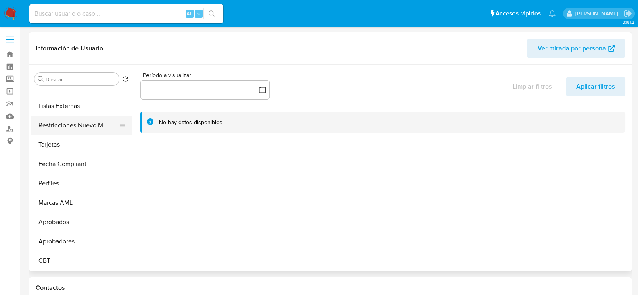
click at [75, 130] on button "Restricciones Nuevo Mundo" at bounding box center [78, 125] width 94 height 19
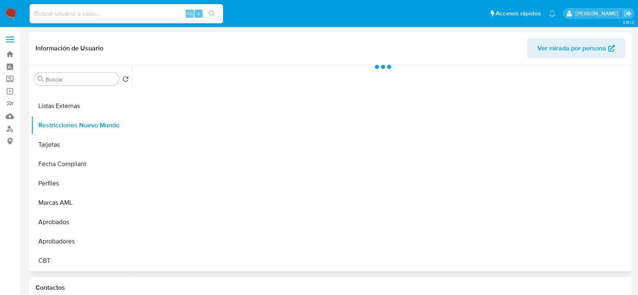
scroll to position [379, 0]
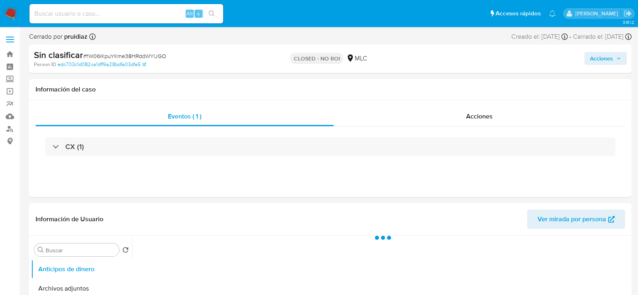
select select "10"
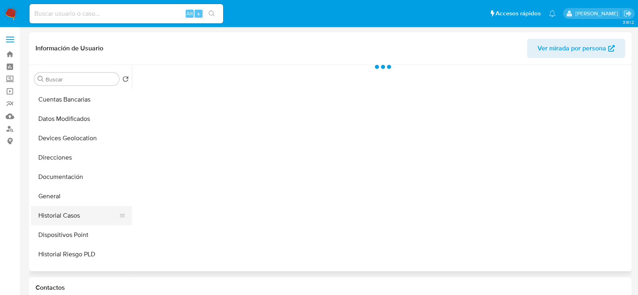
select select "10"
click at [79, 206] on button "Historial Casos" at bounding box center [78, 215] width 94 height 19
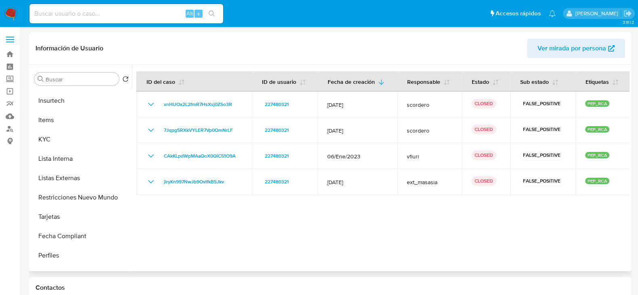
scroll to position [314, 0]
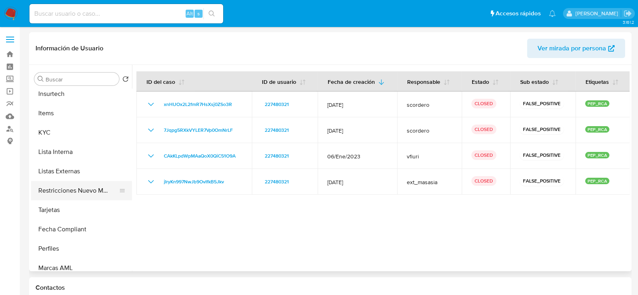
click at [78, 189] on button "Restricciones Nuevo Mundo" at bounding box center [78, 190] width 94 height 19
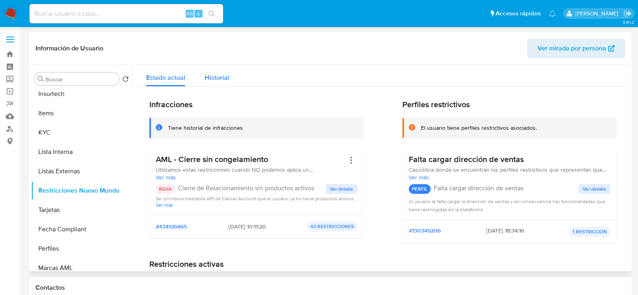
click at [216, 82] on span "Historial" at bounding box center [217, 77] width 25 height 9
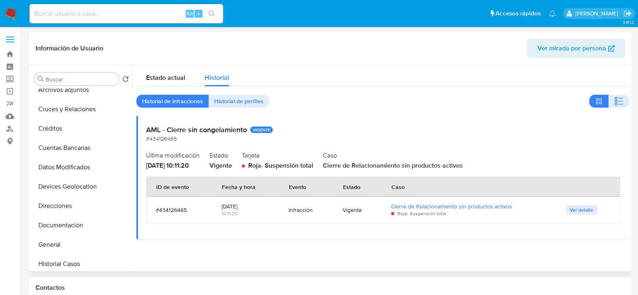
scroll to position [0, 0]
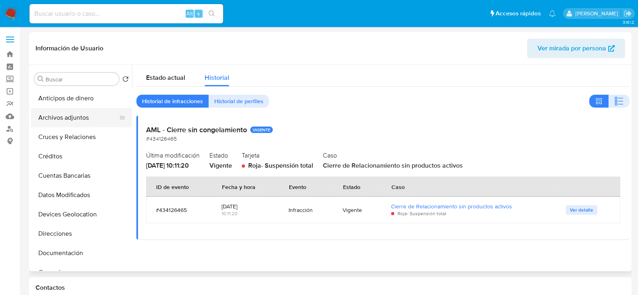
click at [51, 122] on button "Archivos adjuntos" at bounding box center [78, 117] width 94 height 19
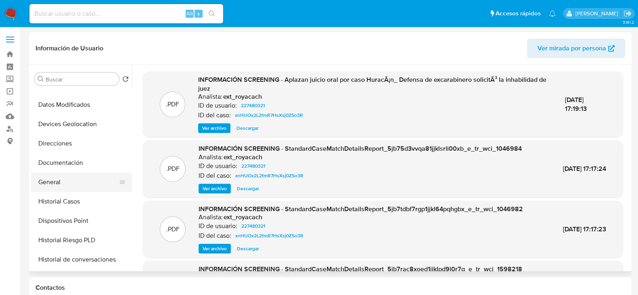
scroll to position [91, 0]
click at [60, 176] on button "General" at bounding box center [78, 181] width 94 height 19
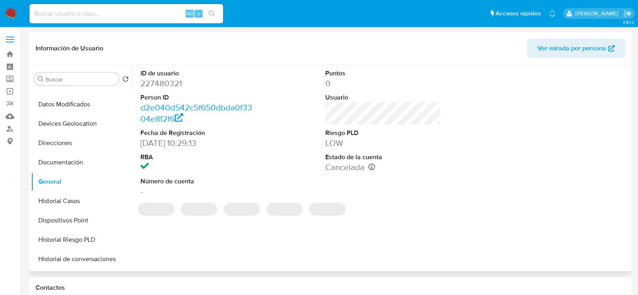
click at [155, 86] on dd "227480321" at bounding box center [197, 83] width 115 height 11
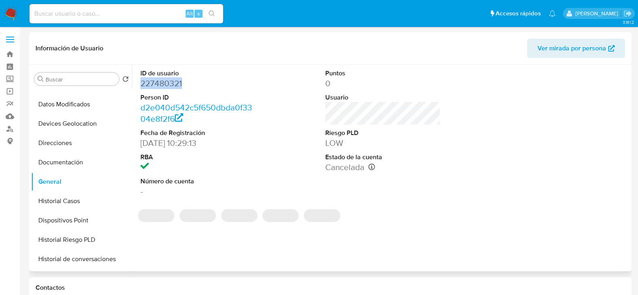
copy dd "227480321"
